Goal: Task Accomplishment & Management: Complete application form

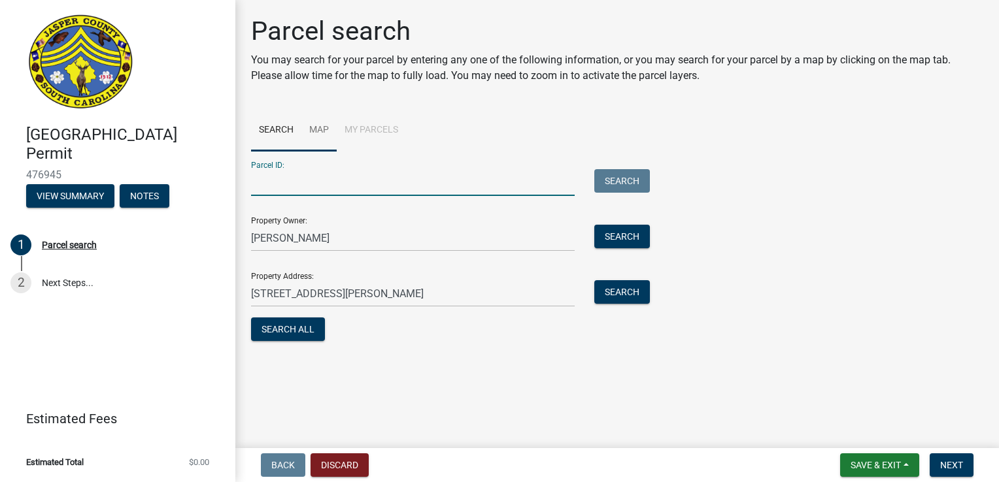
click at [326, 132] on link "Map" at bounding box center [318, 131] width 35 height 42
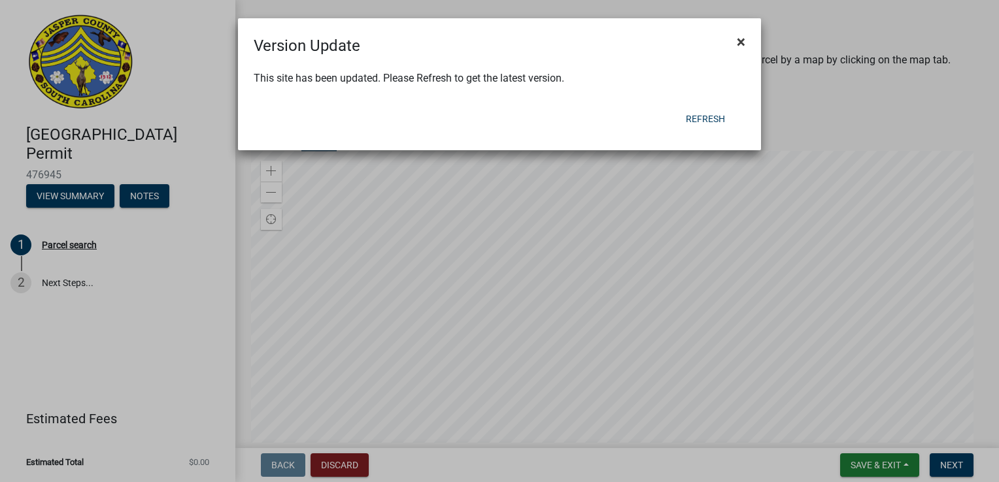
click at [740, 41] on span "×" at bounding box center [741, 42] width 8 height 18
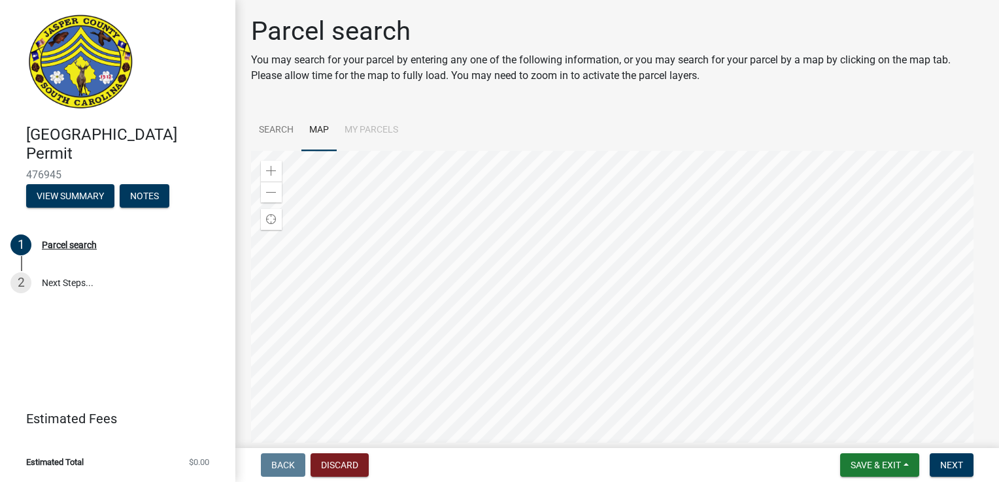
click at [597, 346] on div at bounding box center [617, 314] width 732 height 327
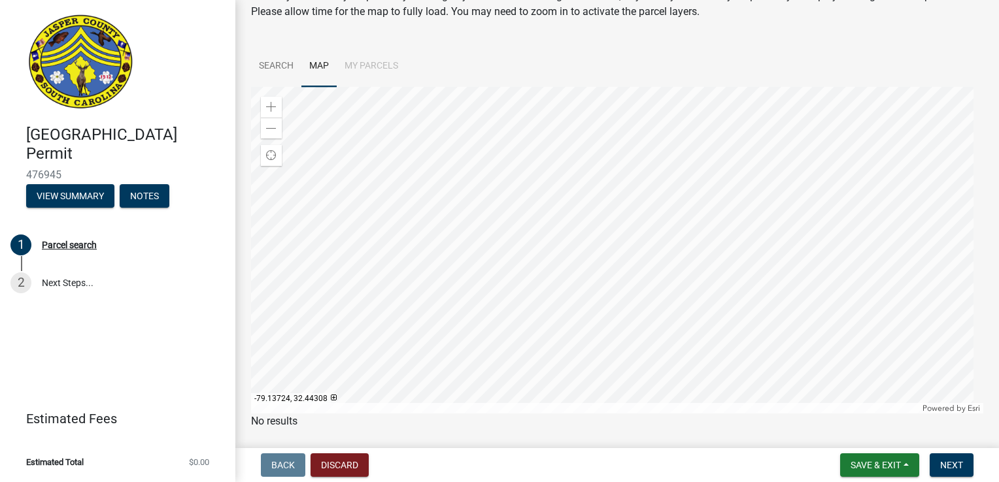
scroll to position [101, 0]
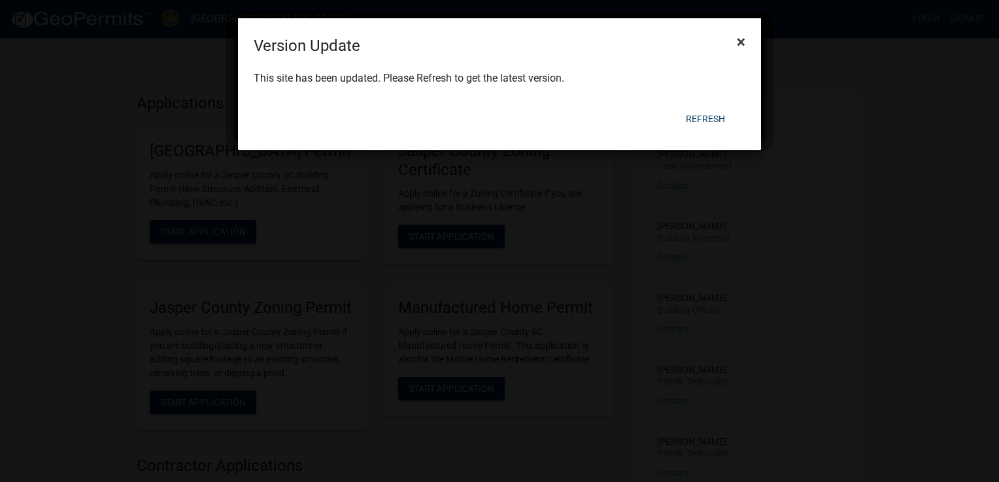
click at [746, 42] on button "×" at bounding box center [740, 42] width 29 height 37
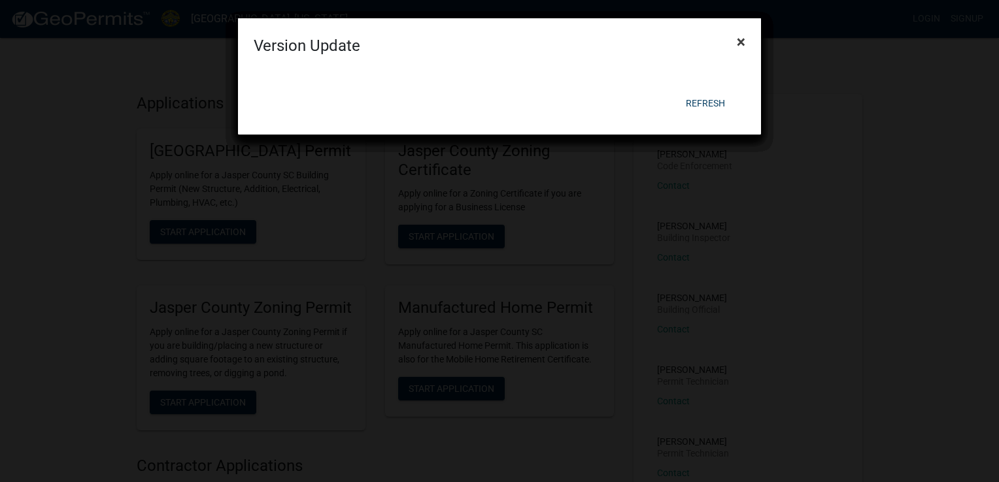
click at [733, 43] on button "×" at bounding box center [740, 42] width 29 height 37
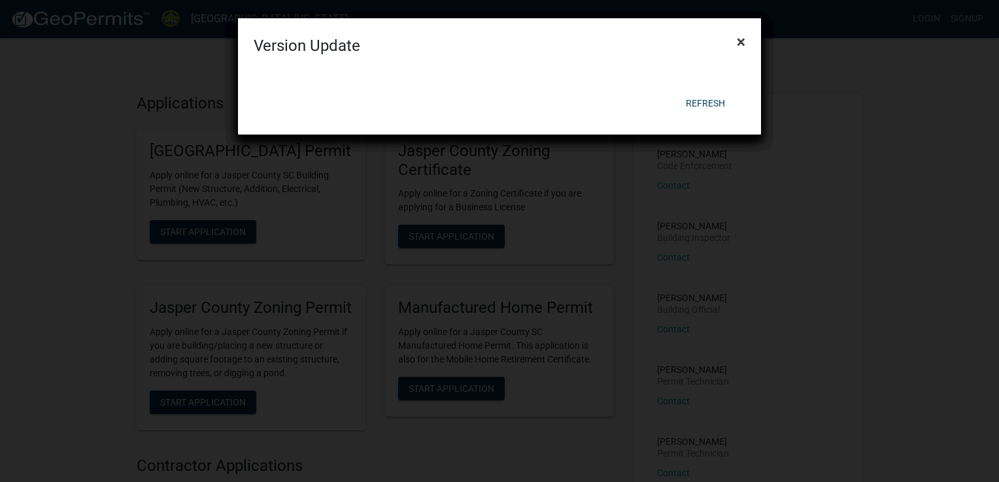
click at [739, 41] on span "×" at bounding box center [741, 42] width 8 height 18
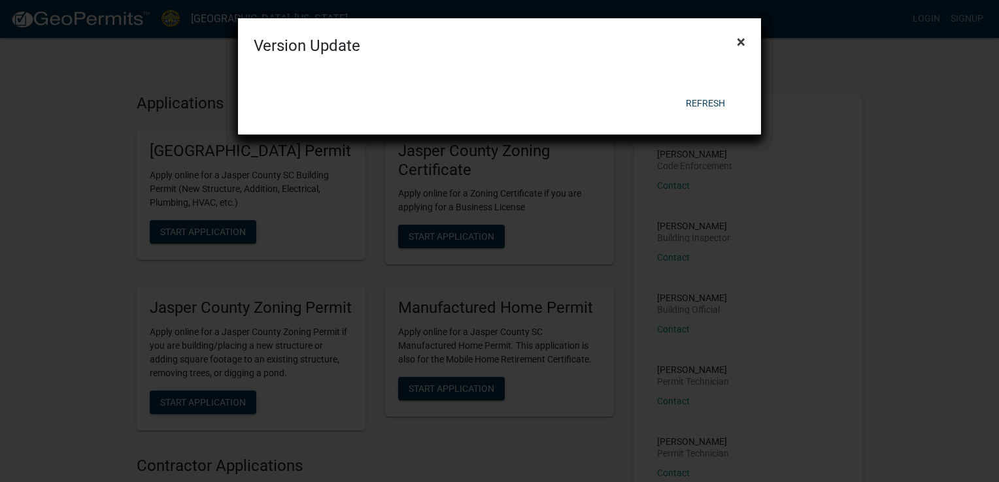
click at [737, 43] on span "×" at bounding box center [741, 42] width 8 height 18
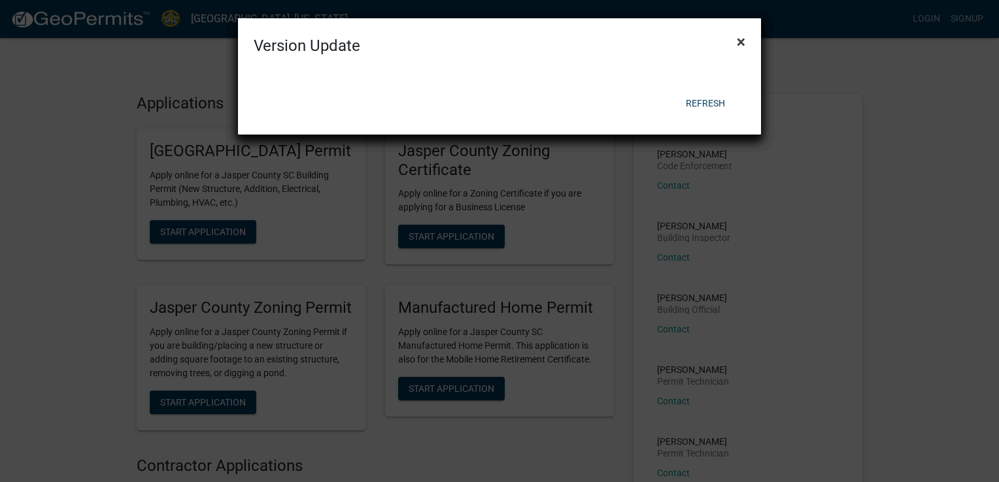
click at [737, 43] on span "×" at bounding box center [741, 42] width 8 height 18
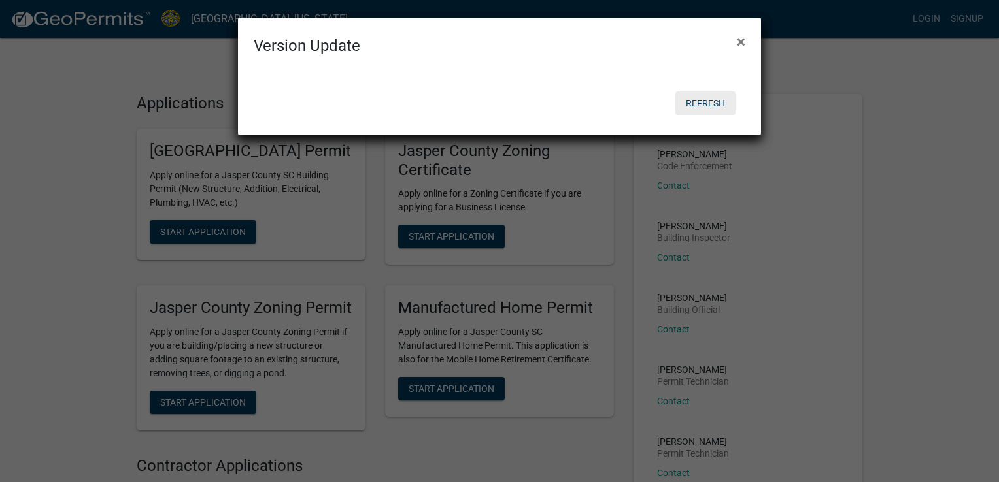
click at [720, 102] on button "Refresh" at bounding box center [705, 104] width 60 height 24
click at [941, 117] on ngb-modal-window "Version Update × Refresh" at bounding box center [499, 241] width 999 height 482
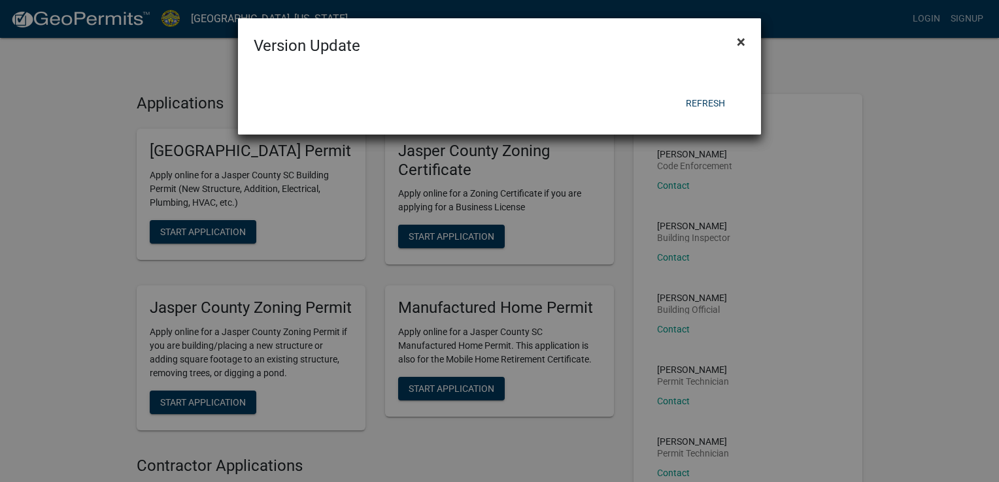
click at [745, 42] on span "×" at bounding box center [741, 42] width 8 height 18
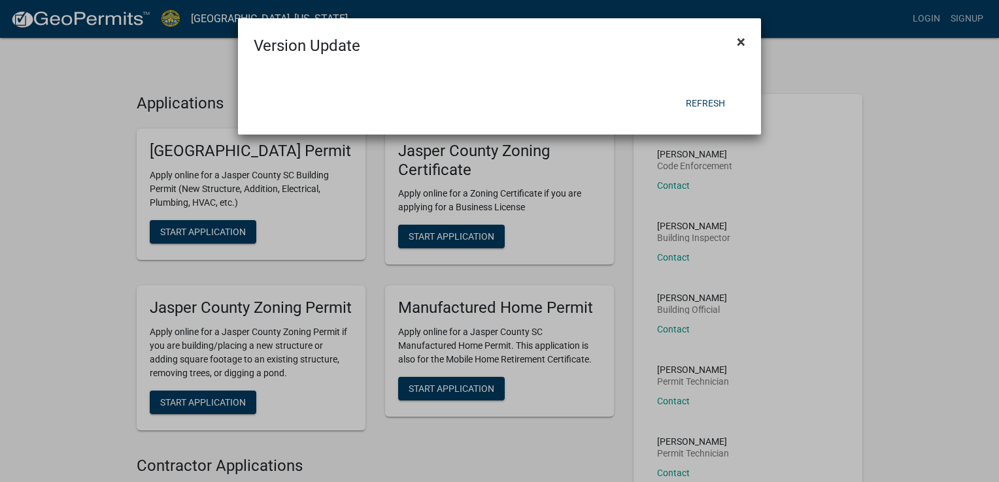
click at [737, 44] on span "×" at bounding box center [741, 42] width 8 height 18
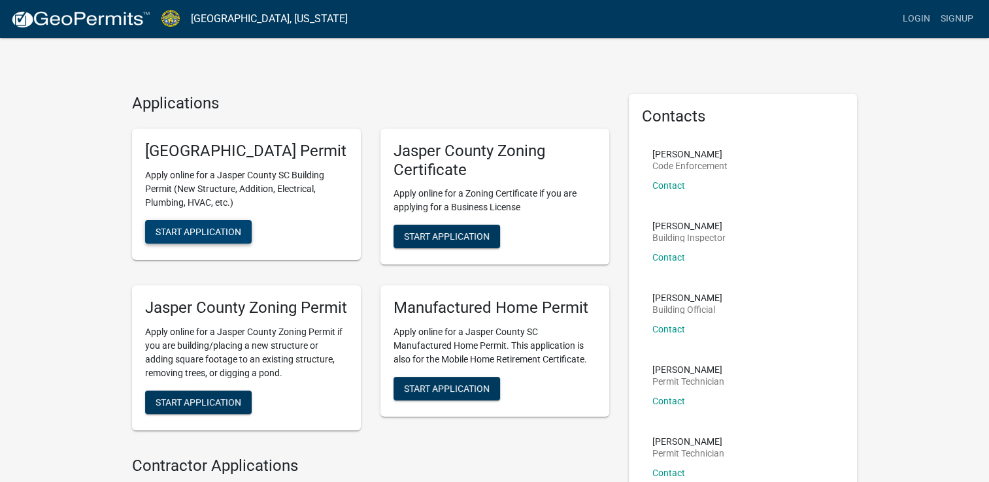
click at [217, 237] on span "Start Application" at bounding box center [199, 231] width 86 height 10
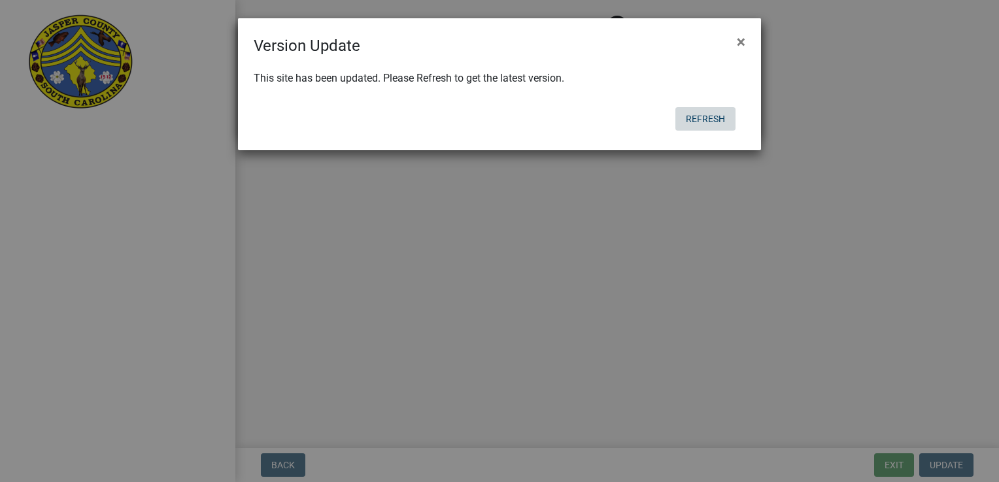
click at [706, 113] on button "Refresh" at bounding box center [705, 119] width 60 height 24
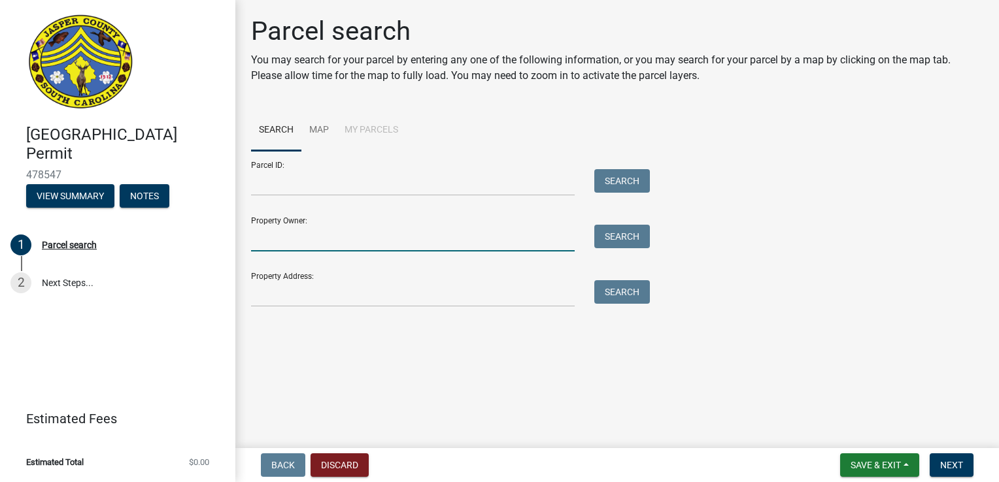
click at [297, 230] on input "Property Owner:" at bounding box center [413, 238] width 324 height 27
type input "[PERSON_NAME]"
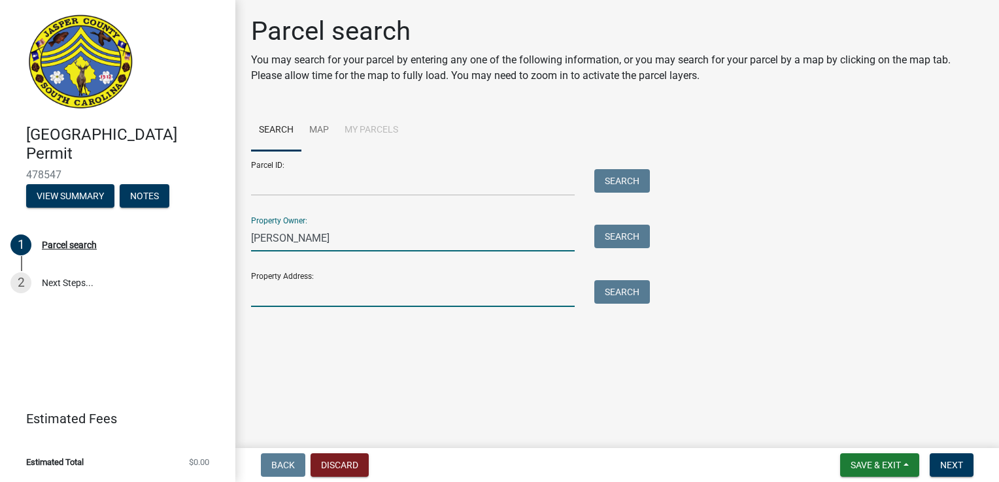
type input "[STREET_ADDRESS][PERSON_NAME]"
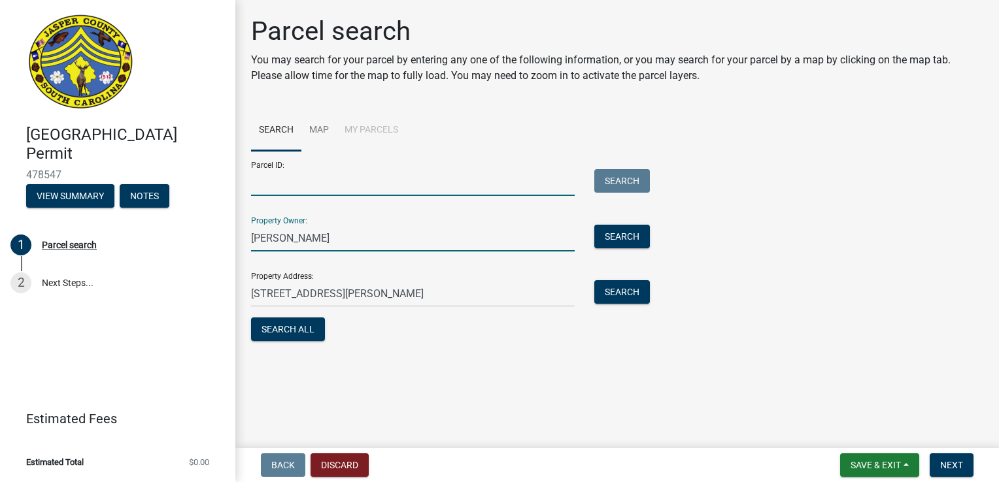
click at [297, 192] on input "Parcel ID:" at bounding box center [413, 182] width 324 height 27
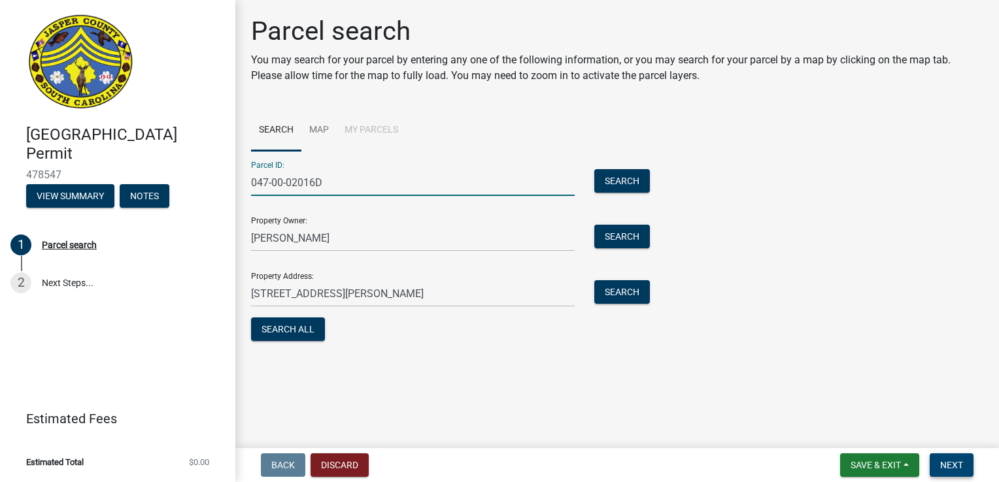
type input "047-00-02016D"
click at [952, 462] on span "Next" at bounding box center [951, 465] width 23 height 10
click at [945, 469] on span "Next" at bounding box center [951, 465] width 23 height 10
click at [631, 184] on button "Search" at bounding box center [622, 181] width 56 height 24
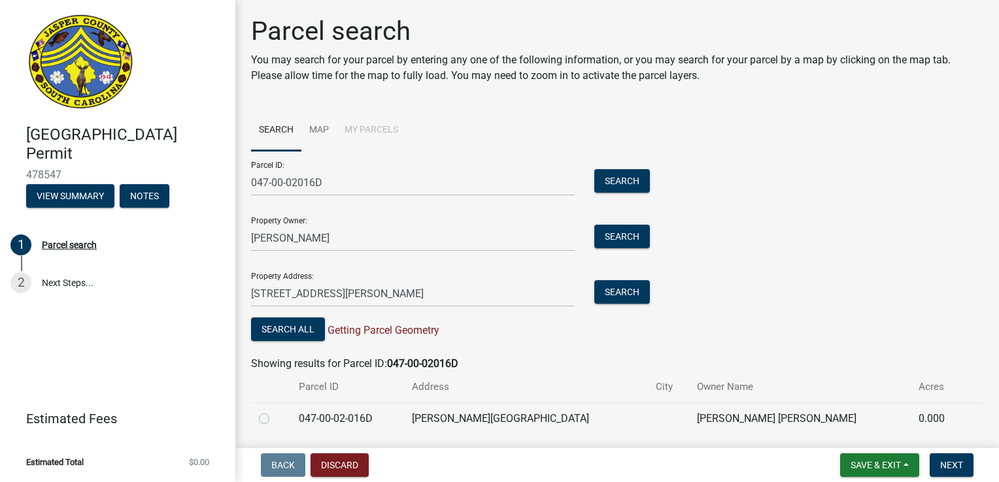
click at [275, 411] on label at bounding box center [275, 411] width 0 height 0
click at [275, 420] on input "radio" at bounding box center [279, 415] width 8 height 8
radio input "true"
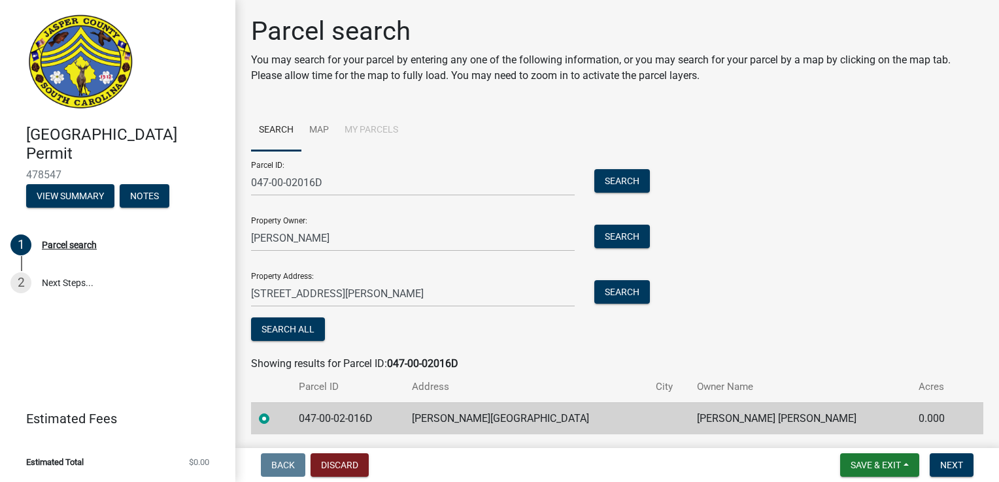
scroll to position [42, 0]
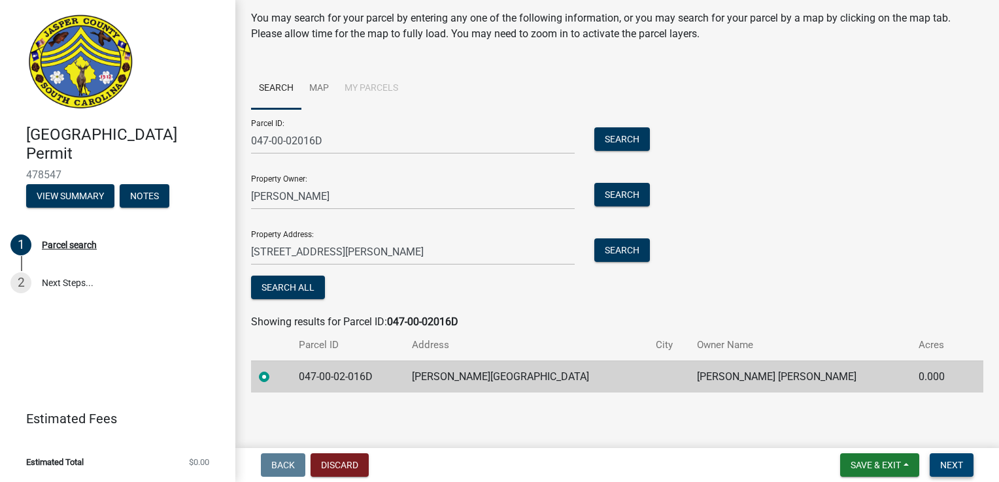
click at [956, 466] on span "Next" at bounding box center [951, 465] width 23 height 10
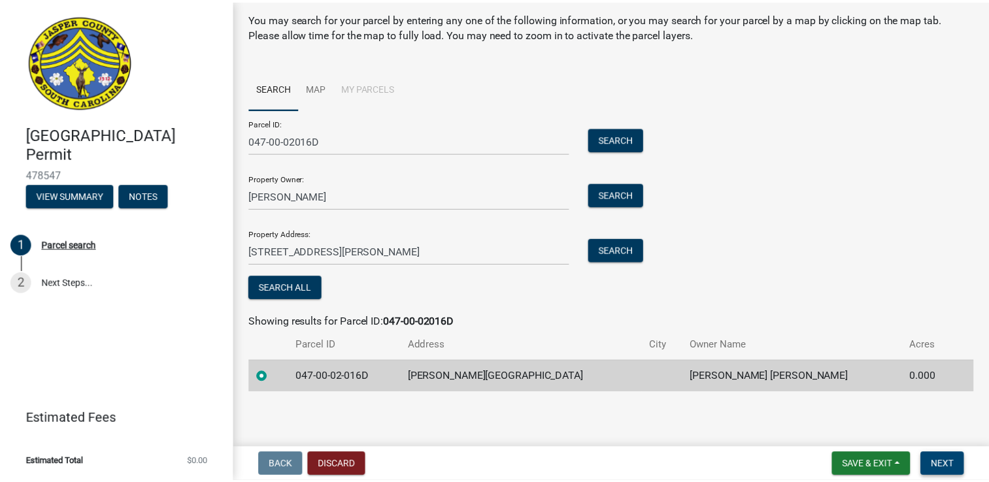
scroll to position [0, 0]
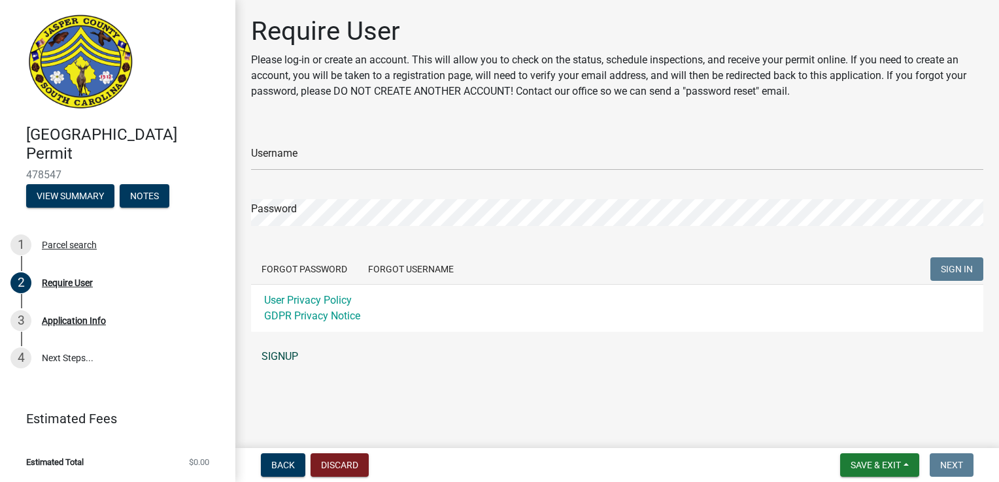
click at [282, 354] on link "SIGNUP" at bounding box center [617, 357] width 732 height 26
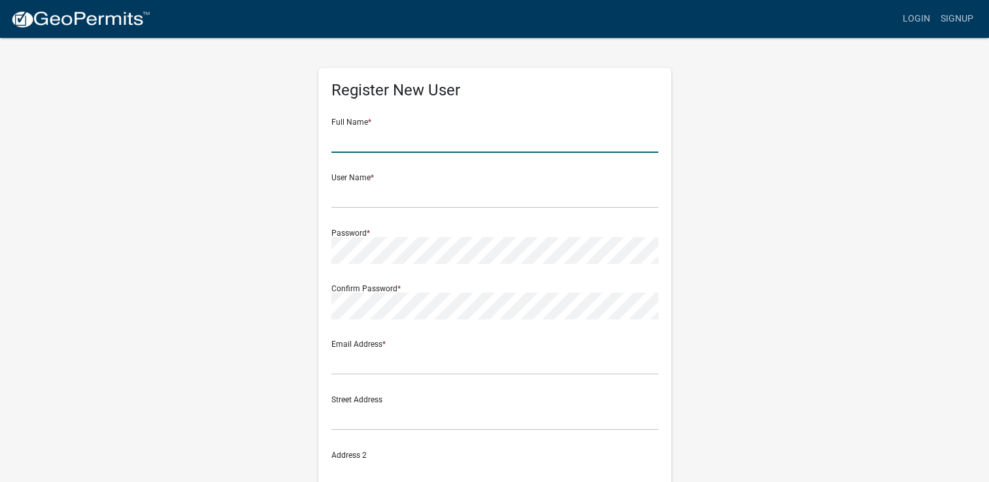
click at [382, 151] on input "text" at bounding box center [494, 139] width 327 height 27
type input "[PERSON_NAME]"
type input "RKREPAIR@embarqmail.com"
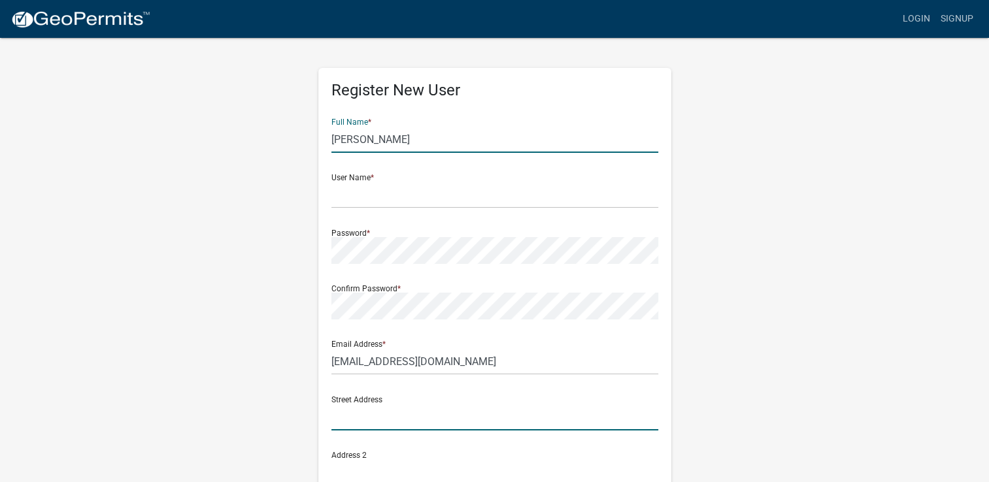
type input "705 HUMMINGBIRD LANE"
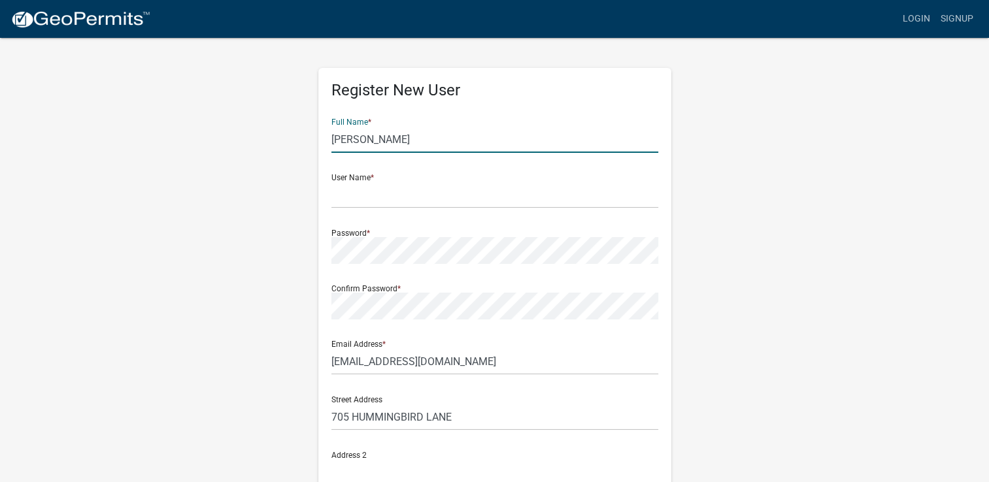
type input "705 hummingbird lane"
type input "HARDEEVILLE"
type input "SC"
type input "29927"
type input "8437843040"
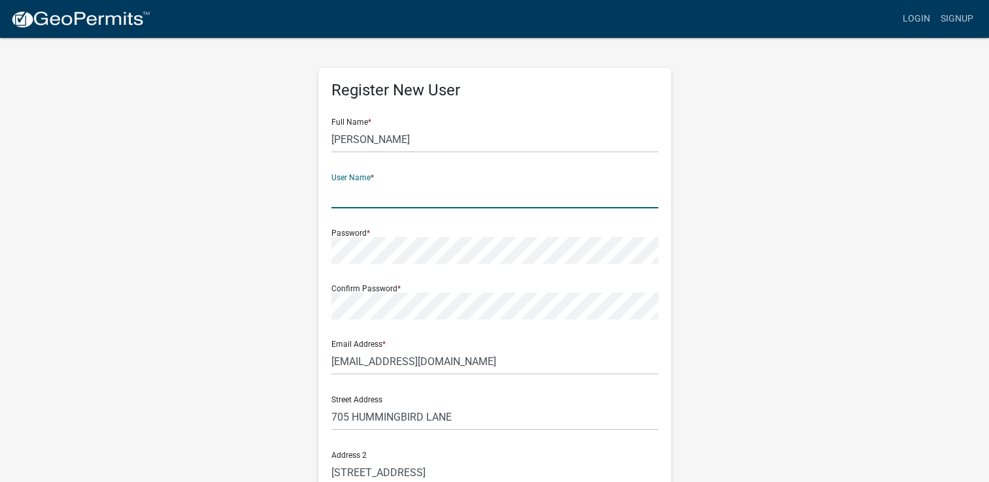
click at [373, 195] on input "text" at bounding box center [494, 195] width 327 height 27
type input "ARZILKE"
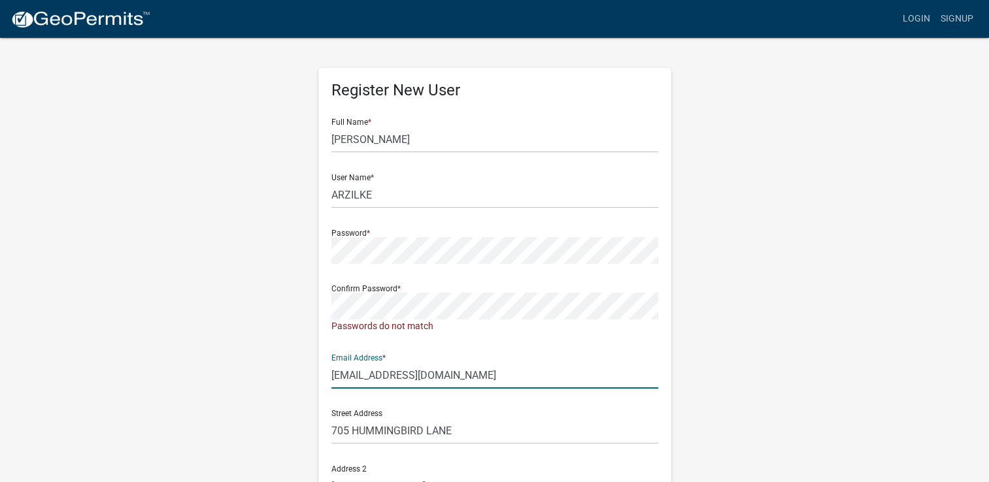
click at [471, 362] on input "RKREPAIR@embarqmail.com" at bounding box center [494, 375] width 327 height 27
click at [377, 376] on input "RKREPAIR@embarqmail.com" at bounding box center [494, 375] width 327 height 27
click at [504, 378] on input "KELLYARZILLO01@embarqmail.com" at bounding box center [494, 375] width 327 height 27
type input "KELLYARZILLO01@GMAIL.COM"
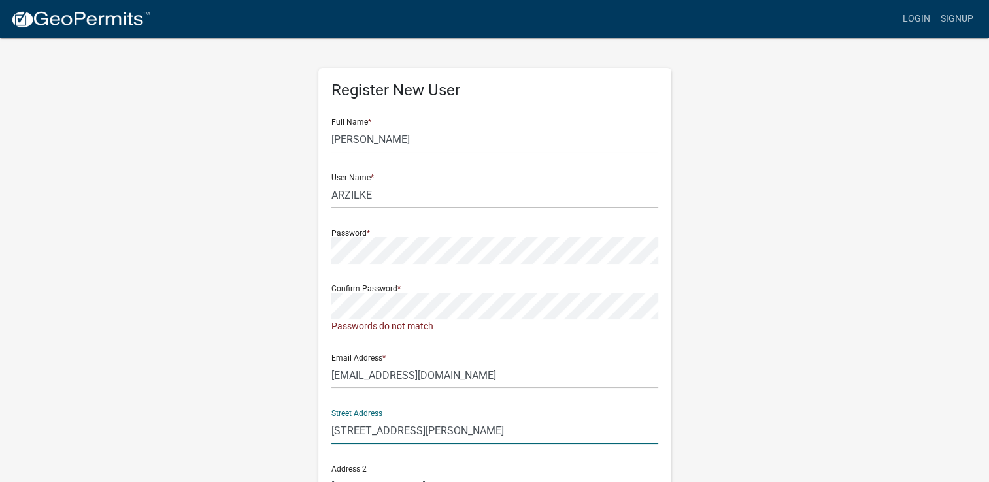
type input "279 GOLDA DRIVE"
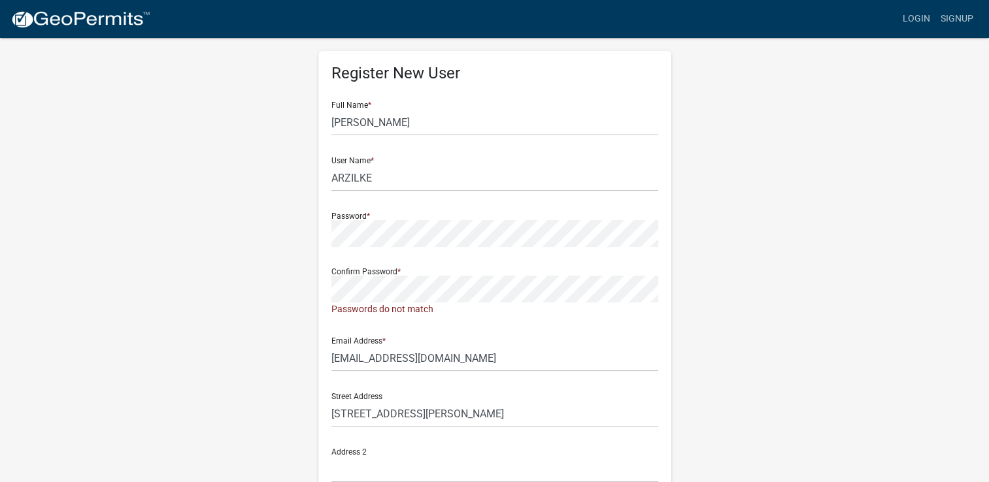
scroll to position [267, 0]
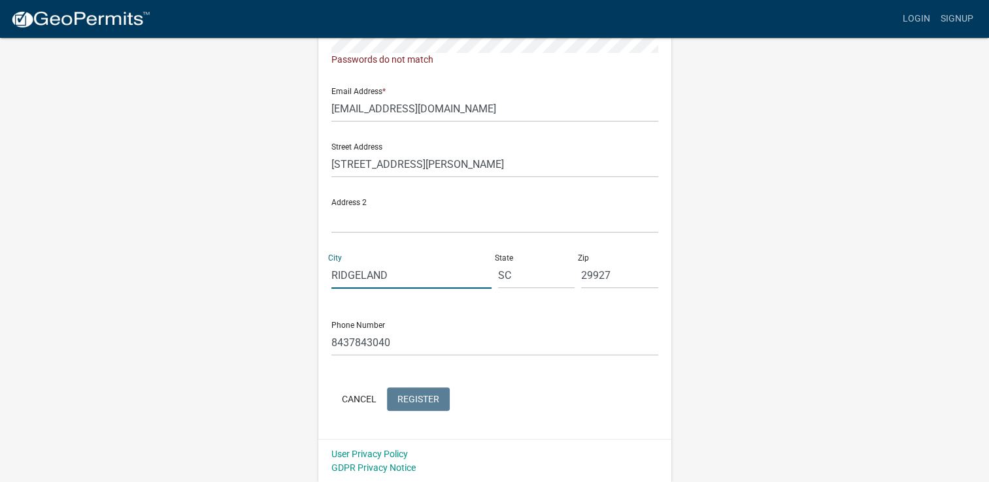
type input "RIDGELAND"
type input "29936"
type input "8432580126"
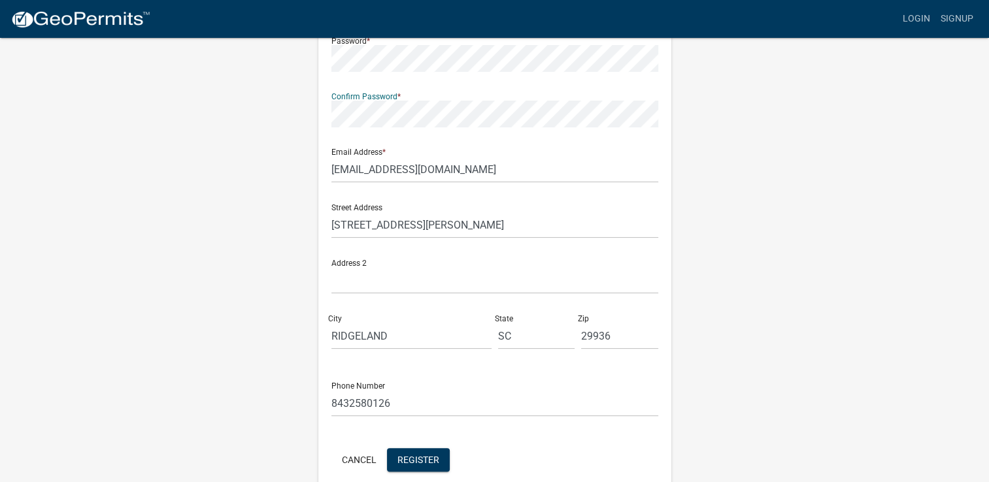
scroll to position [253, 0]
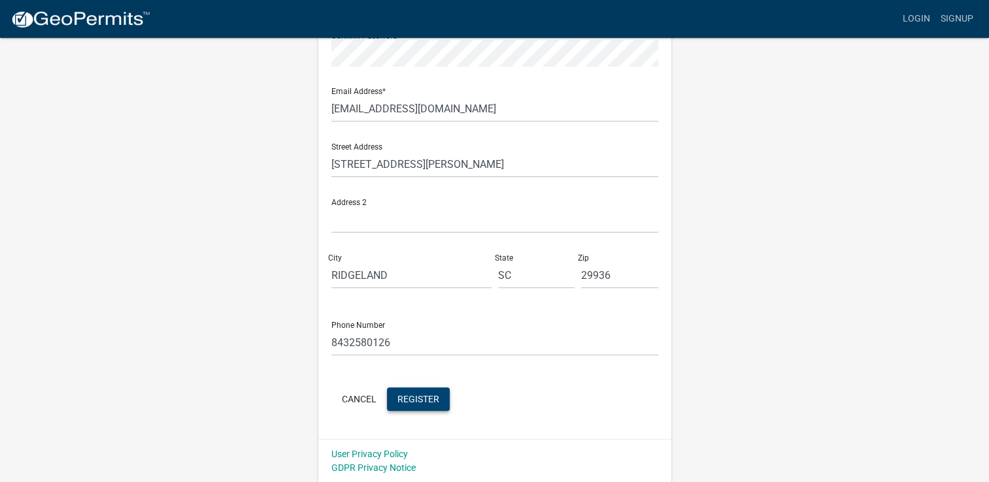
click at [422, 396] on span "Register" at bounding box center [418, 399] width 42 height 10
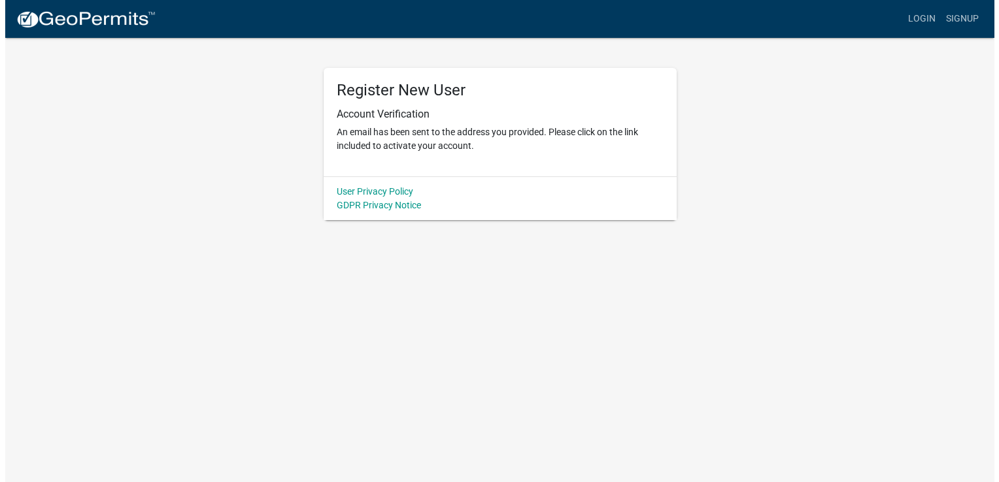
scroll to position [0, 0]
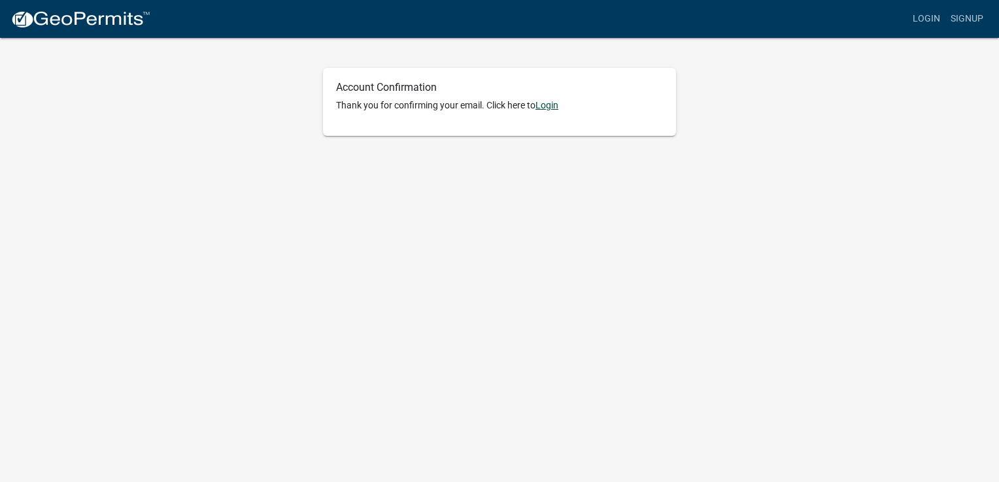
click at [556, 103] on link "Login" at bounding box center [546, 105] width 23 height 10
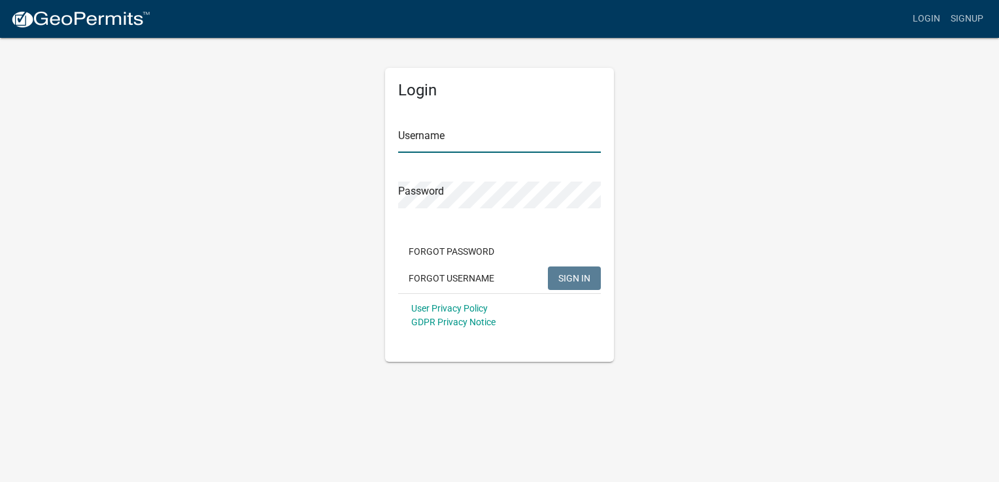
type input "ARZILKE"
click at [573, 281] on span "SIGN IN" at bounding box center [574, 278] width 32 height 10
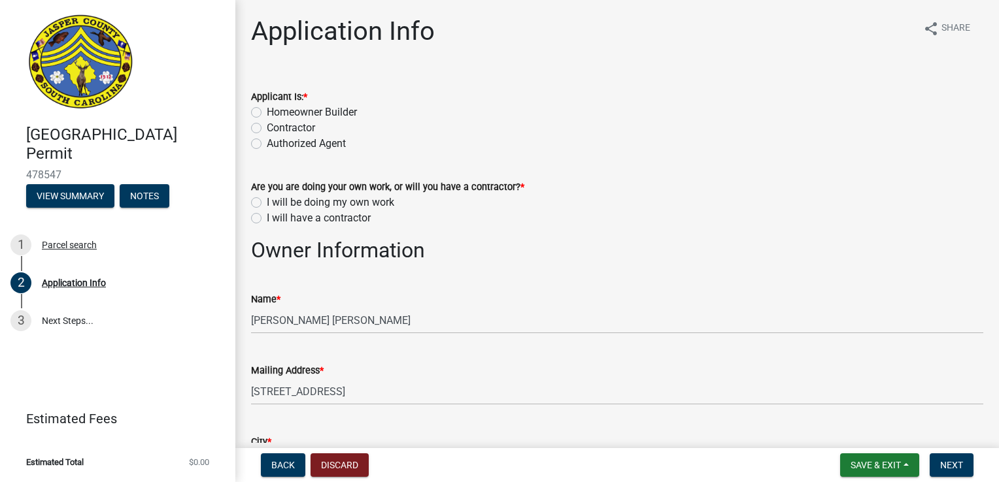
click at [267, 109] on label "Homeowner Builder" at bounding box center [312, 113] width 90 height 16
click at [267, 109] on input "Homeowner Builder" at bounding box center [271, 109] width 8 height 8
radio input "true"
click at [267, 200] on label "I will be doing my own work" at bounding box center [330, 203] width 127 height 16
click at [267, 200] on input "I will be doing my own work" at bounding box center [271, 199] width 8 height 8
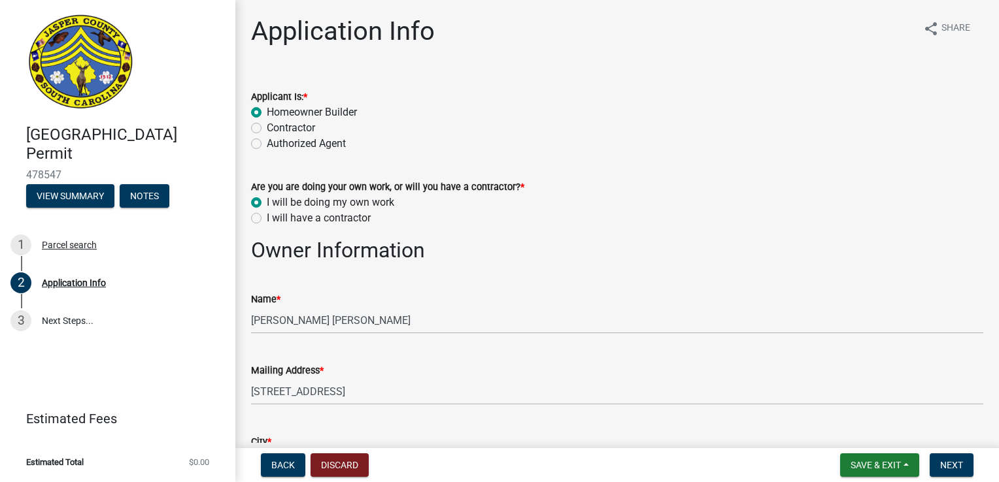
radio input "true"
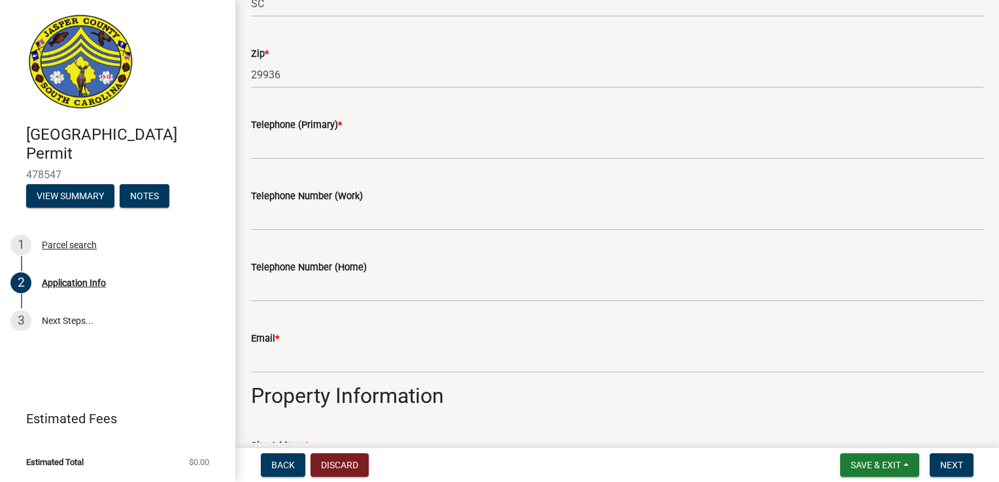
scroll to position [549, 0]
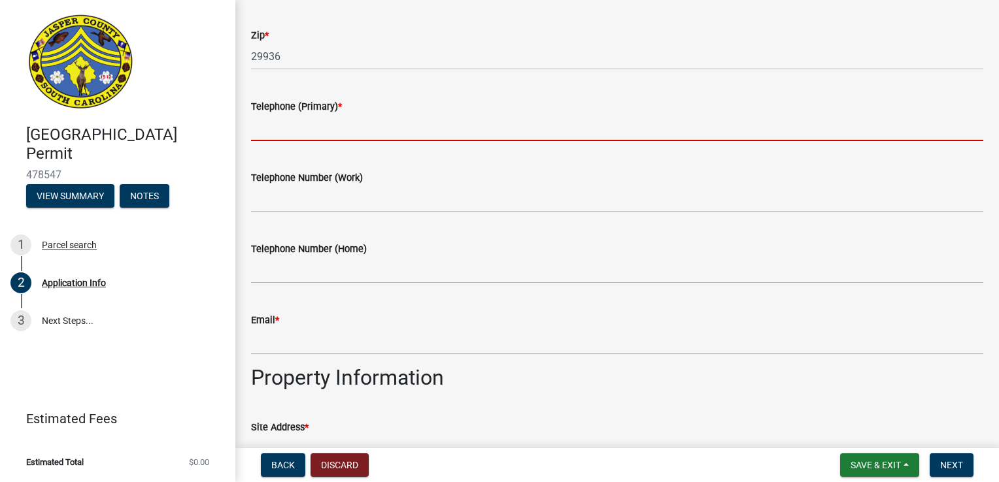
click at [273, 123] on input "Telephone (Primary) *" at bounding box center [617, 127] width 732 height 27
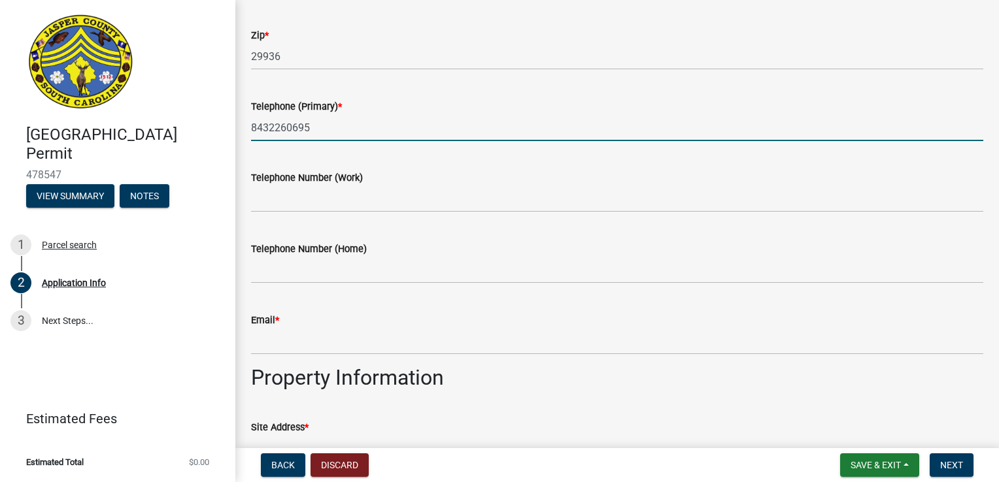
type input "8432260695"
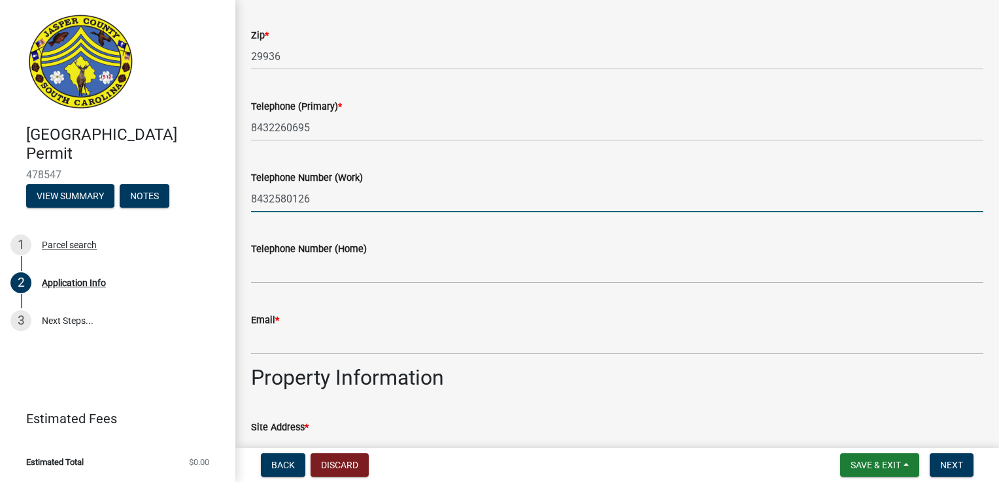
type input "8432580126"
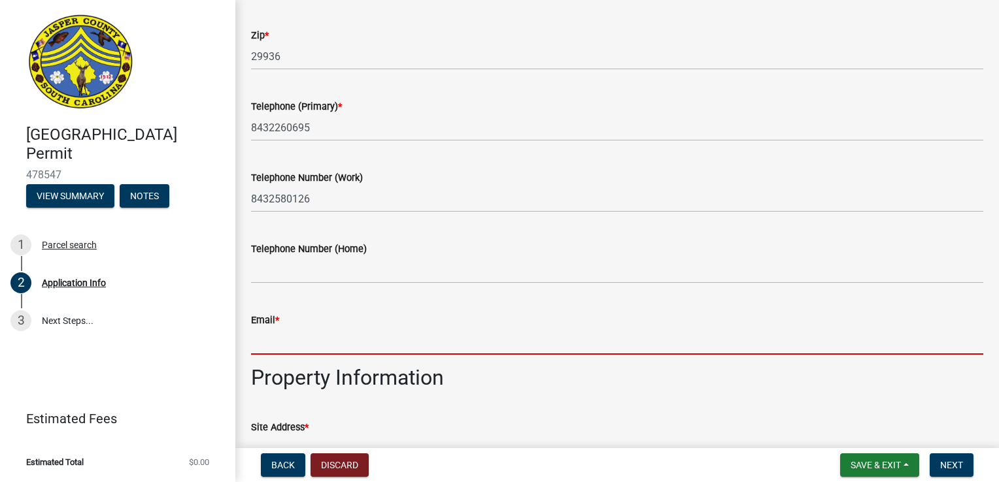
click at [273, 350] on input "Email *" at bounding box center [617, 341] width 732 height 27
type input "[EMAIL_ADDRESS][DOMAIN_NAME]"
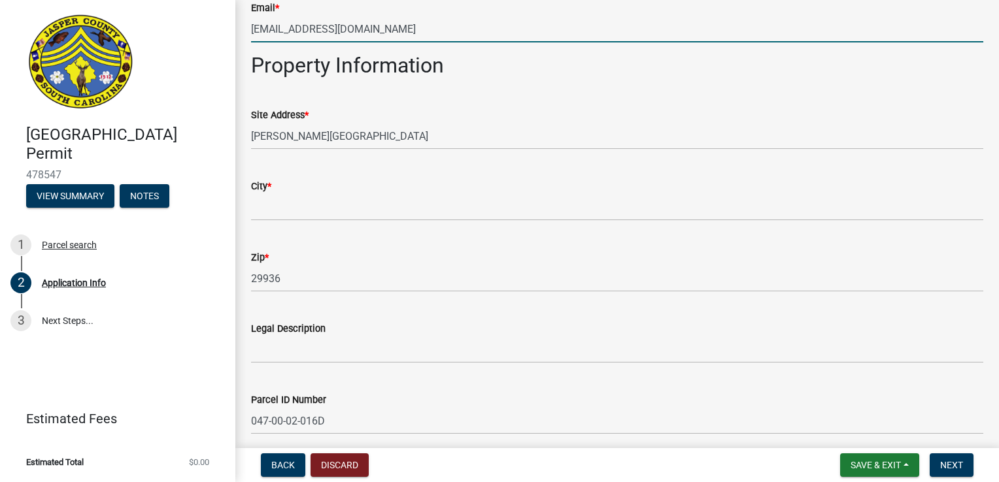
scroll to position [889, 0]
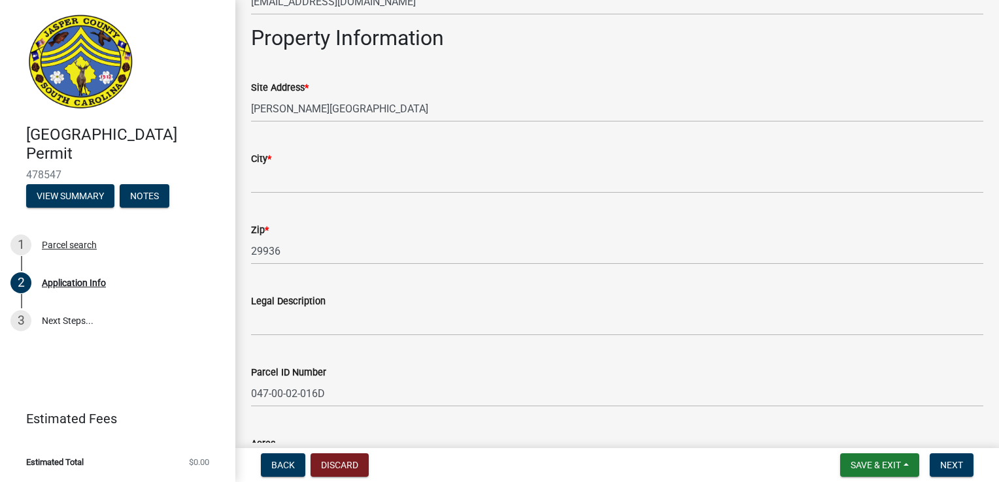
click at [247, 99] on div "Site Address * [PERSON_NAME][GEOGRAPHIC_DATA]" at bounding box center [617, 91] width 752 height 61
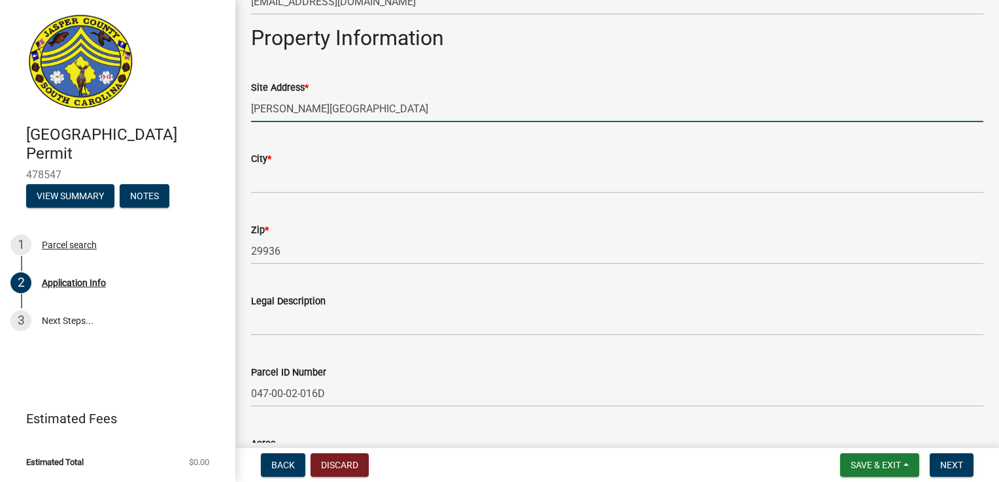
click at [251, 110] on input "[PERSON_NAME][GEOGRAPHIC_DATA]" at bounding box center [617, 108] width 732 height 27
type input "[STREET_ADDRESS][PERSON_NAME]"
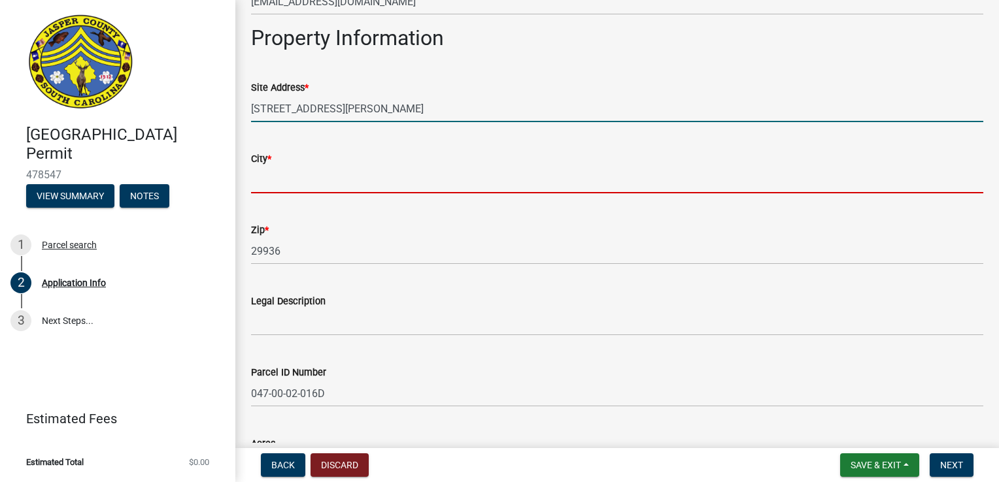
click at [266, 176] on input "City *" at bounding box center [617, 180] width 732 height 27
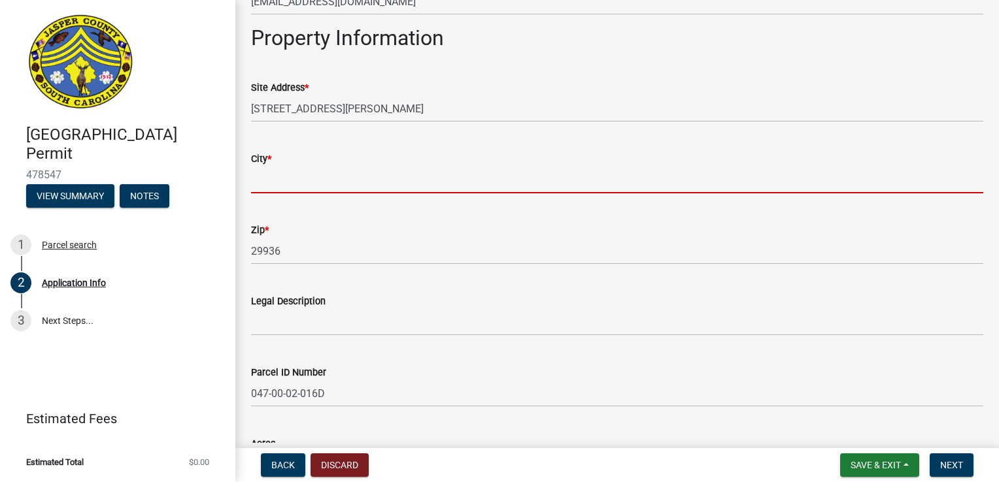
type input "RIDGELAND"
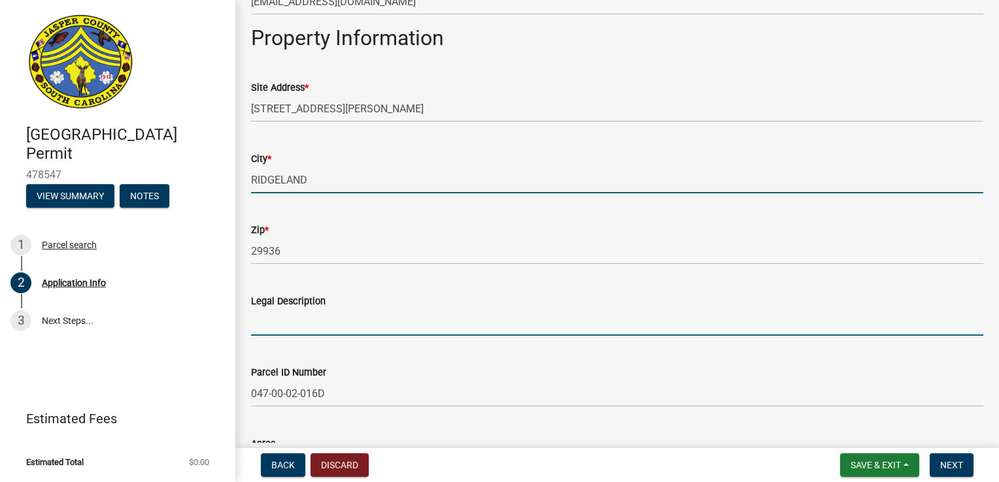
click at [305, 317] on input "Legal Description" at bounding box center [617, 322] width 732 height 27
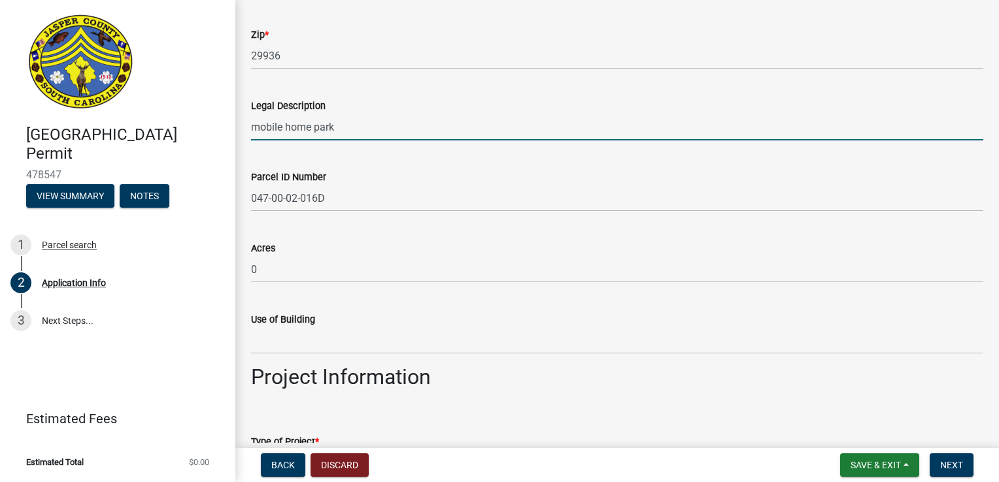
scroll to position [1124, 0]
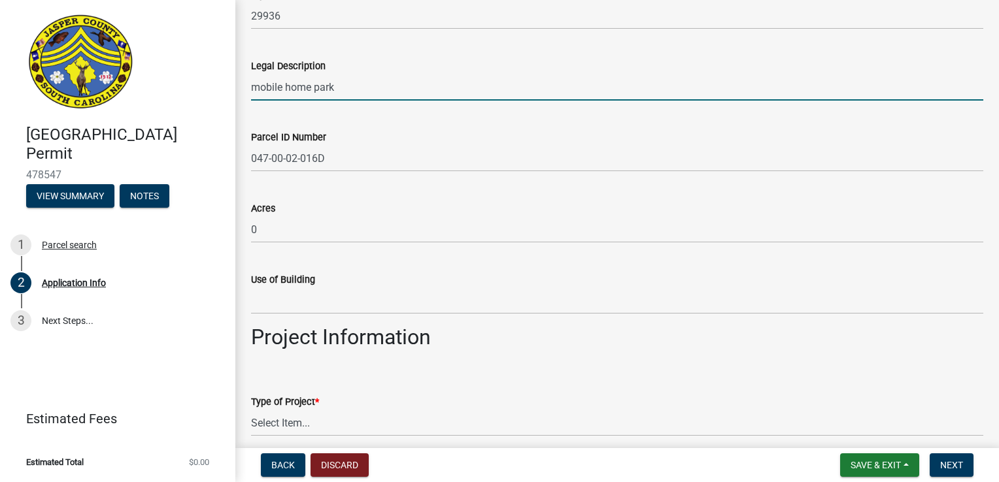
type input "mobile home park"
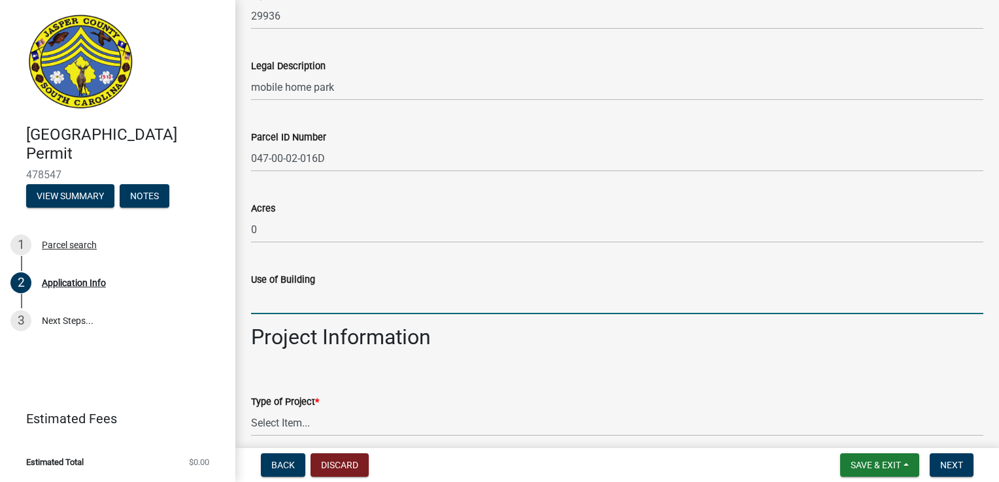
click at [292, 302] on input "Use of Building" at bounding box center [617, 301] width 732 height 27
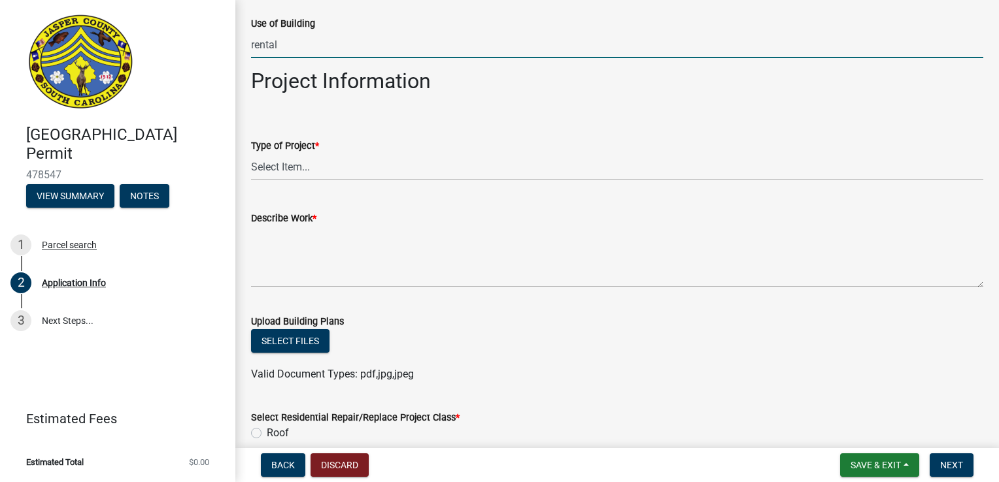
scroll to position [1386, 0]
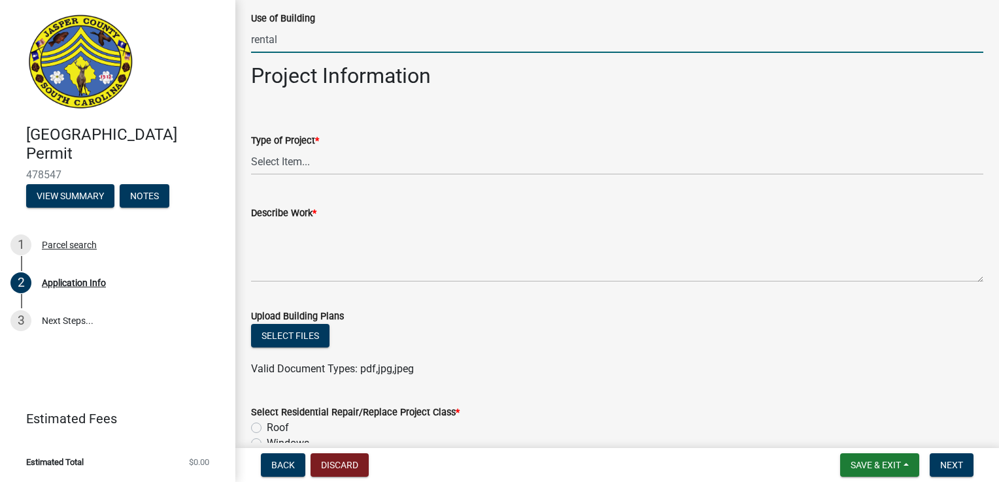
type input "rental"
click at [306, 174] on select "Select Item... Construction Trailer/Shipping Container Residential Demolition C…" at bounding box center [617, 161] width 732 height 27
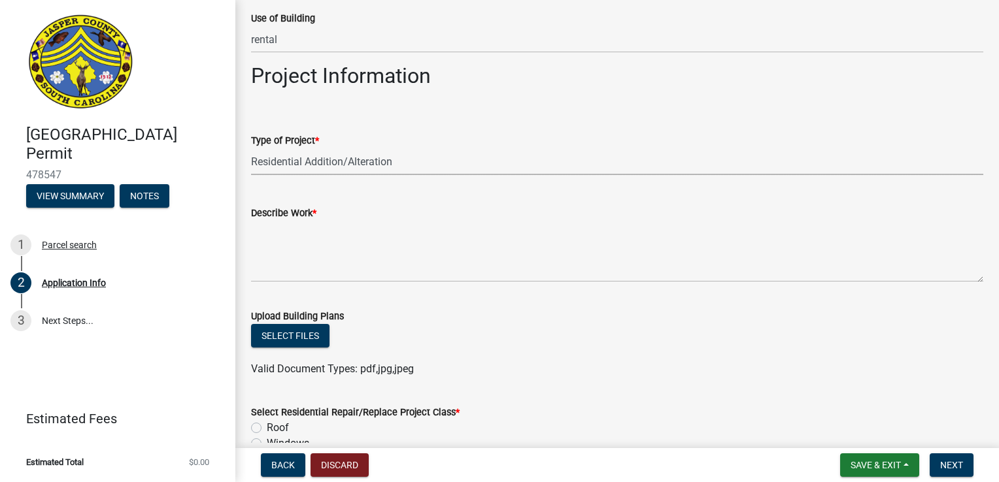
click at [251, 148] on select "Select Item... Construction Trailer/Shipping Container Residential Demolition C…" at bounding box center [617, 161] width 732 height 27
select select "4b7d28f2-ad6d-4146-a007-9cde64d4e27b"
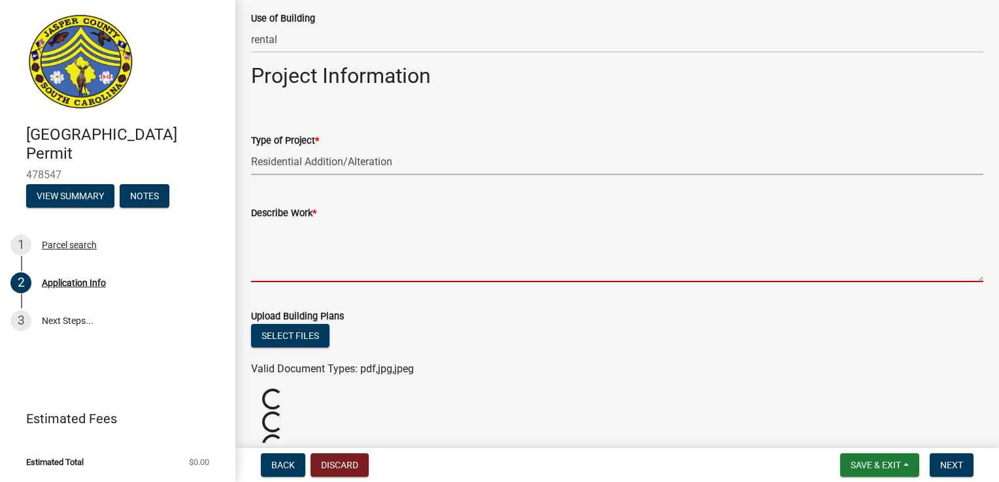
click at [289, 271] on textarea "Describe Work *" at bounding box center [617, 251] width 732 height 61
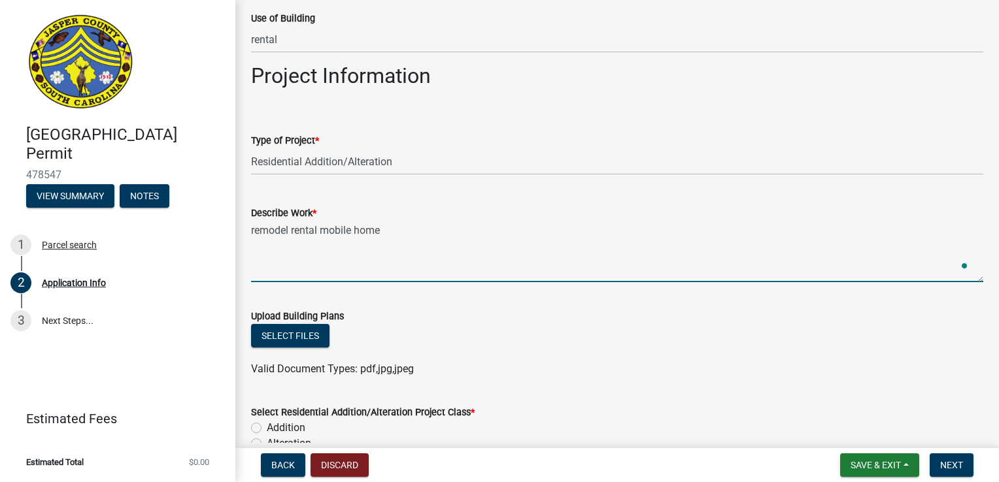
type textarea "remodel rental mobile home"
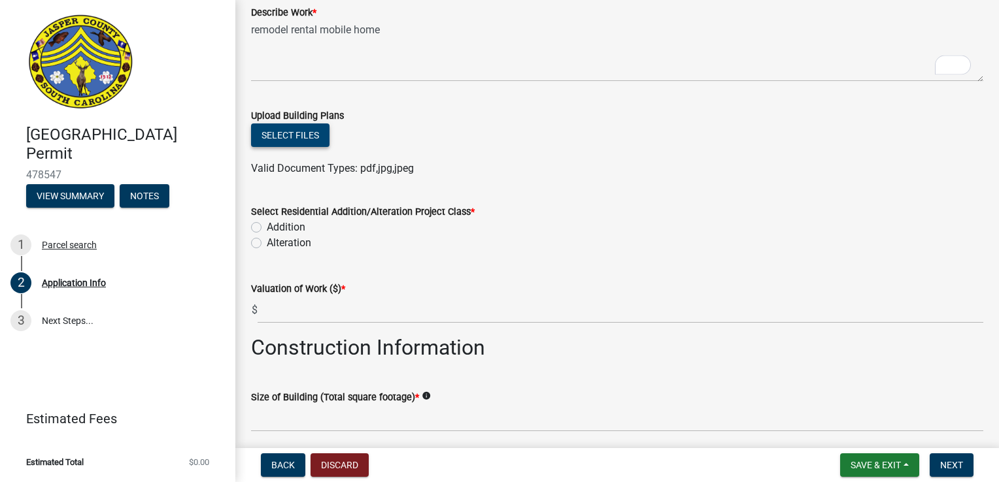
scroll to position [1595, 0]
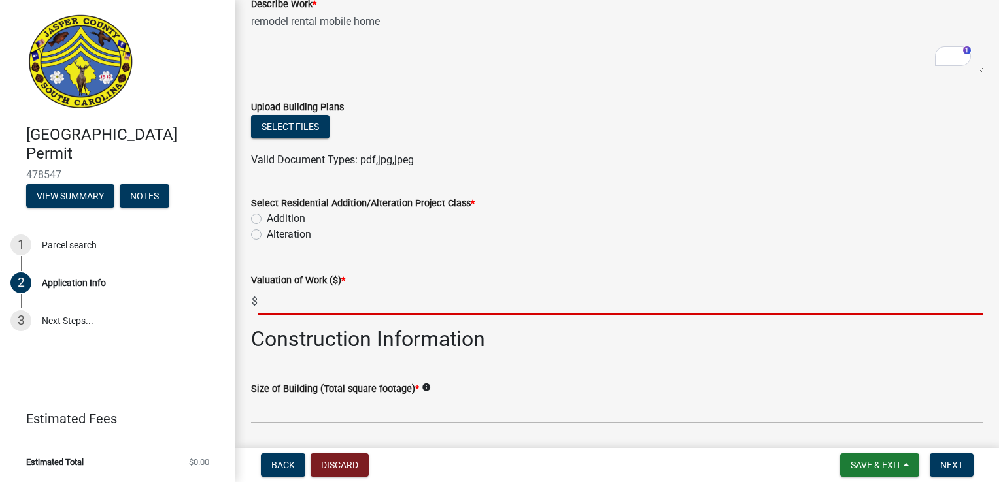
click at [287, 301] on input "text" at bounding box center [621, 301] width 726 height 27
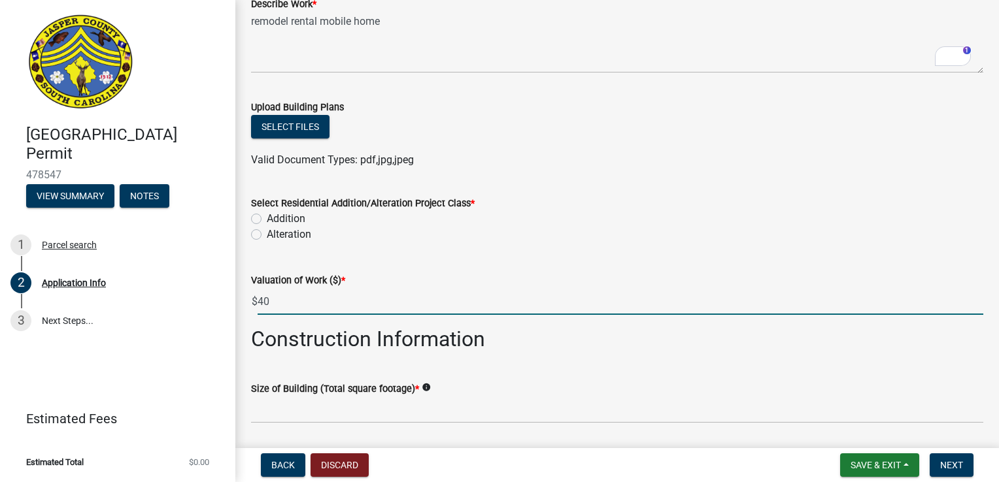
type input "4"
type input "3000"
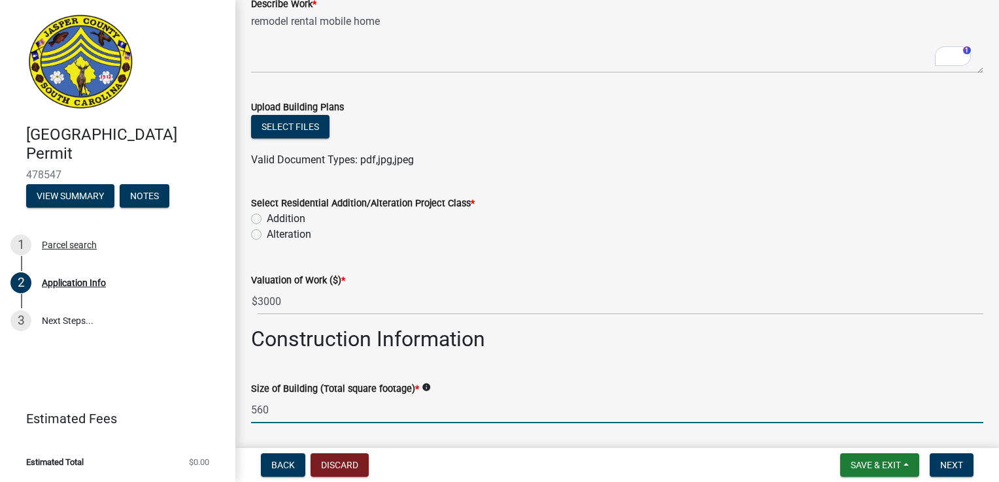
type input "560"
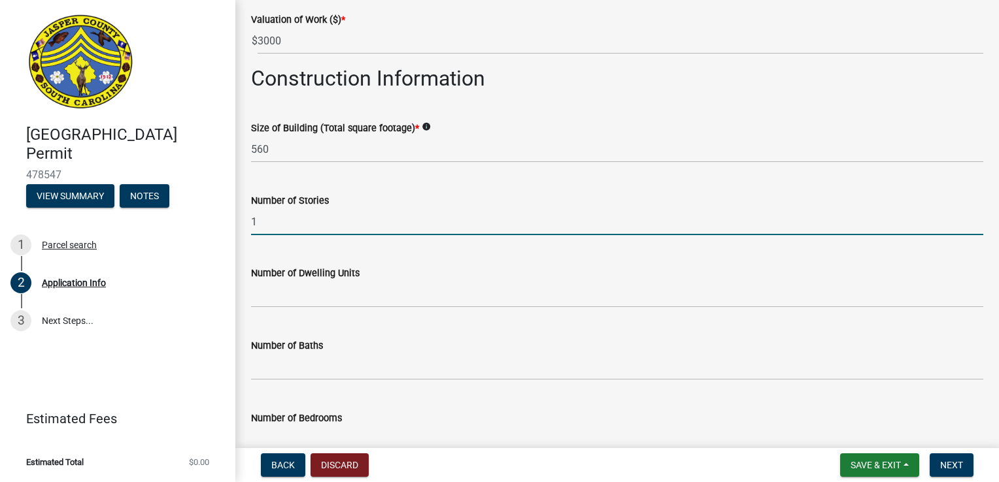
type input "1"
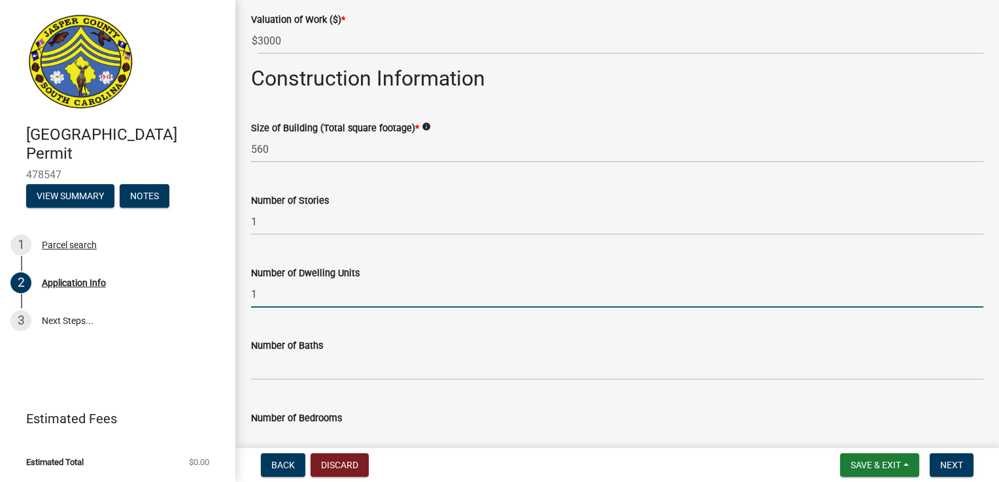
type input "1"
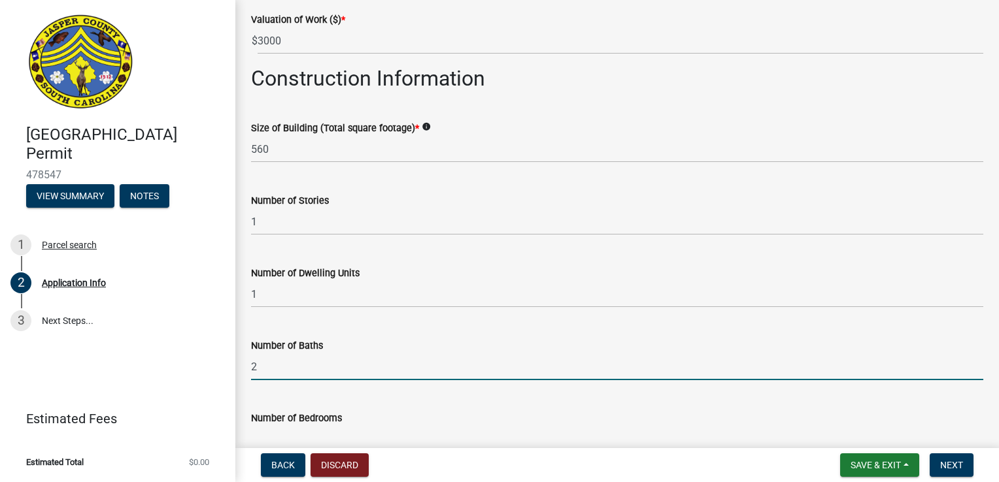
type input "2"
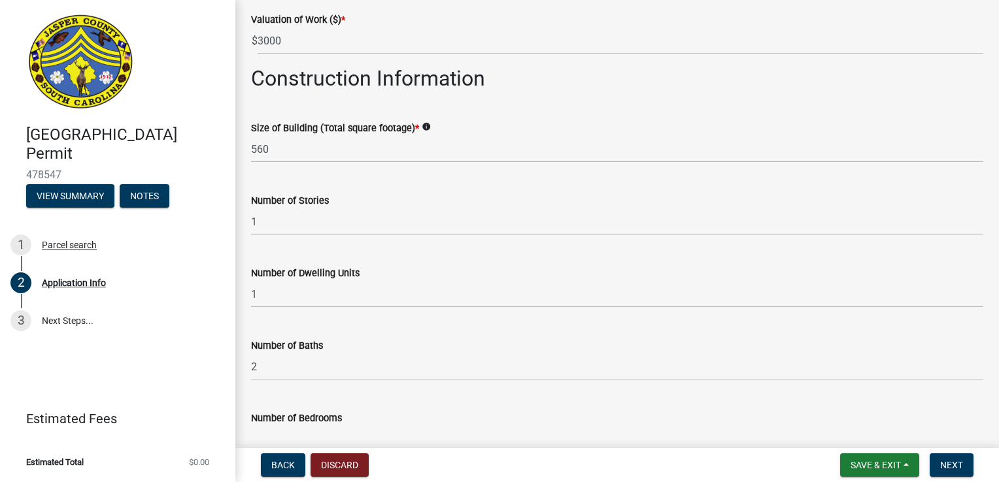
scroll to position [1865, 0]
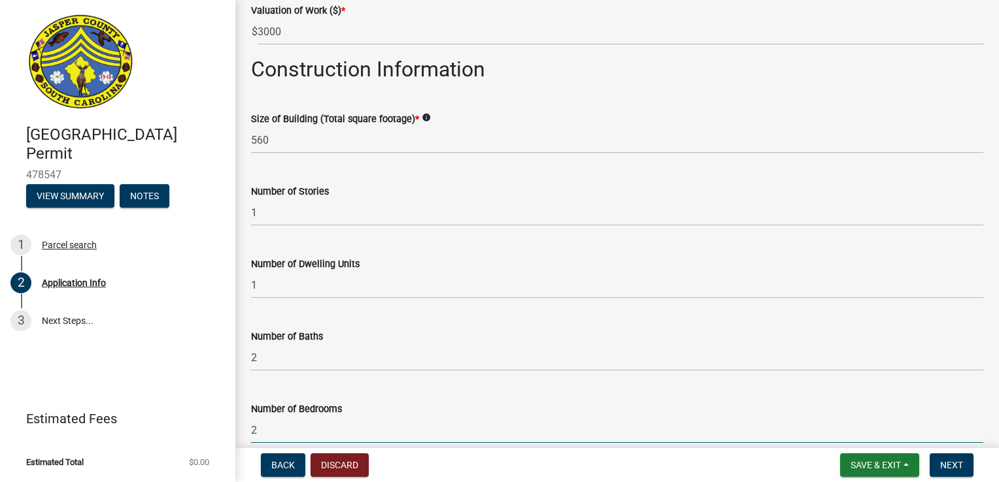
type input "2"
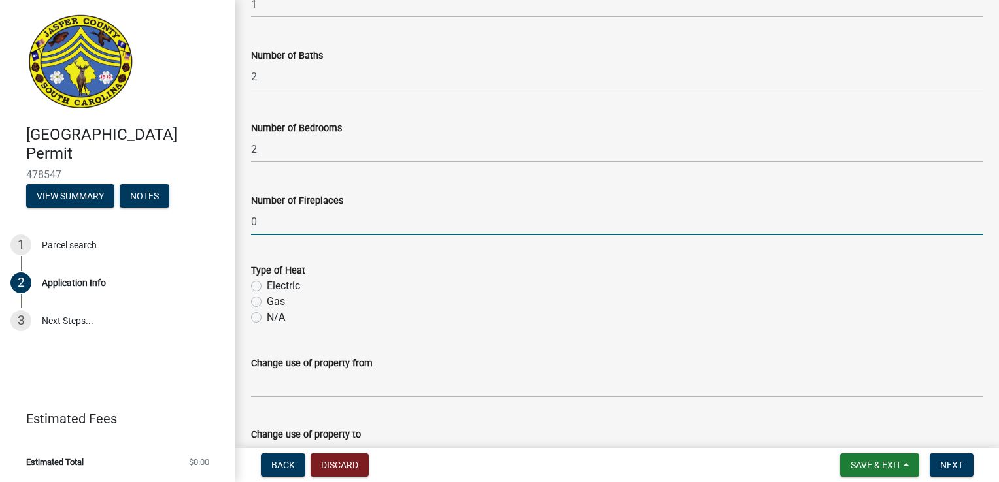
type input "0"
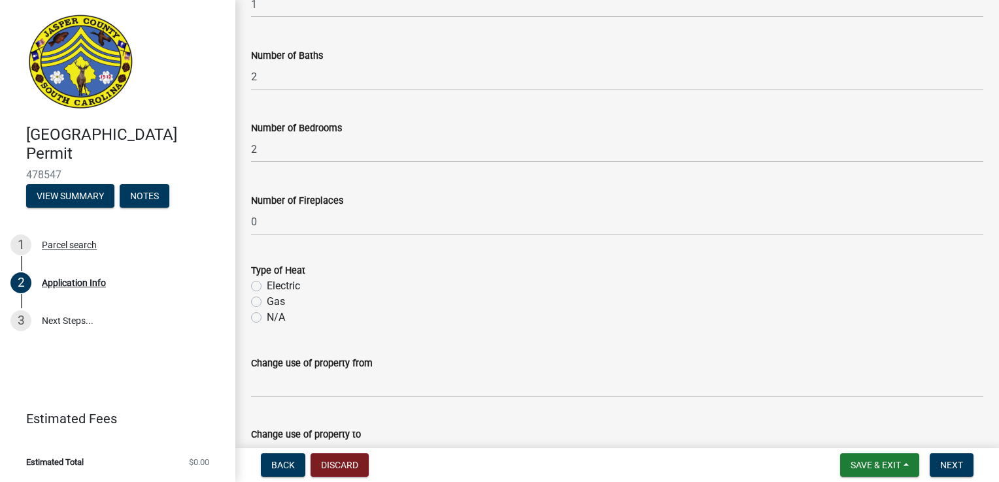
click at [267, 287] on label "Electric" at bounding box center [283, 286] width 33 height 16
click at [267, 287] on input "Electric" at bounding box center [271, 282] width 8 height 8
radio input "true"
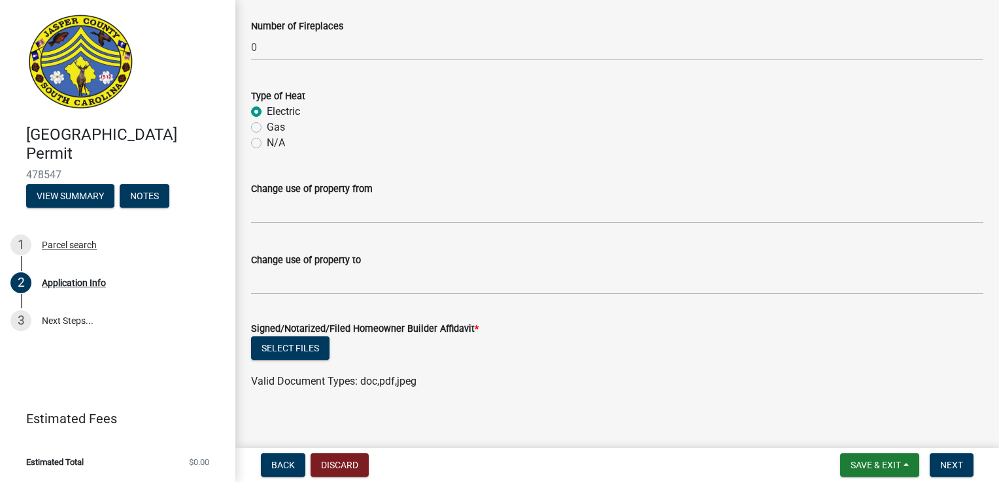
scroll to position [2329, 0]
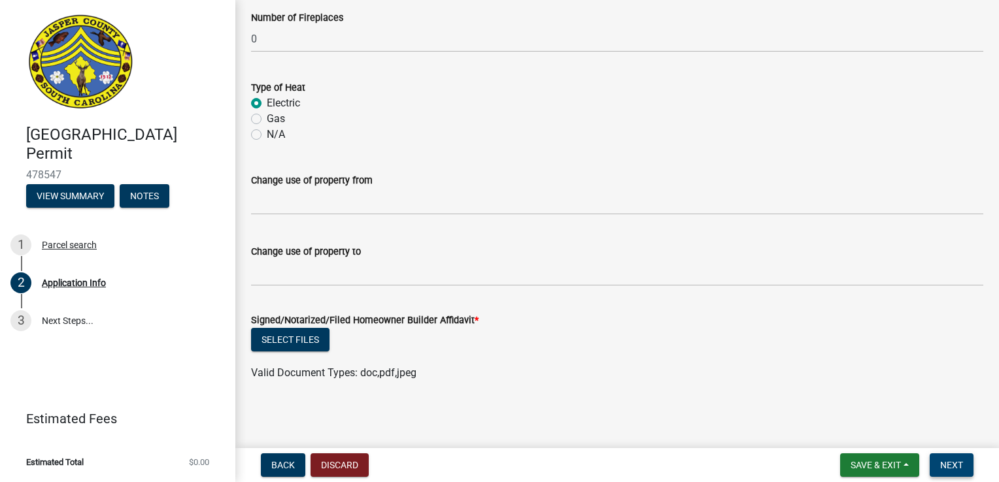
click at [962, 467] on button "Next" at bounding box center [952, 466] width 44 height 24
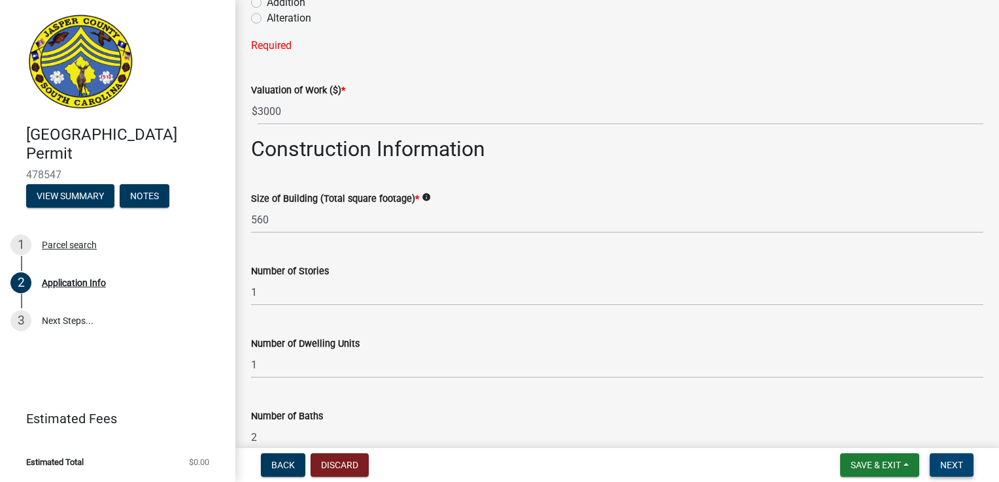
scroll to position [1423, 0]
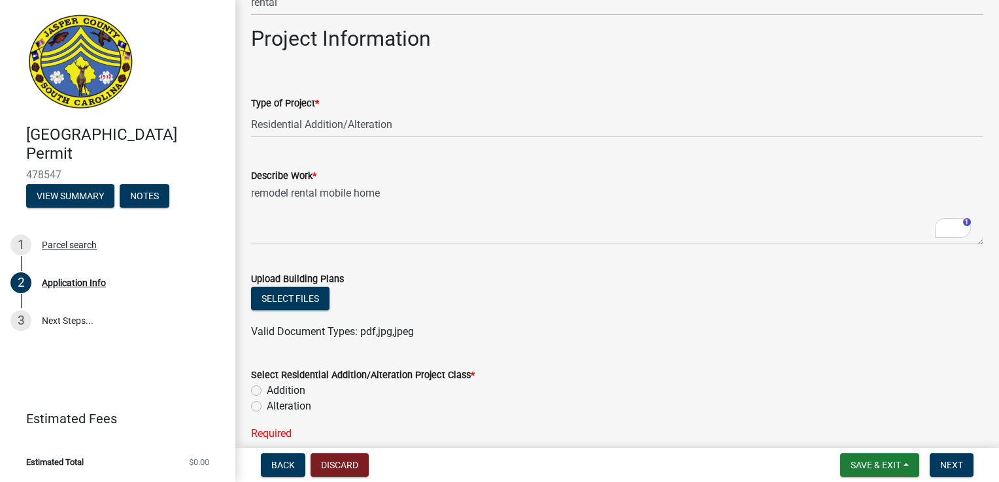
click at [267, 410] on label "Alteration" at bounding box center [289, 407] width 44 height 16
click at [267, 407] on input "Alteration" at bounding box center [271, 403] width 8 height 8
radio input "true"
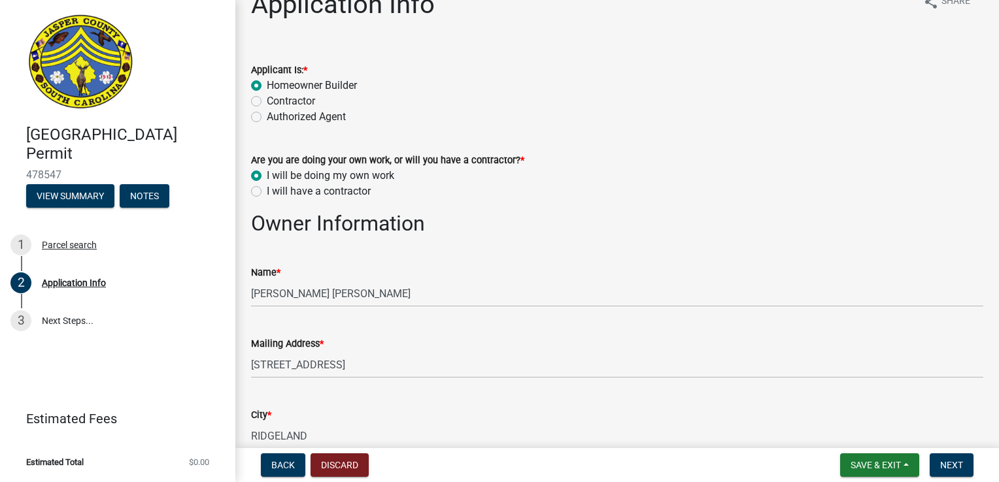
scroll to position [0, 0]
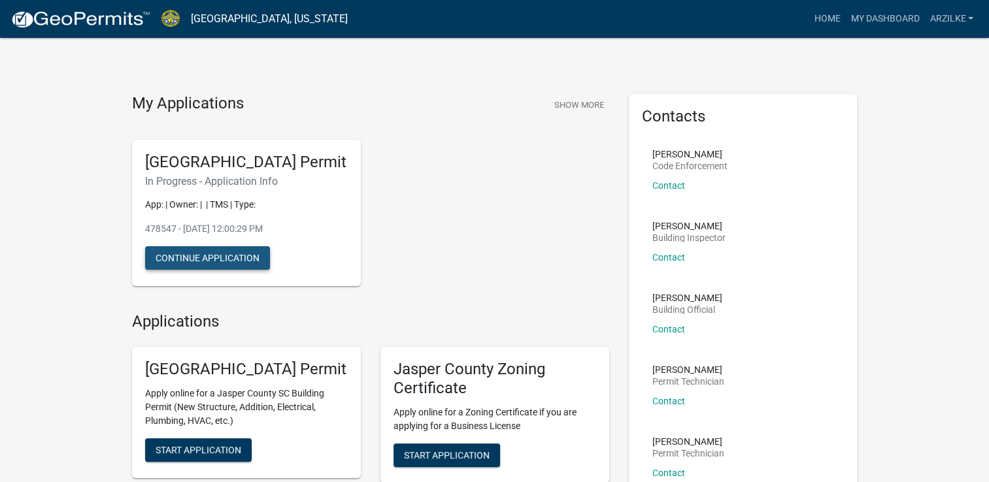
click at [235, 267] on button "Continue Application" at bounding box center [207, 258] width 125 height 24
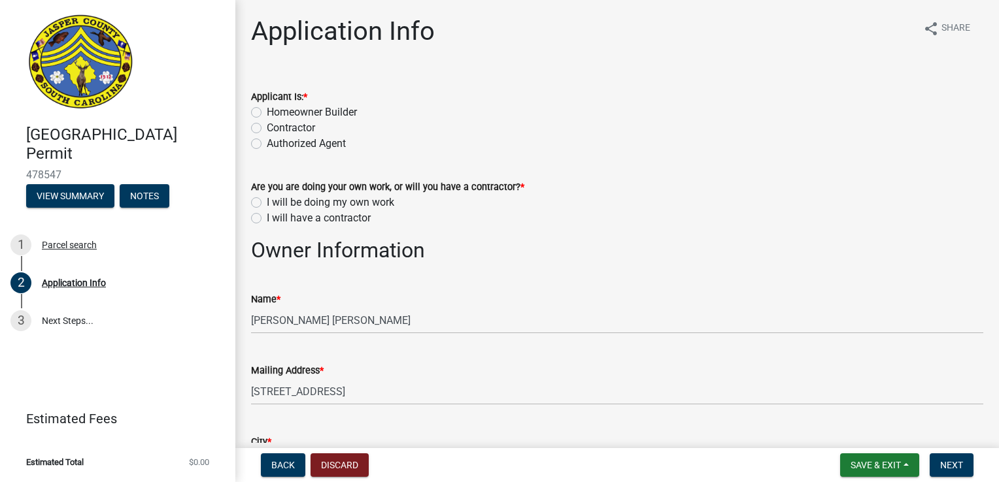
click at [267, 112] on label "Homeowner Builder" at bounding box center [312, 113] width 90 height 16
click at [267, 112] on input "Homeowner Builder" at bounding box center [271, 109] width 8 height 8
radio input "true"
click at [267, 204] on label "I will be doing my own work" at bounding box center [330, 203] width 127 height 16
click at [267, 203] on input "I will be doing my own work" at bounding box center [271, 199] width 8 height 8
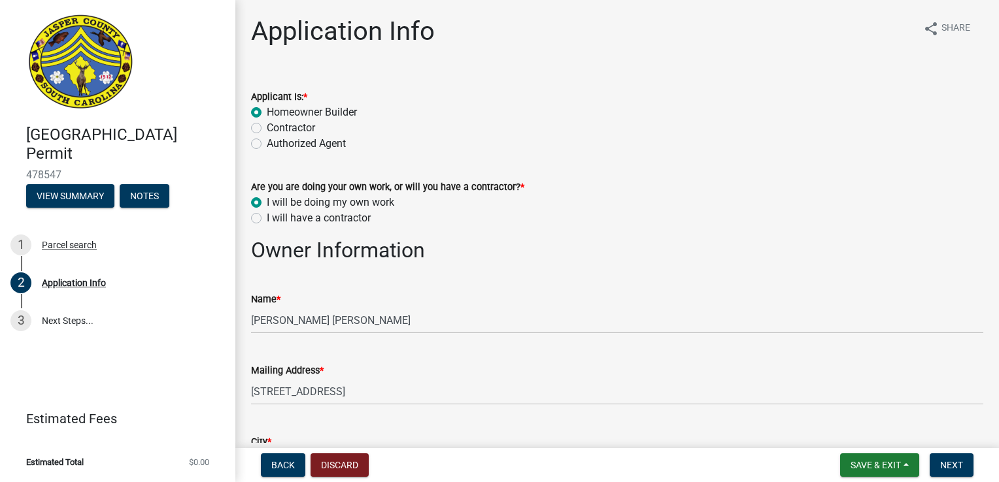
radio input "true"
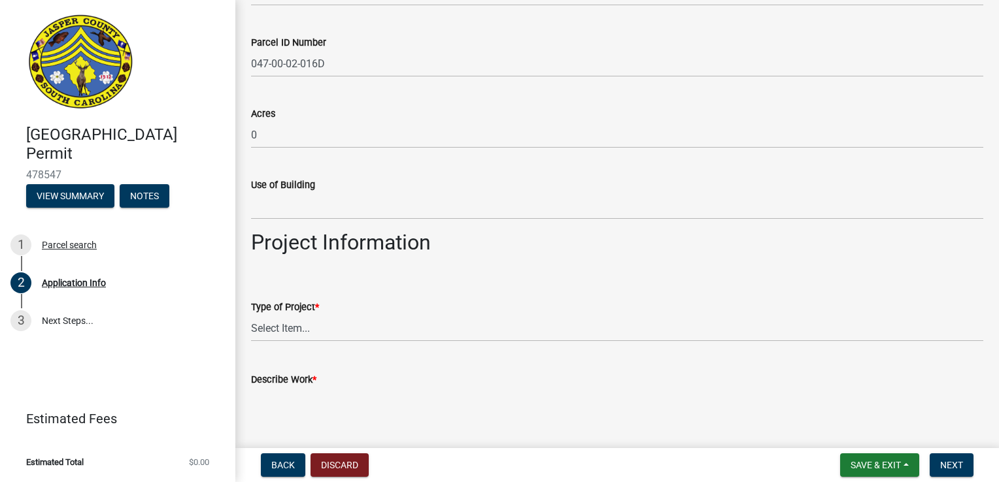
scroll to position [1229, 0]
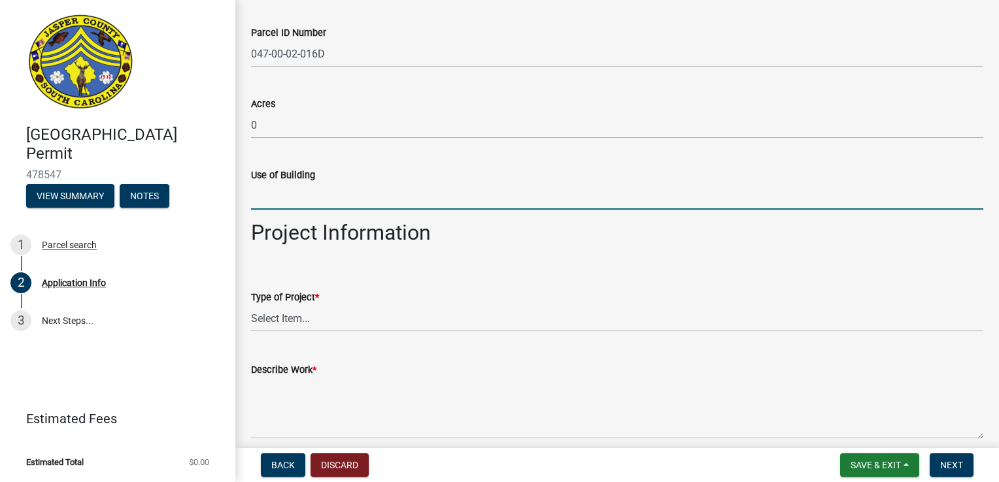
click at [277, 204] on input "Use of Building" at bounding box center [617, 196] width 732 height 27
type input "RENTAL"
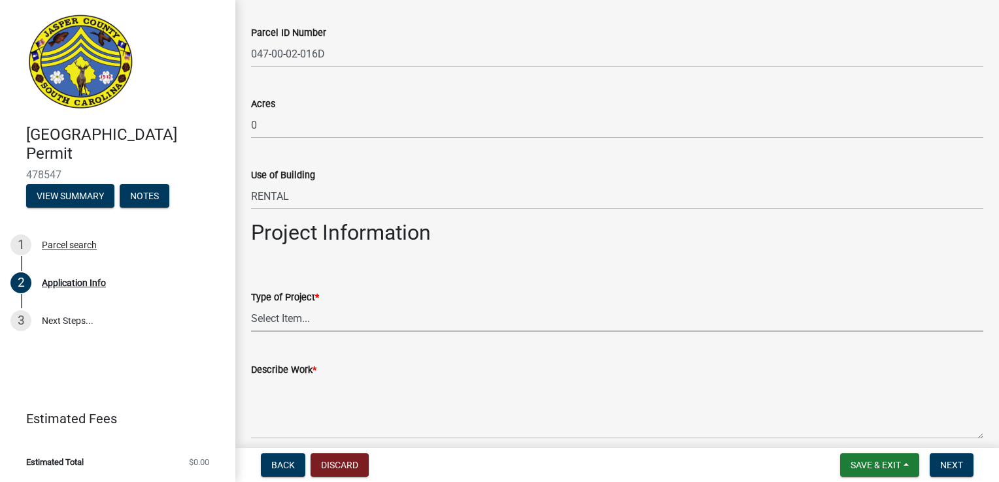
click at [305, 314] on select "Select Item... Construction Trailer/Shipping Container Residential Demolition C…" at bounding box center [617, 318] width 732 height 27
click at [251, 305] on select "Select Item... Construction Trailer/Shipping Container Residential Demolition C…" at bounding box center [617, 318] width 732 height 27
select select "83a29df9-b3ca-487b-b3ec-56d88b03b1fe"
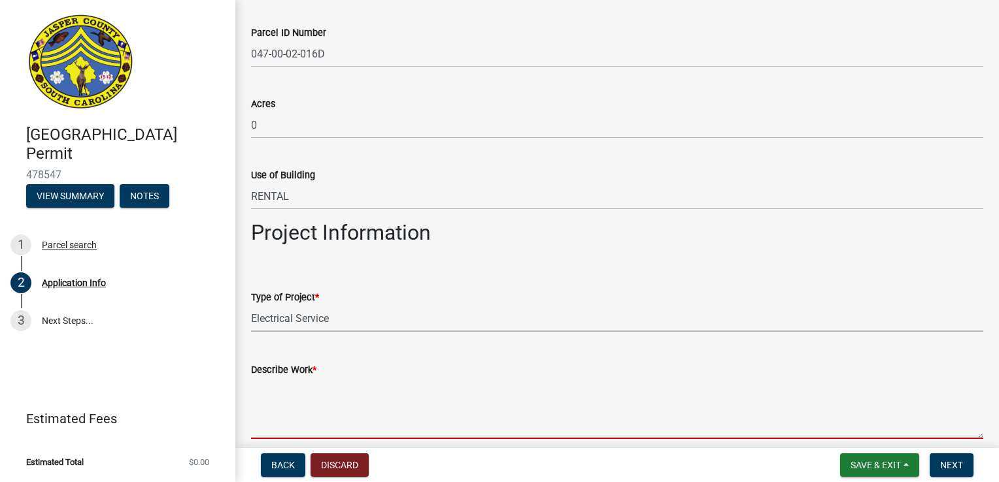
click at [413, 424] on textarea "Describe Work *" at bounding box center [617, 408] width 732 height 61
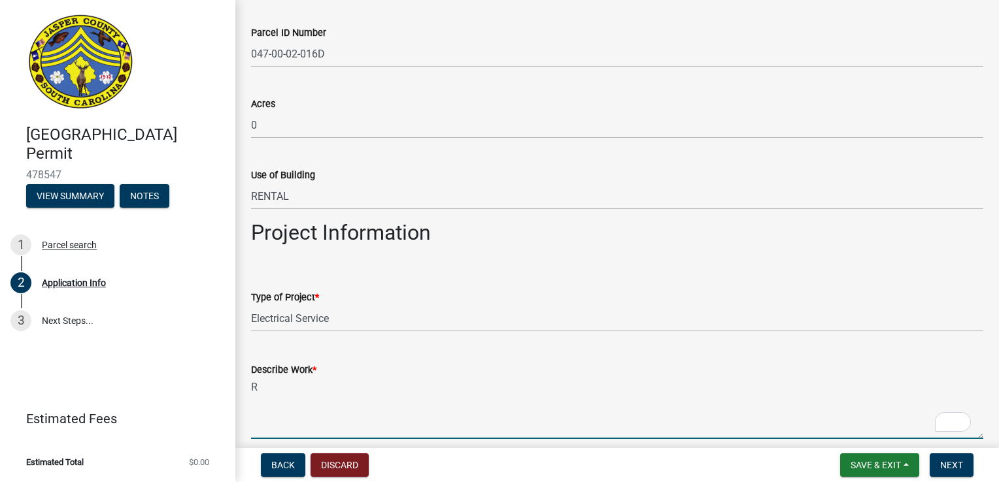
click at [926, 427] on textarea "R" at bounding box center [617, 408] width 732 height 61
type textarea "REMODEL MOBILE HOME"
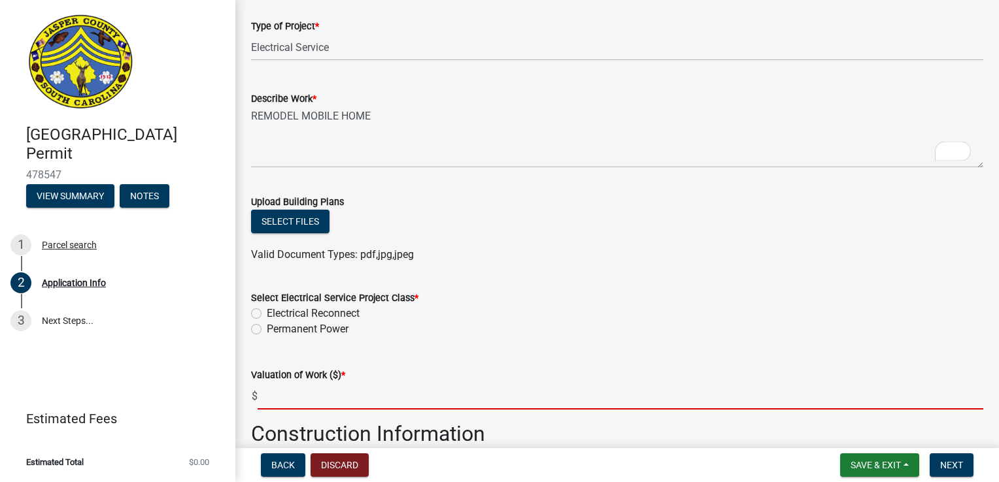
click at [285, 402] on input "text" at bounding box center [621, 396] width 726 height 27
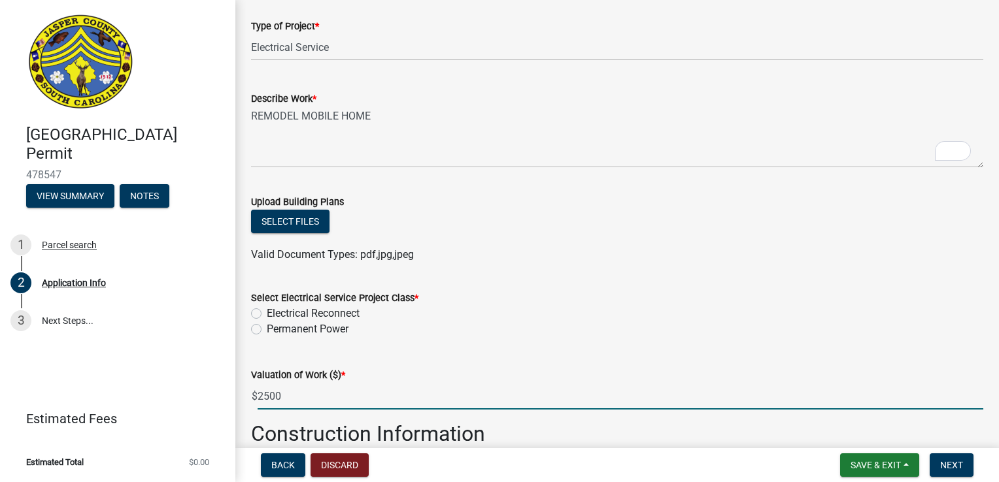
type input "2500"
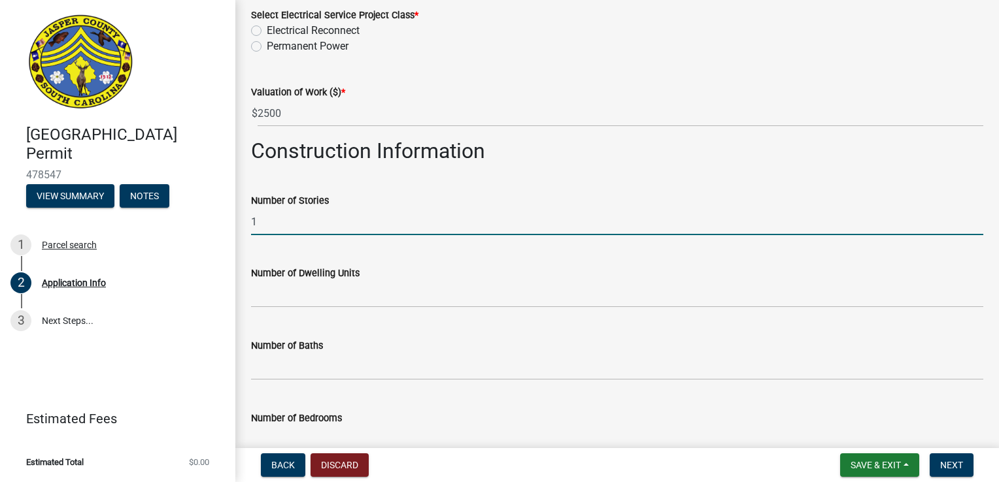
type input "1"
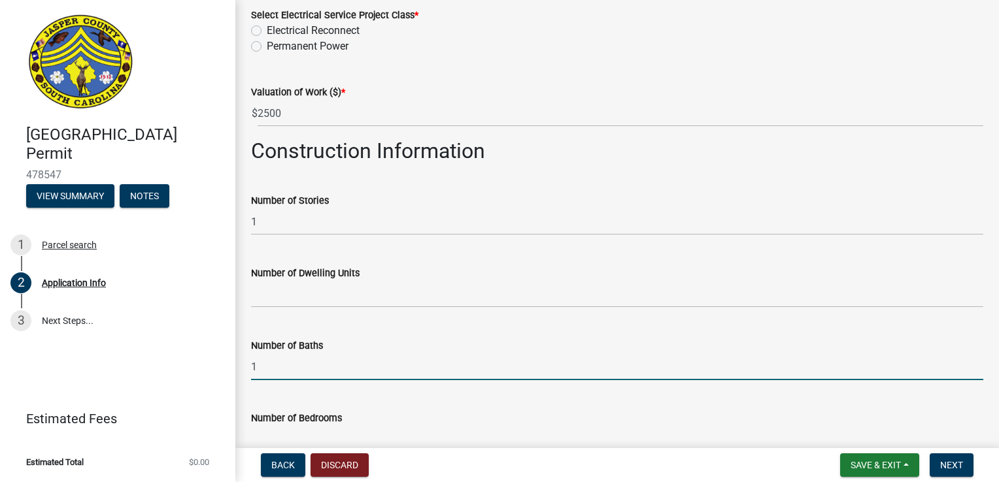
type input "1"
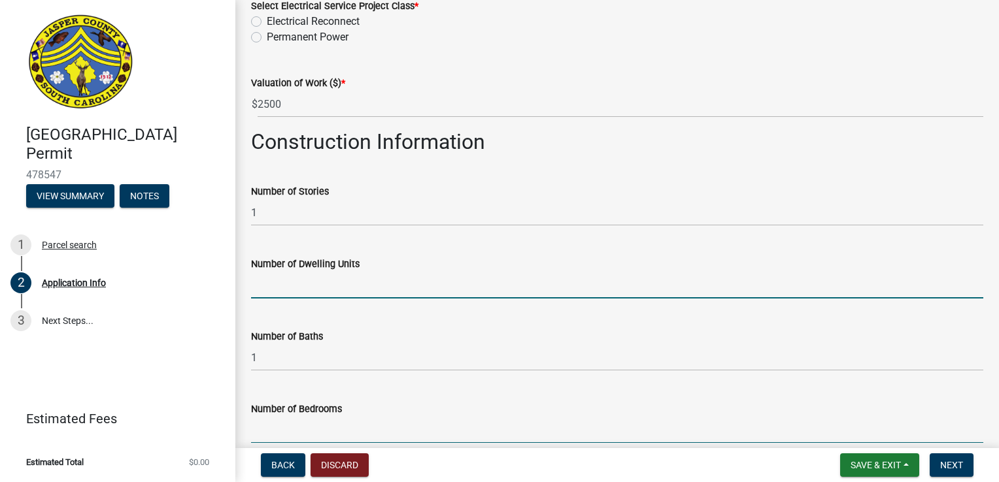
click at [284, 291] on input "text" at bounding box center [617, 285] width 732 height 27
type input "1"
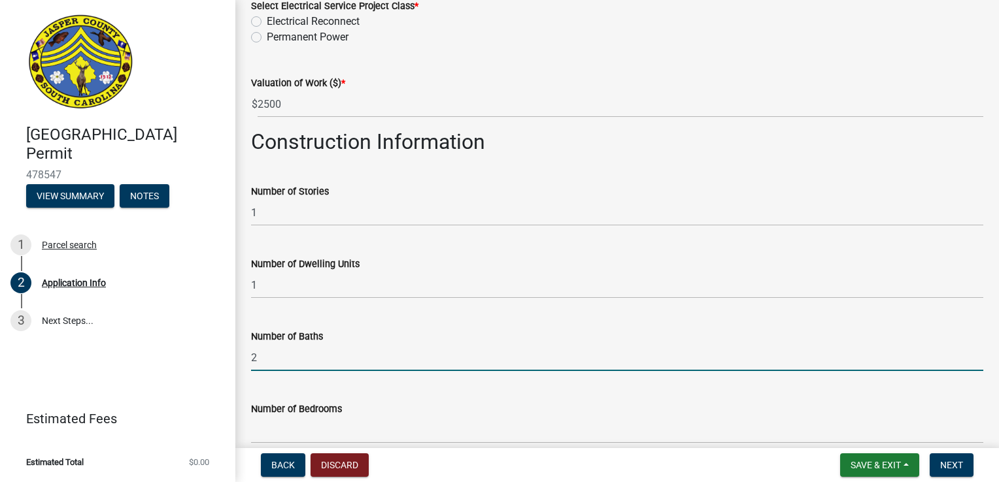
type input "2"
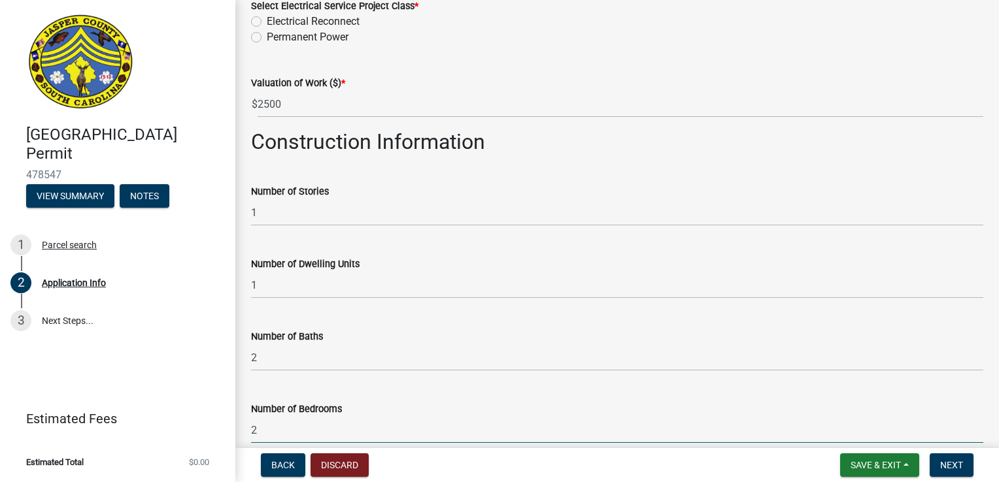
type input "2"
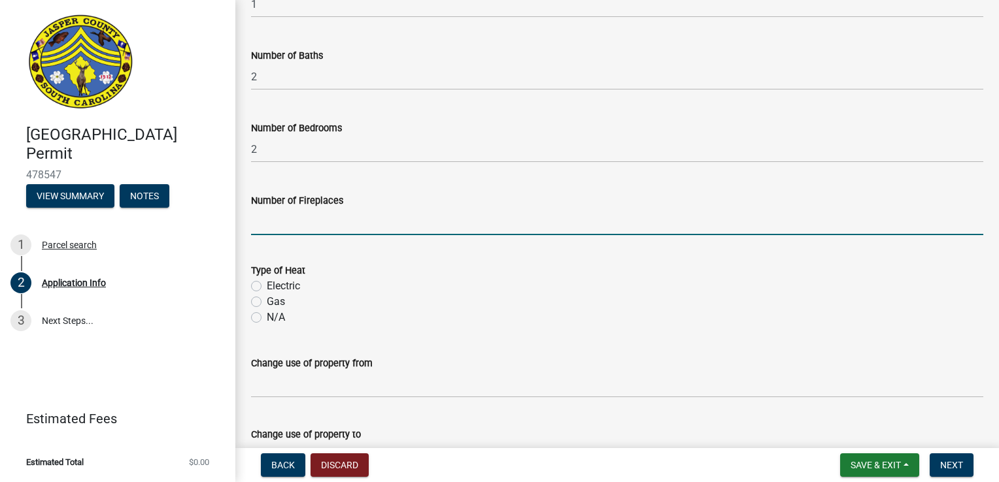
click at [261, 288] on div "Electric" at bounding box center [617, 286] width 732 height 16
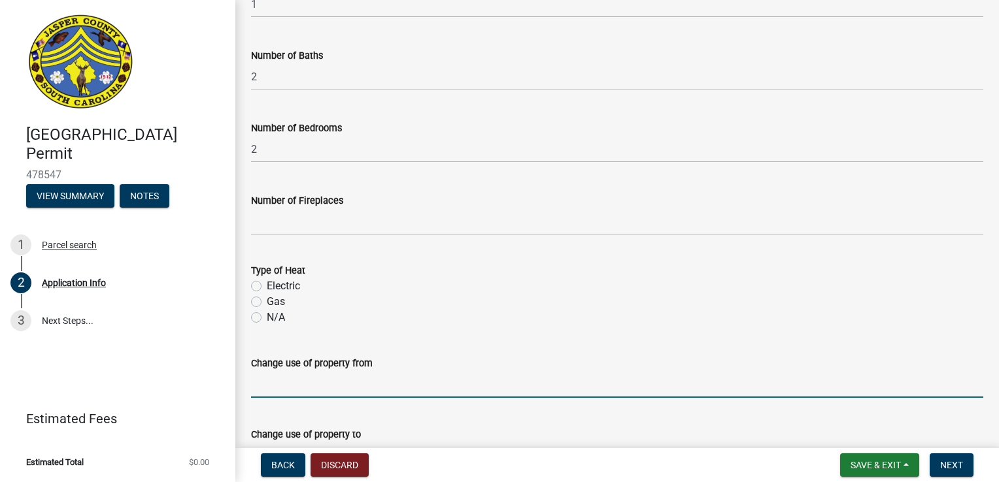
click at [293, 394] on input "Change use of property from" at bounding box center [617, 384] width 732 height 27
click at [267, 284] on label "Electric" at bounding box center [283, 286] width 33 height 16
click at [267, 284] on input "Electric" at bounding box center [271, 282] width 8 height 8
radio input "true"
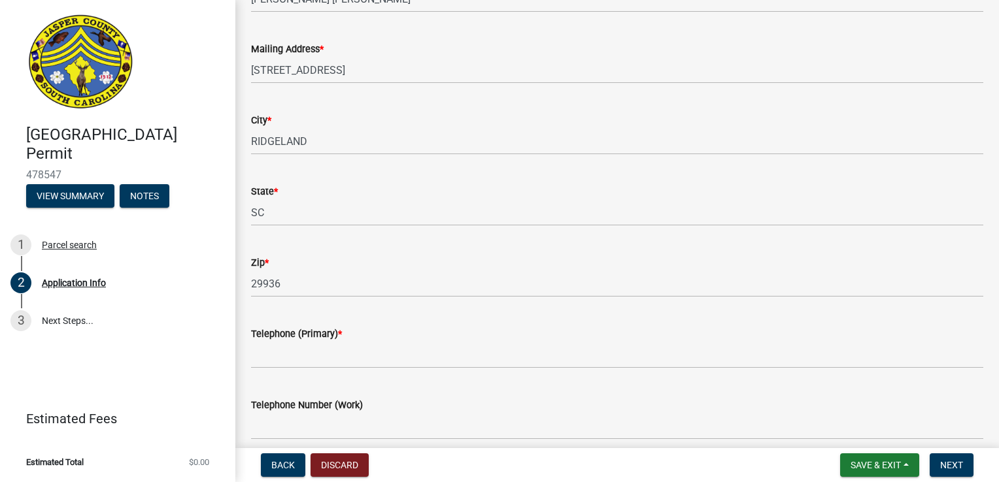
scroll to position [392, 0]
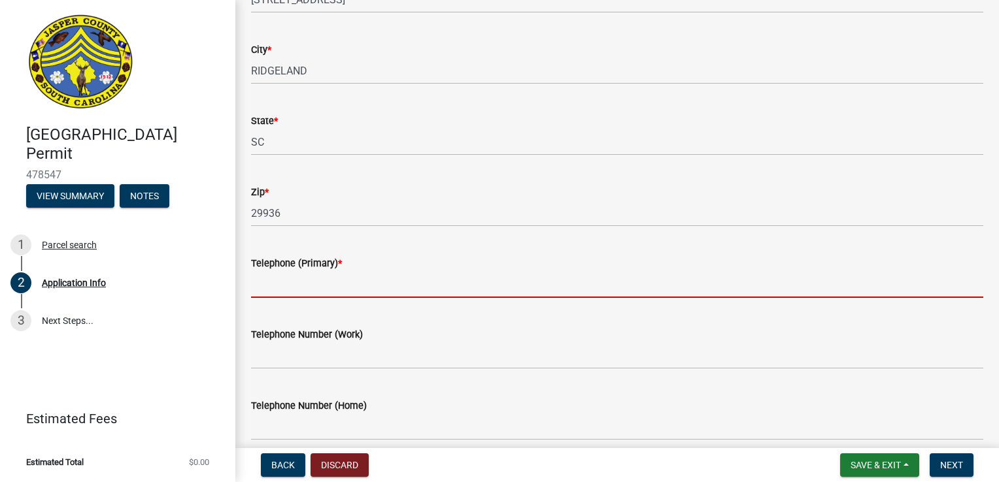
click at [305, 289] on input "Telephone (Primary) *" at bounding box center [617, 284] width 732 height 27
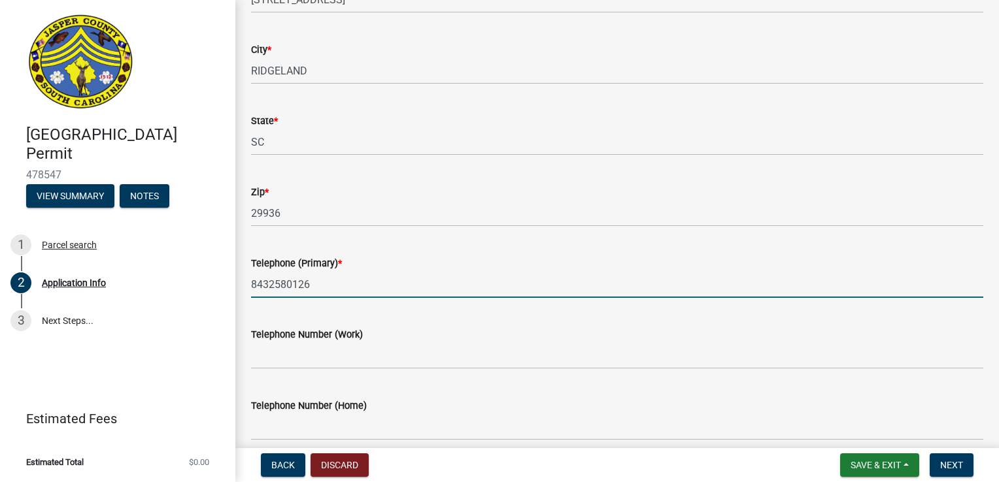
type input "8432580126"
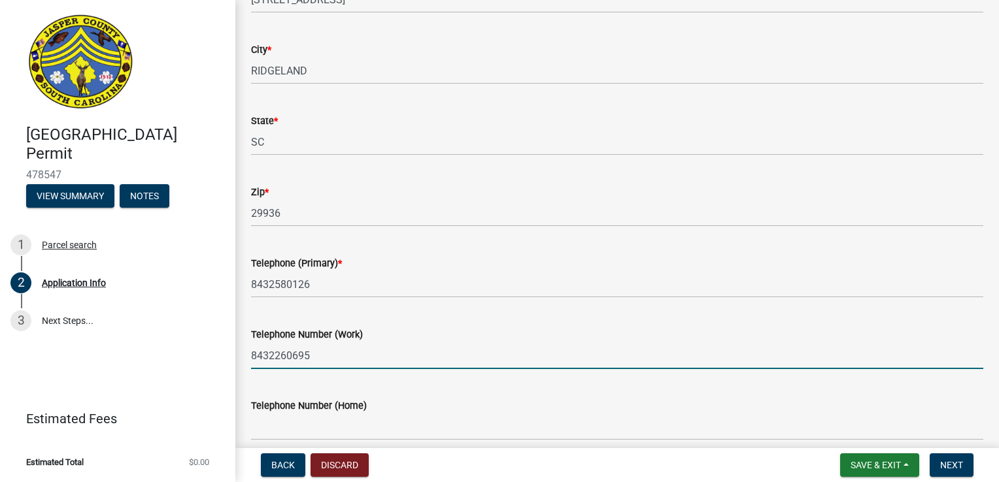
type input "8432260695"
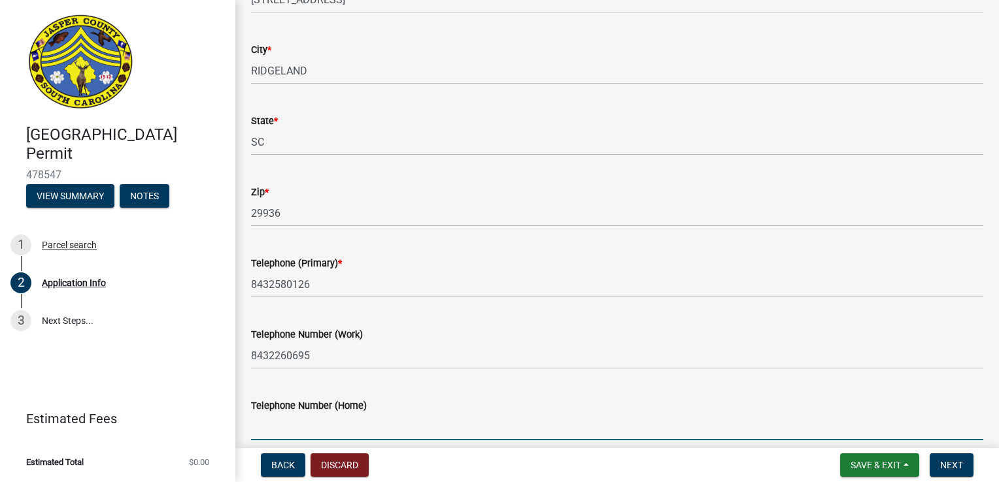
scroll to position [669, 0]
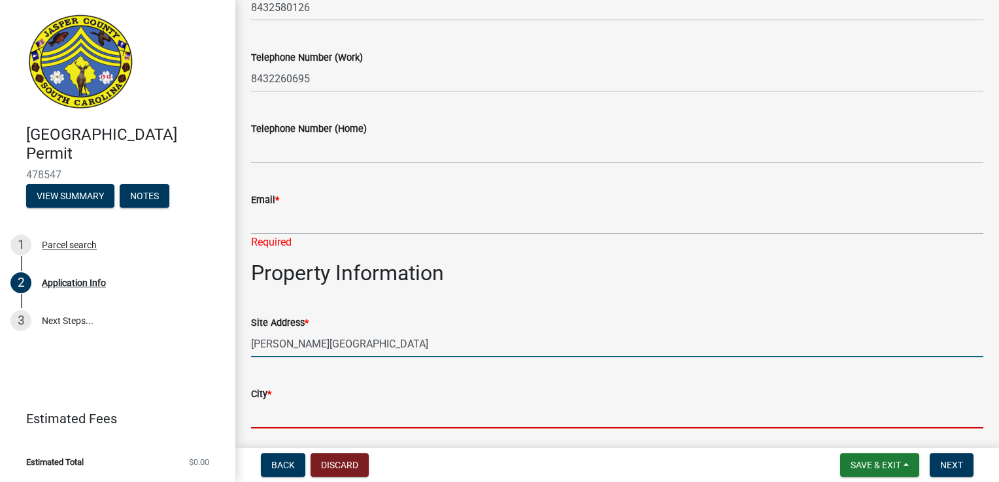
click at [275, 412] on input "City *" at bounding box center [617, 415] width 732 height 27
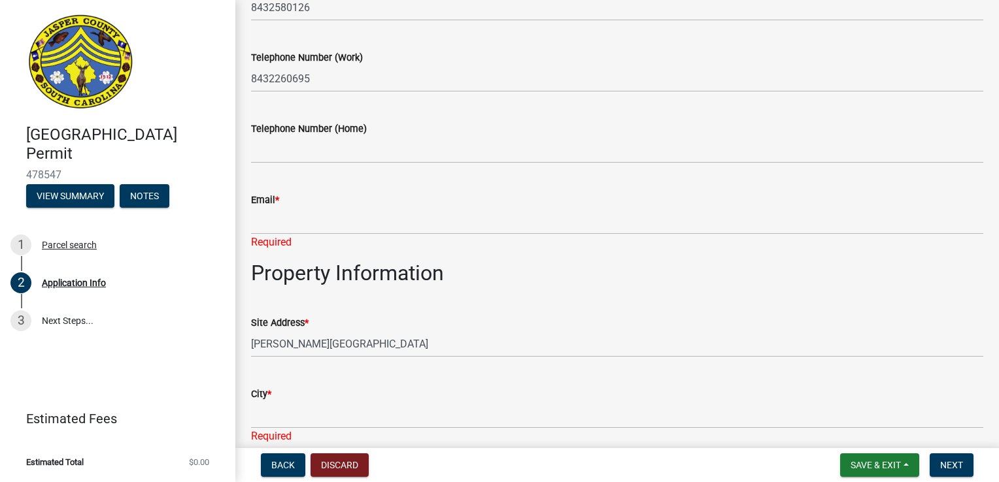
click at [250, 346] on div "Site Address * [PERSON_NAME][GEOGRAPHIC_DATA]" at bounding box center [617, 327] width 752 height 61
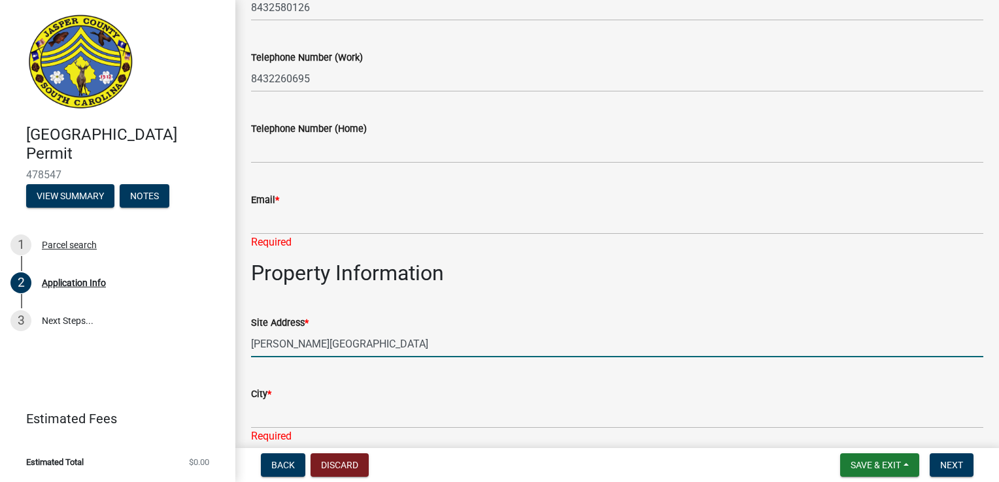
click at [251, 341] on input "[PERSON_NAME][GEOGRAPHIC_DATA]" at bounding box center [617, 344] width 732 height 27
type input "[STREET_ADDRESS][PERSON_NAME]"
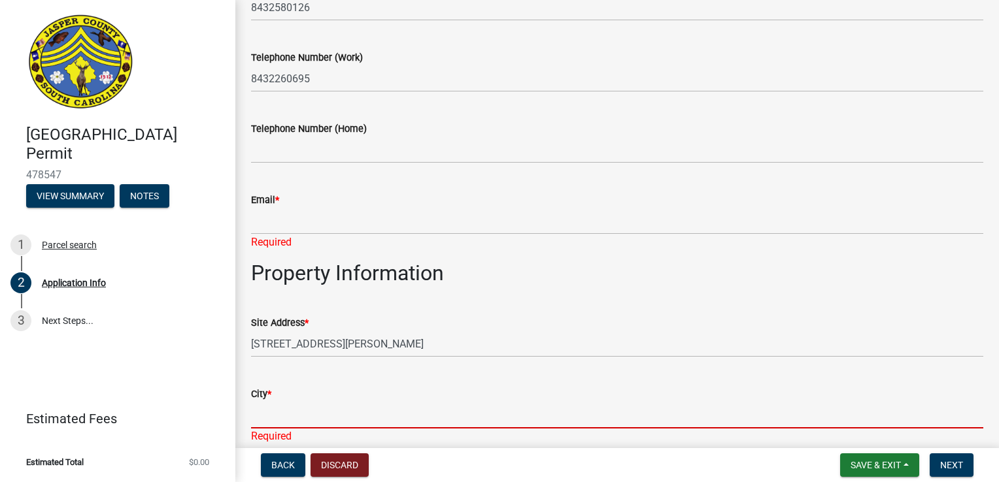
click at [267, 422] on input "City *" at bounding box center [617, 415] width 732 height 27
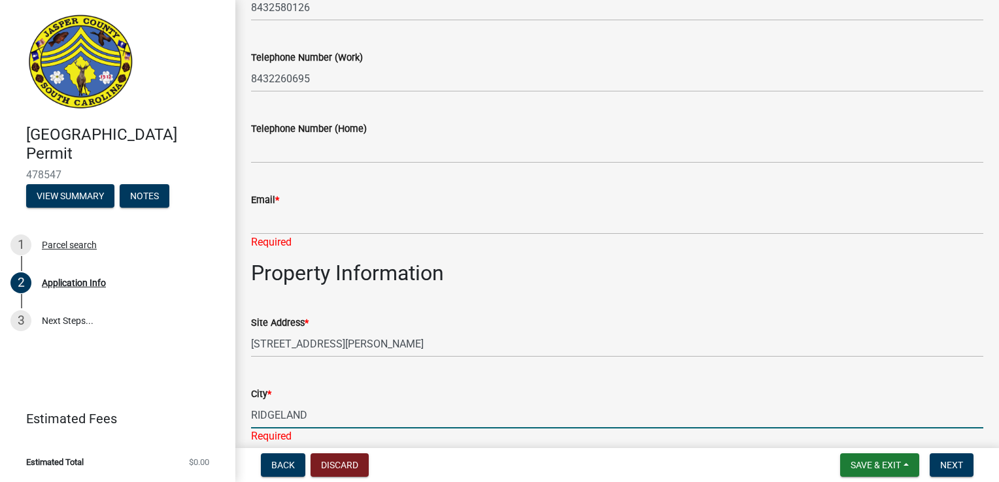
type input "RIDGELAND"
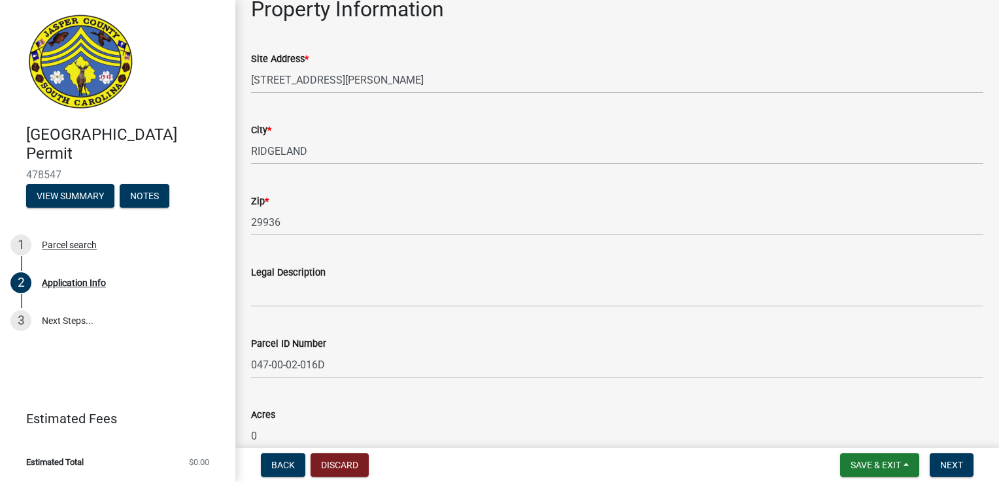
click at [301, 310] on wm-data-entity-input "Legal Description" at bounding box center [617, 281] width 732 height 71
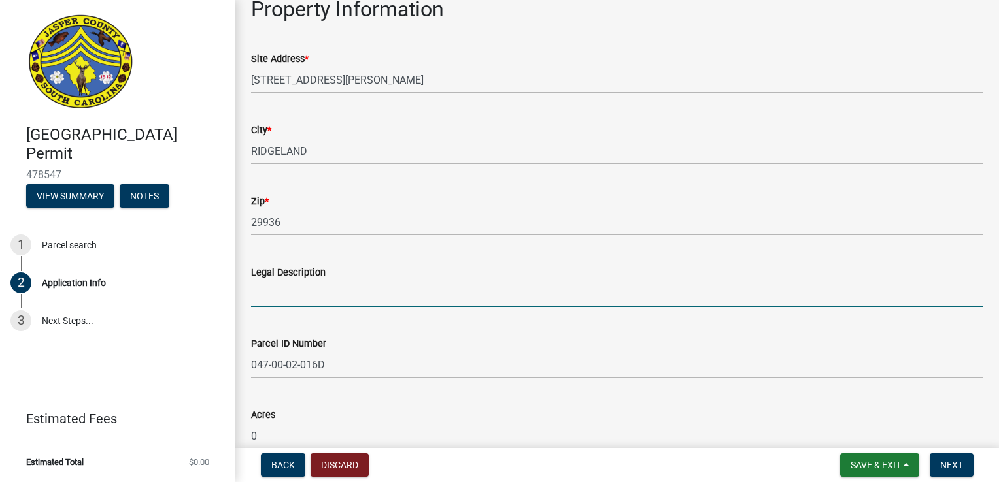
click at [299, 294] on input "Legal Description" at bounding box center [617, 293] width 732 height 27
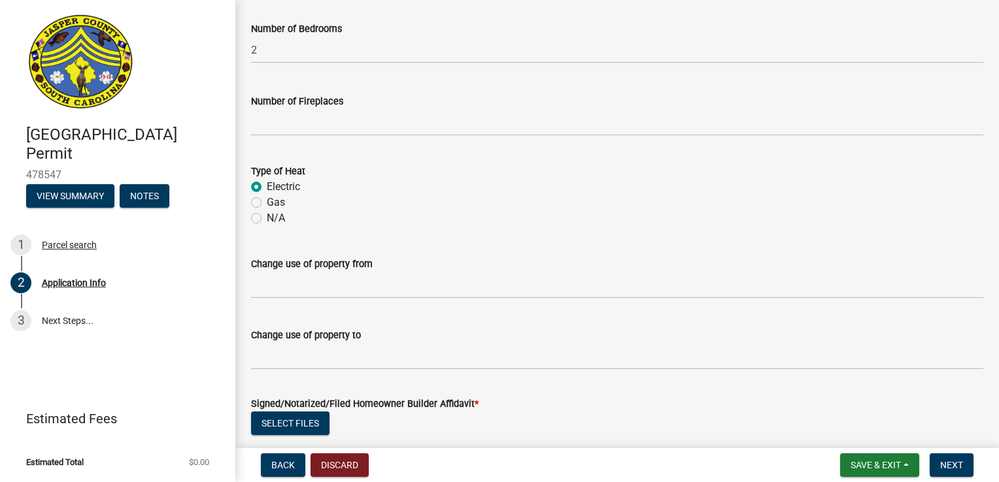
scroll to position [2272, 0]
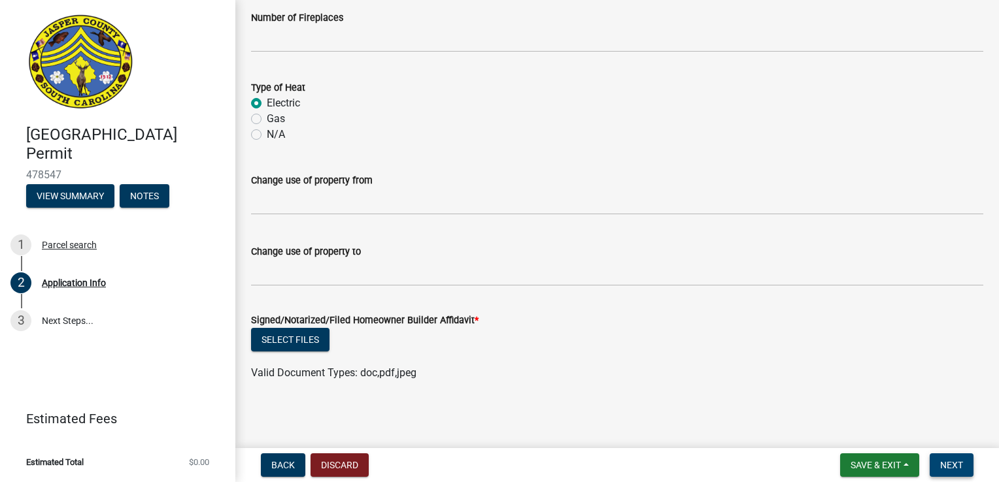
type input "rental property"
click at [957, 467] on span "Next" at bounding box center [951, 465] width 23 height 10
click at [278, 467] on span "Back" at bounding box center [283, 465] width 24 height 10
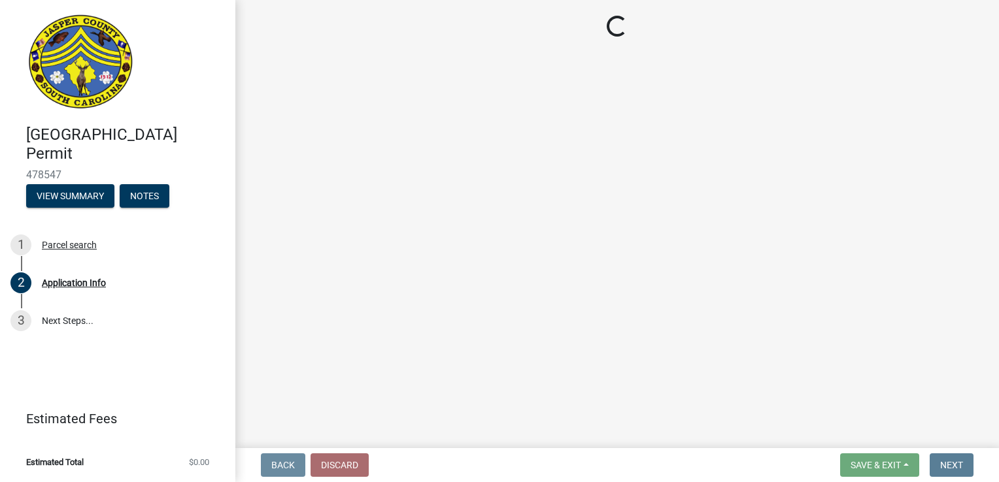
scroll to position [0, 0]
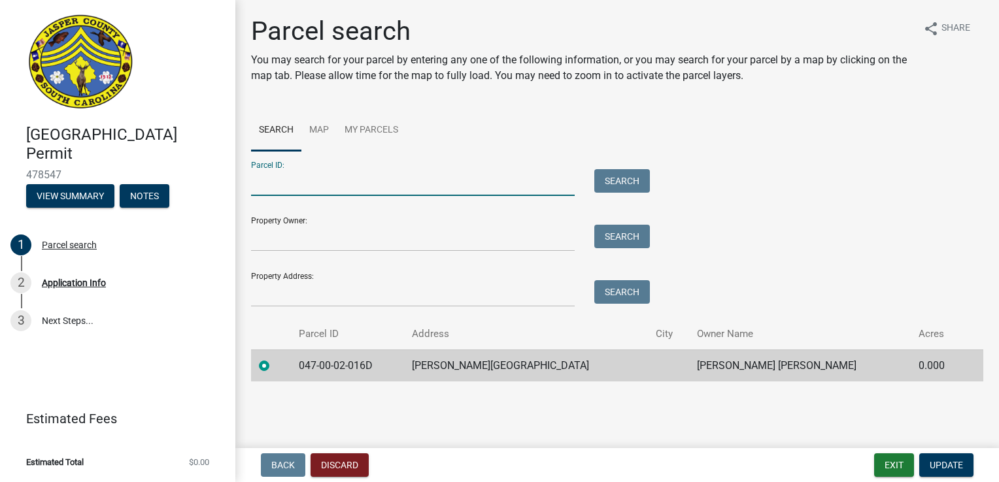
click at [277, 174] on input "Parcel ID:" at bounding box center [413, 182] width 324 height 27
type input "047-00-02016D"
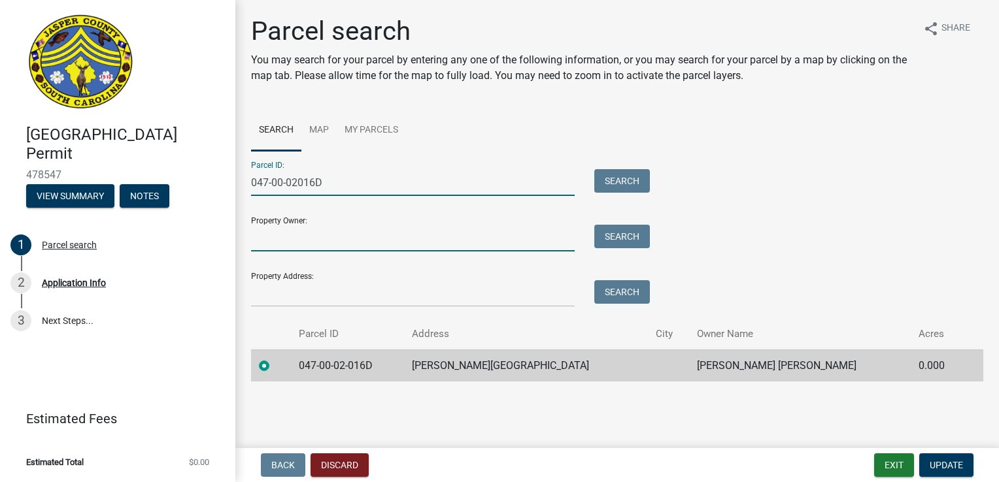
type input "[PERSON_NAME]"
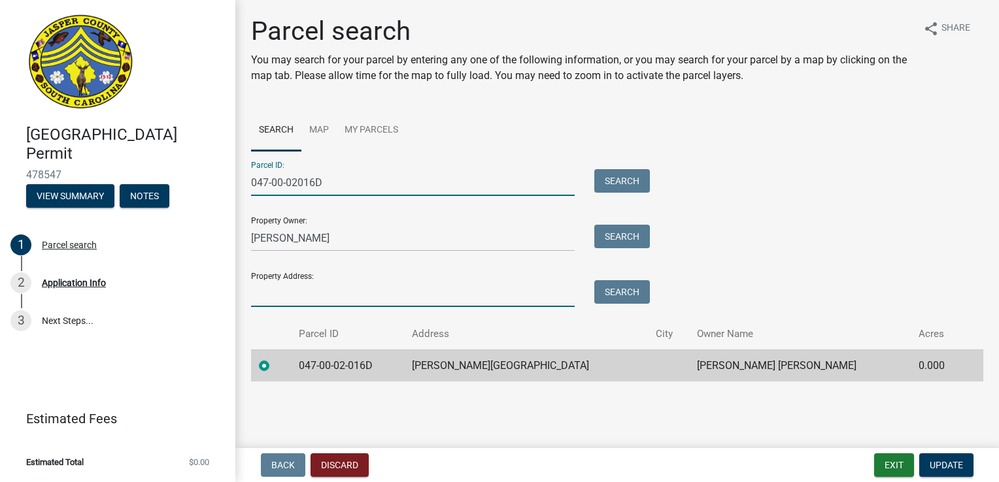
type input "[STREET_ADDRESS][PERSON_NAME]"
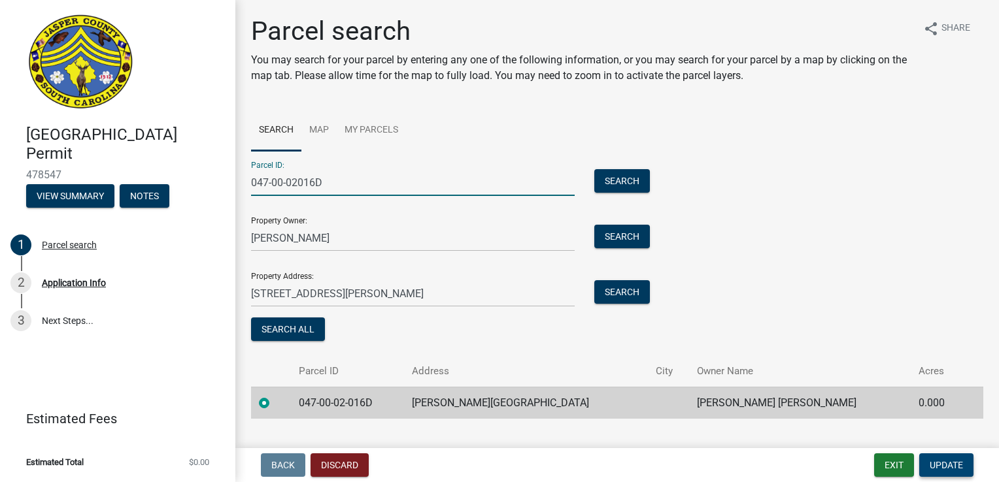
click at [955, 459] on button "Update" at bounding box center [946, 466] width 54 height 24
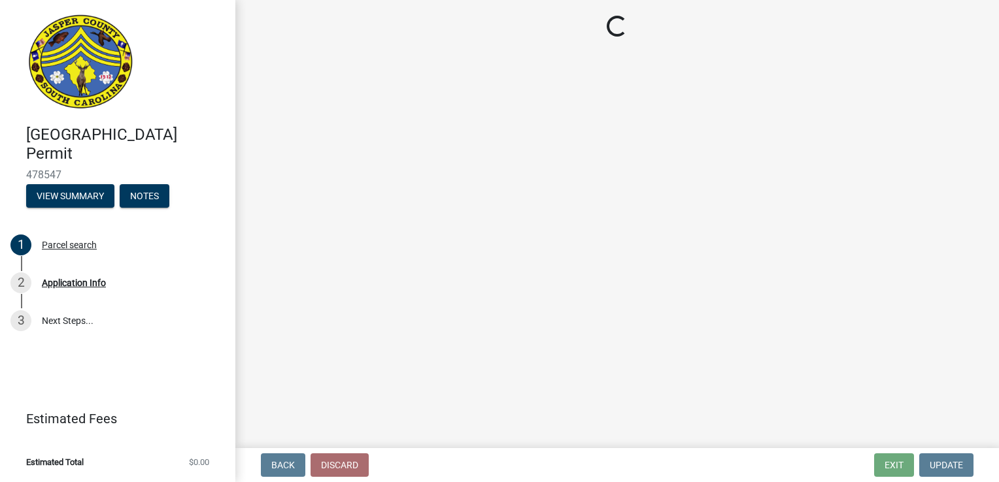
select select "83a29df9-b3ca-487b-b3ec-56d88b03b1fe"
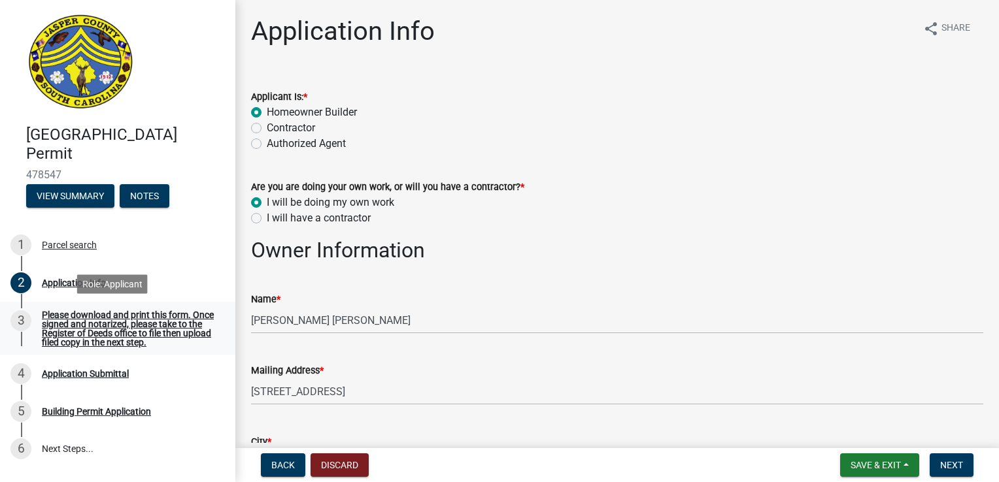
click at [59, 336] on div "Please download and print this form. Once signed and notarized, please take to …" at bounding box center [128, 328] width 173 height 37
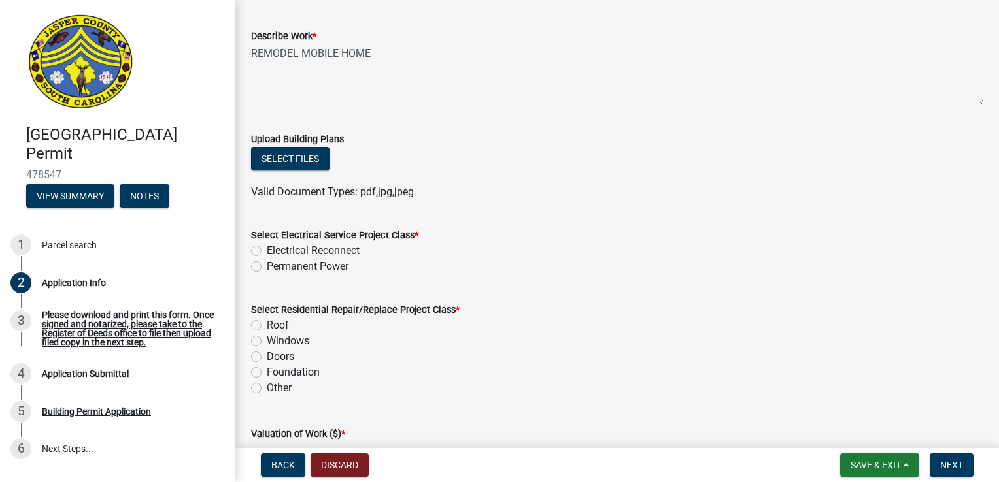
scroll to position [1647, 0]
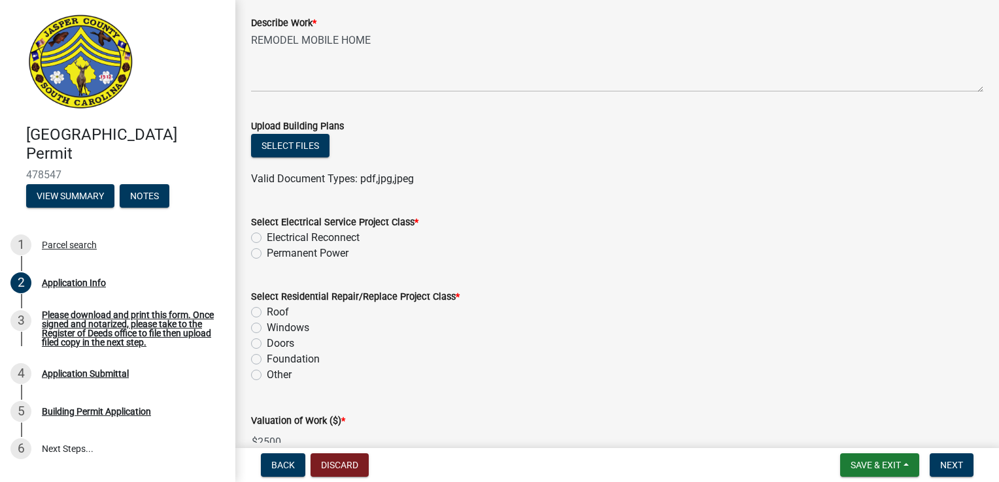
click at [267, 235] on label "Electrical Reconnect" at bounding box center [313, 238] width 93 height 16
click at [267, 235] on input "Electrical Reconnect" at bounding box center [271, 234] width 8 height 8
radio input "true"
click at [267, 377] on label "Other" at bounding box center [279, 375] width 25 height 16
click at [267, 376] on input "Other" at bounding box center [271, 371] width 8 height 8
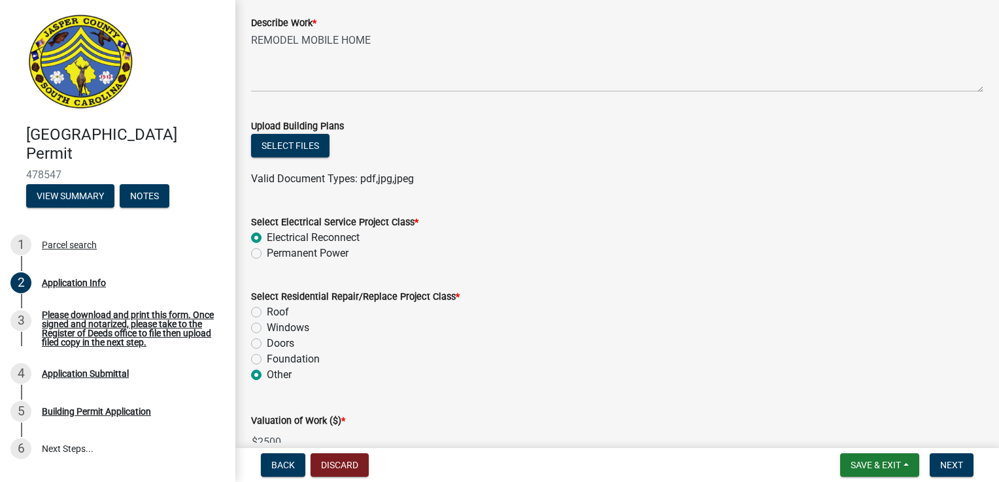
radio input "true"
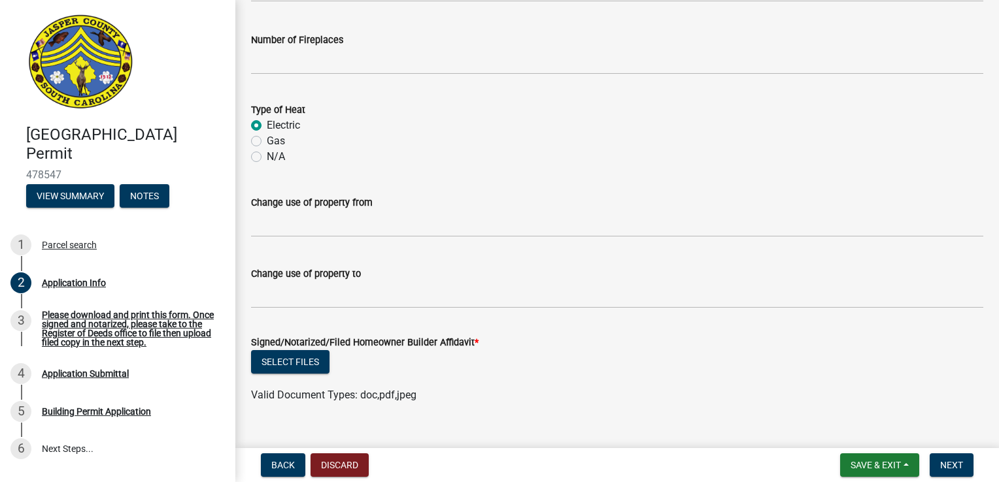
scroll to position [2449, 0]
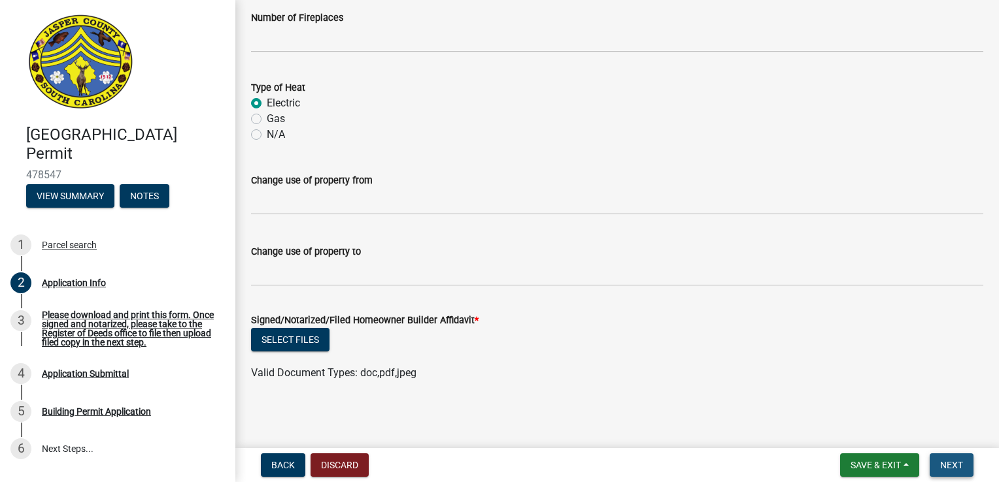
click at [962, 454] on button "Next" at bounding box center [952, 466] width 44 height 24
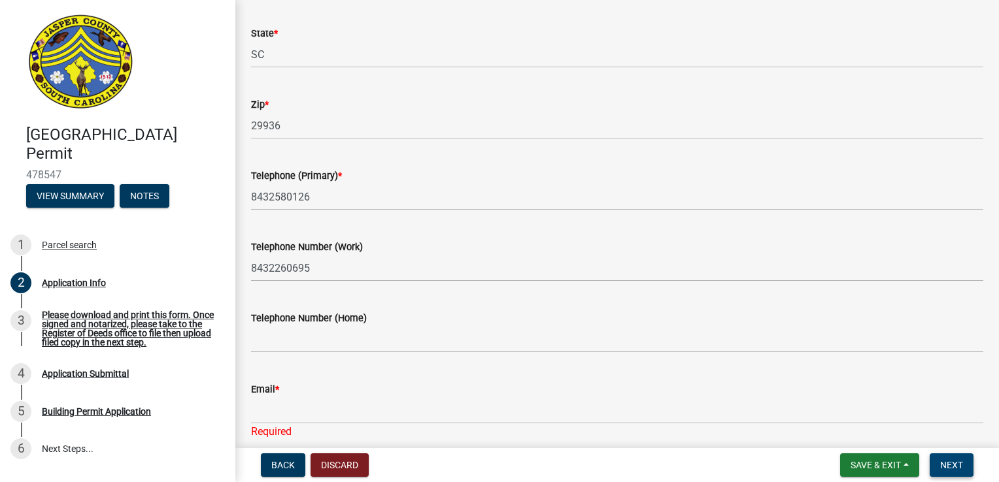
scroll to position [492, 0]
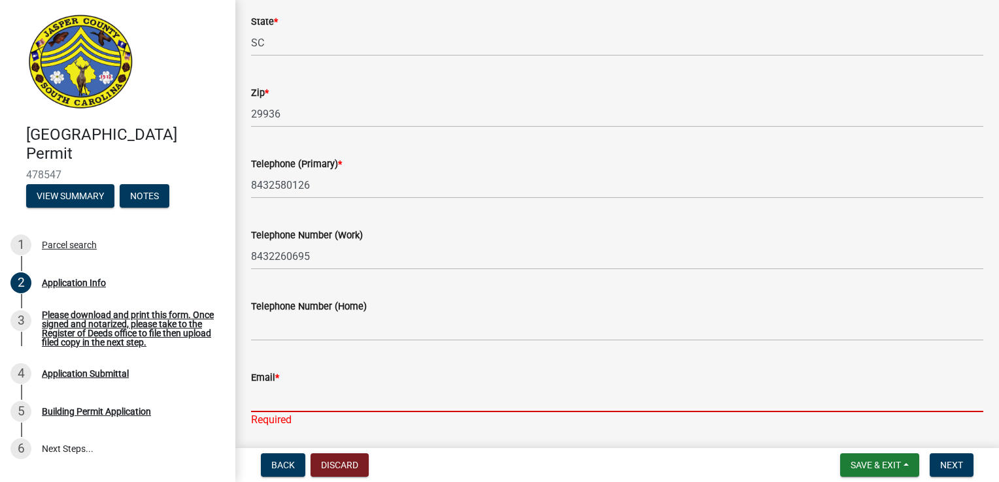
click at [270, 396] on input "Email *" at bounding box center [617, 399] width 732 height 27
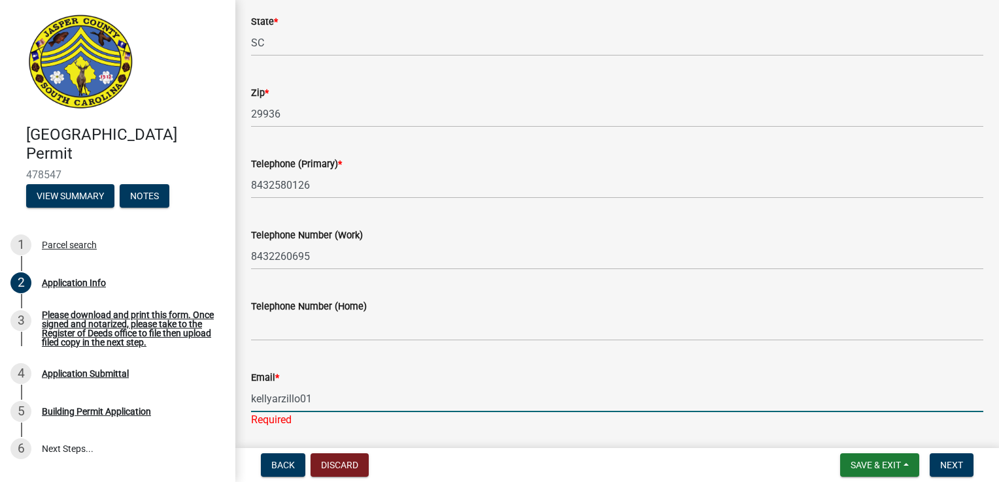
type input "[EMAIL_ADDRESS][DOMAIN_NAME]"
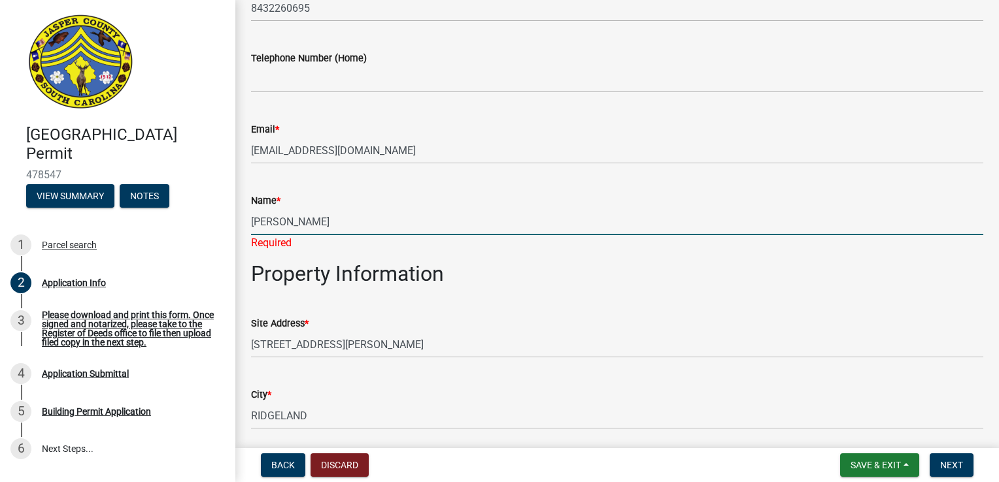
type input "[PERSON_NAME]"
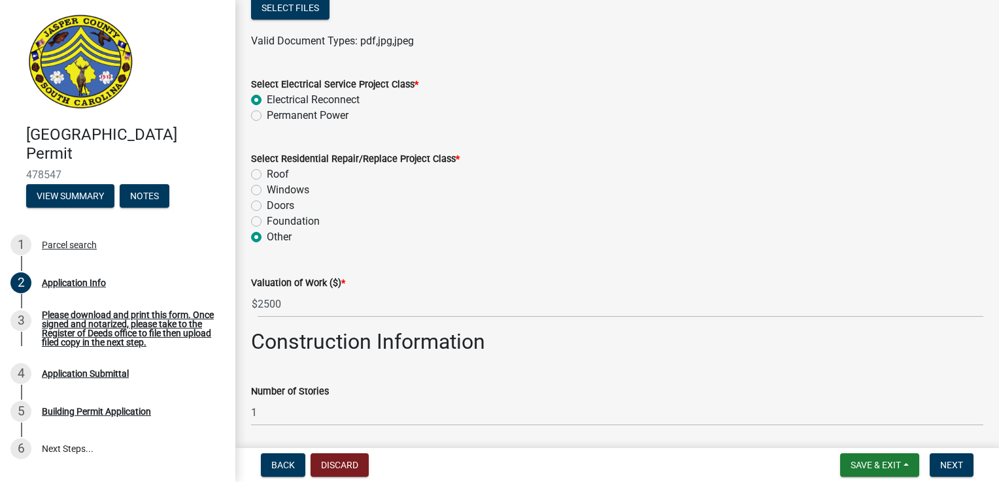
scroll to position [1786, 0]
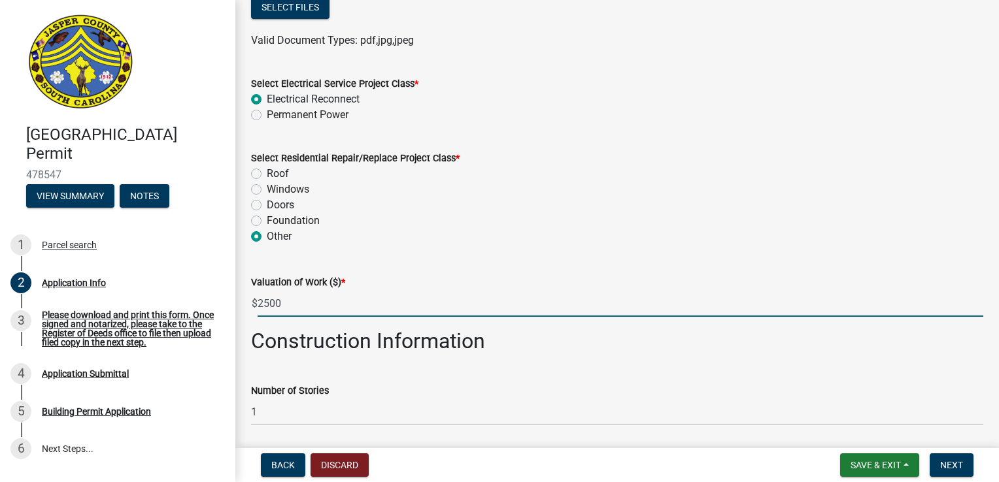
click at [314, 307] on input "2500" at bounding box center [621, 303] width 726 height 27
type input "2"
type input "500"
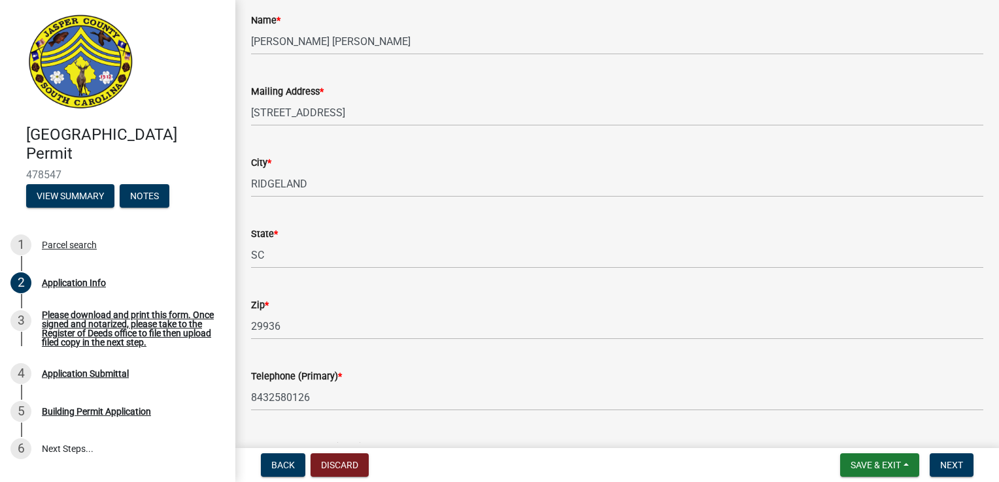
scroll to position [0, 0]
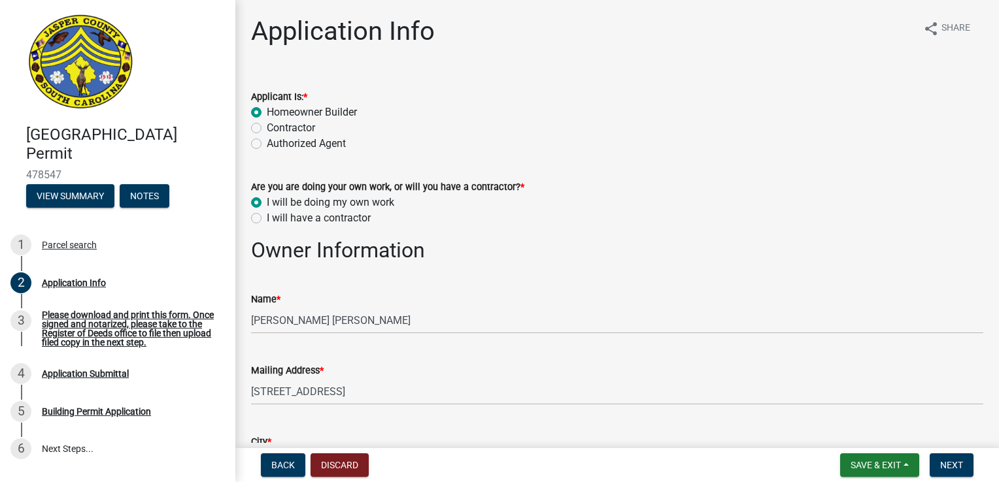
click at [267, 140] on label "Authorized Agent" at bounding box center [306, 144] width 79 height 16
click at [267, 140] on input "Authorized Agent" at bounding box center [271, 140] width 8 height 8
radio input "true"
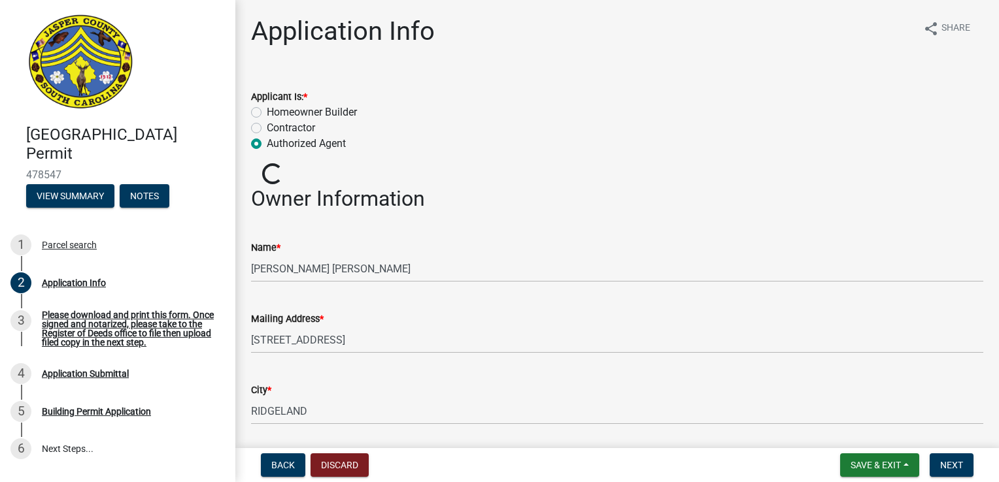
click at [267, 127] on label "Contractor" at bounding box center [291, 128] width 48 height 16
click at [267, 127] on input "Contractor" at bounding box center [271, 124] width 8 height 8
radio input "true"
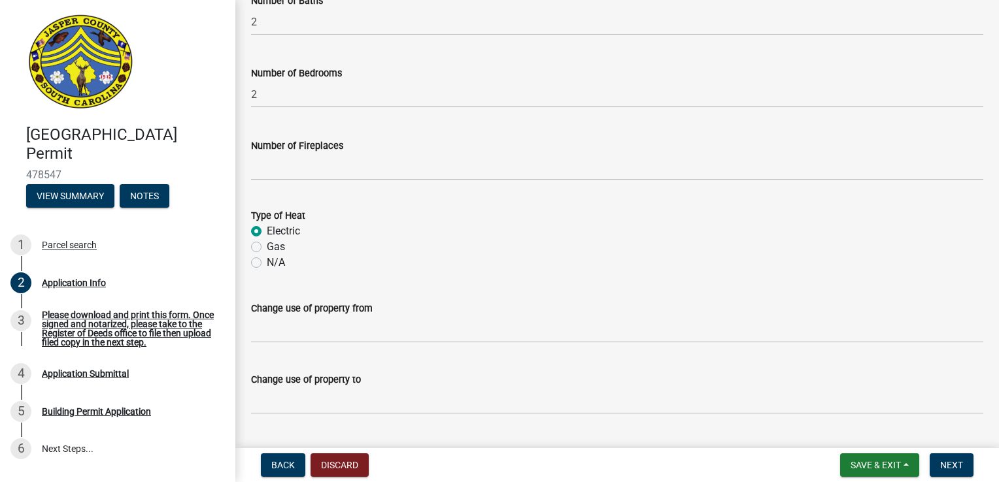
scroll to position [2330, 0]
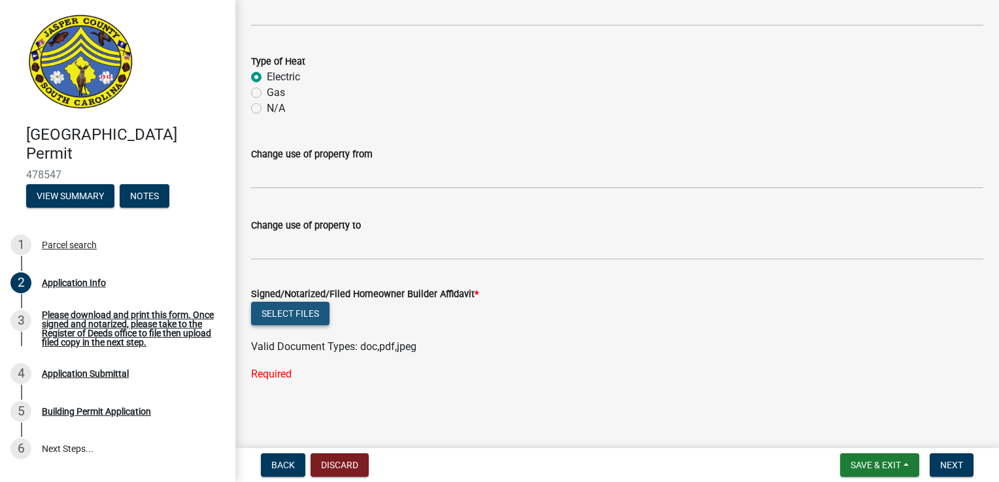
click at [305, 312] on button "Select files" at bounding box center [290, 314] width 78 height 24
click at [875, 469] on span "Save & Exit" at bounding box center [875, 465] width 50 height 10
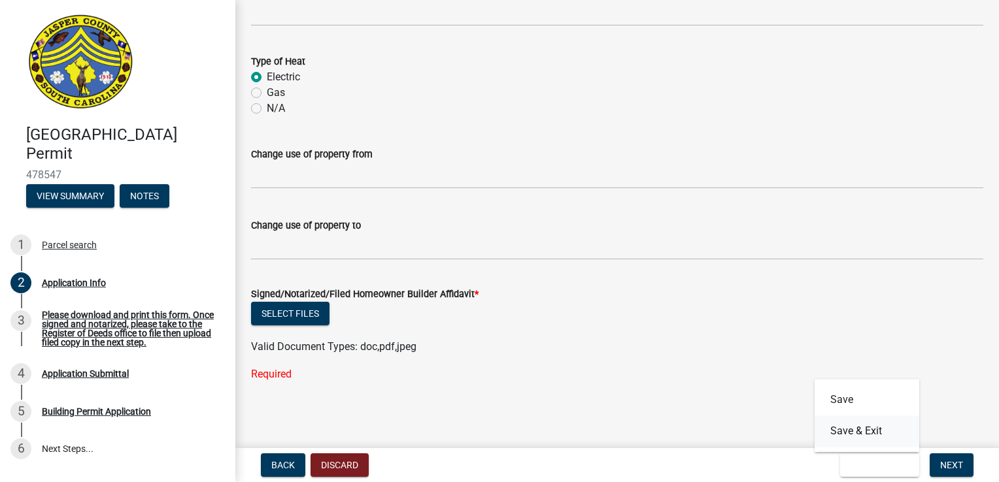
click at [867, 434] on button "Save & Exit" at bounding box center [866, 431] width 105 height 31
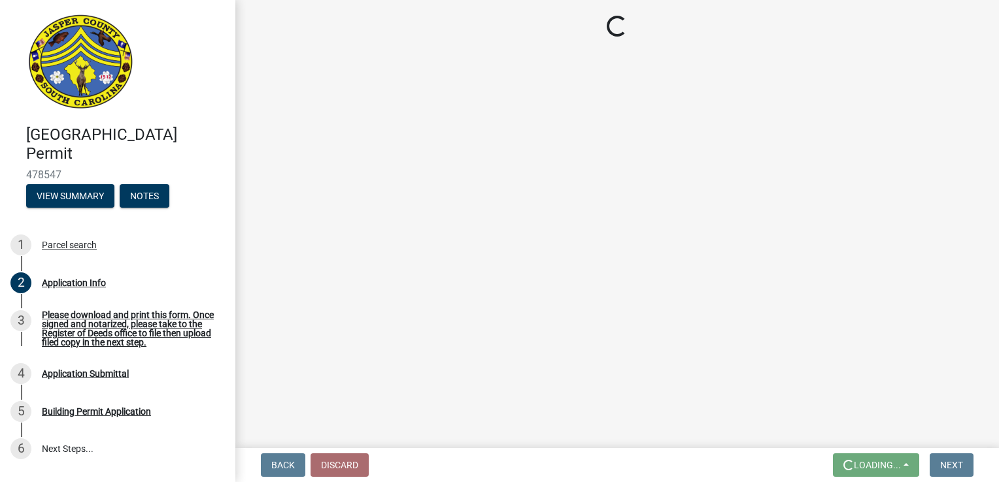
scroll to position [0, 0]
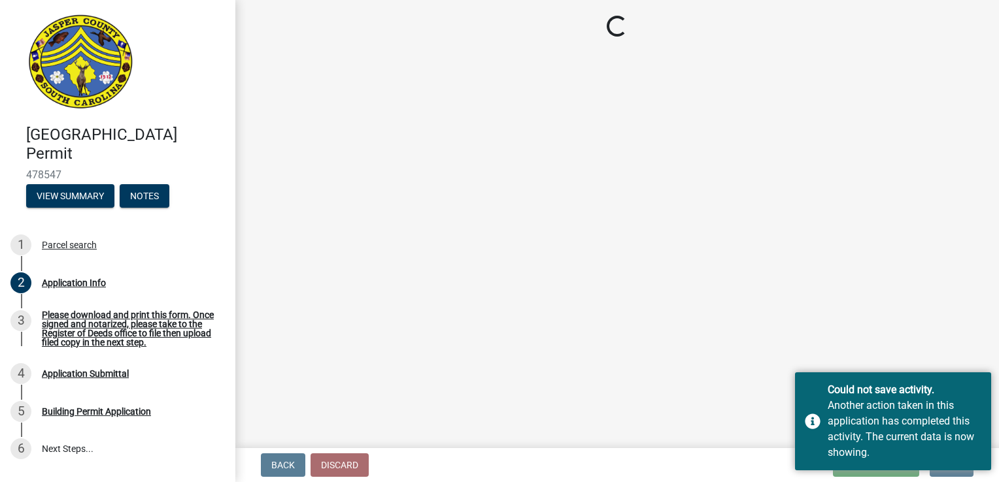
select select "83a29df9-b3ca-487b-b3ec-56d88b03b1fe"
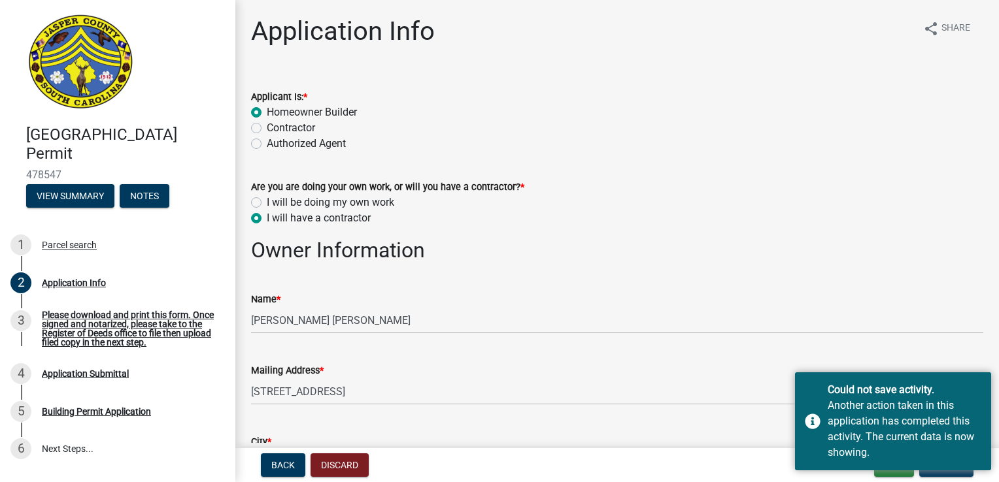
click at [941, 367] on div "Mailing Address *" at bounding box center [617, 371] width 732 height 16
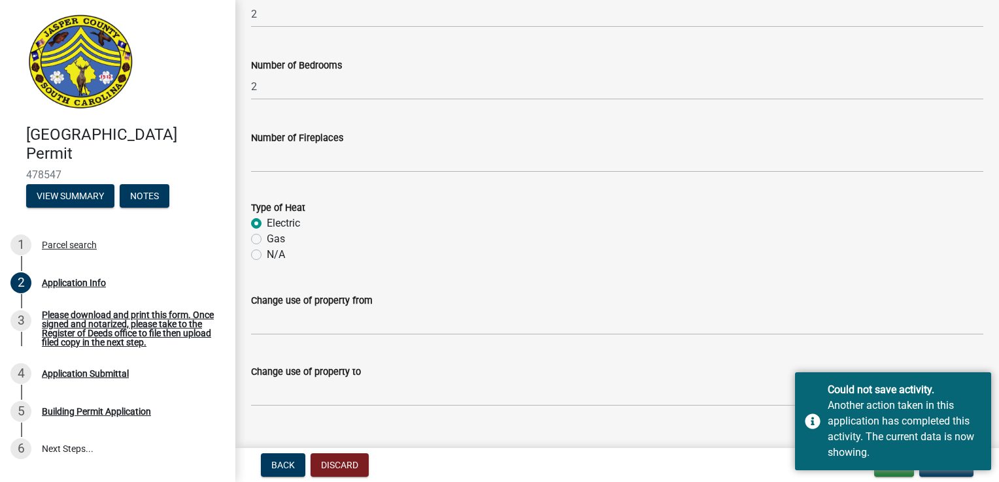
scroll to position [2282, 0]
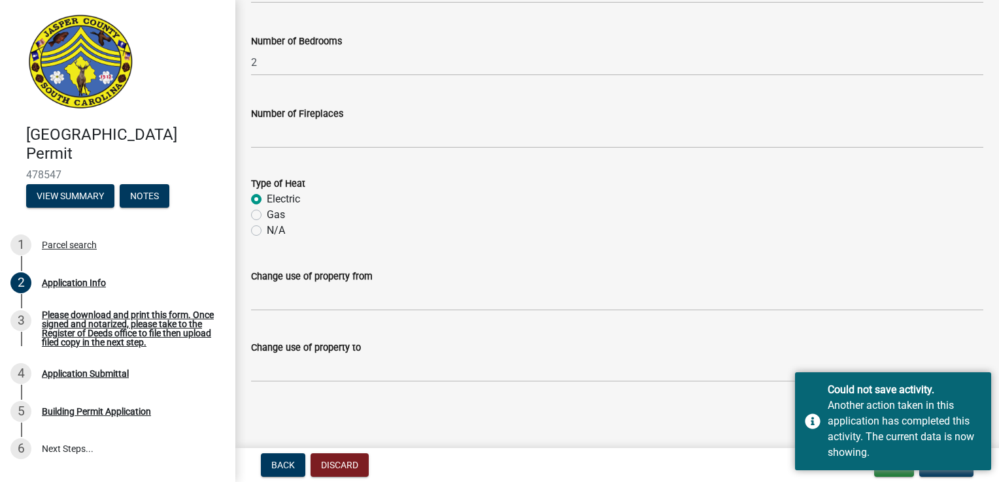
click at [615, 435] on main "Application Info share Share Applicant Is: * Homeowner Builder Contractor Autho…" at bounding box center [616, 221] width 763 height 443
click at [816, 424] on div "Could not save activity. Another action taken in this application has completed…" at bounding box center [893, 422] width 196 height 98
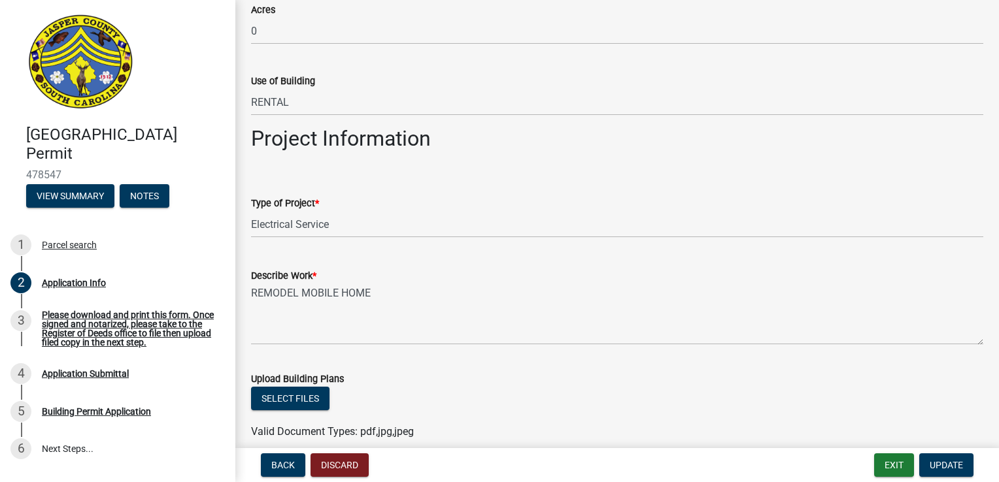
scroll to position [1262, 0]
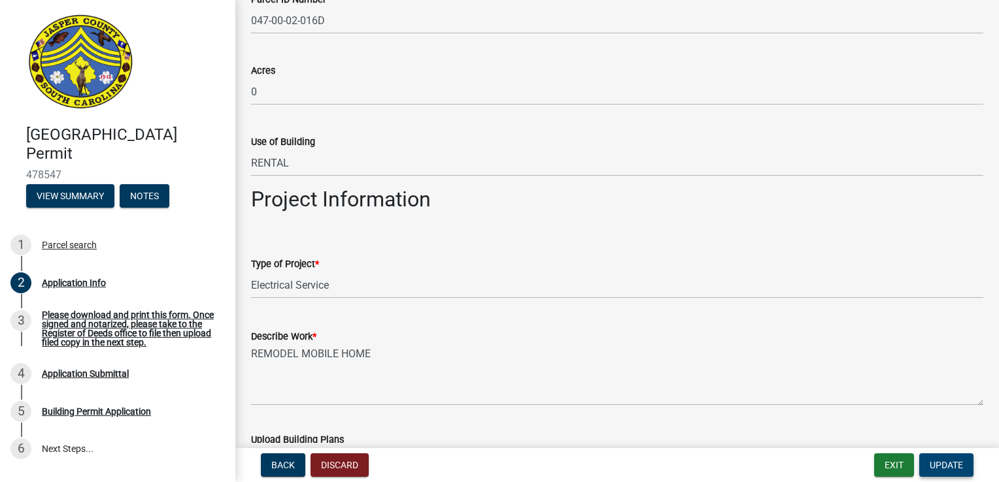
click at [961, 461] on span "Update" at bounding box center [946, 465] width 33 height 10
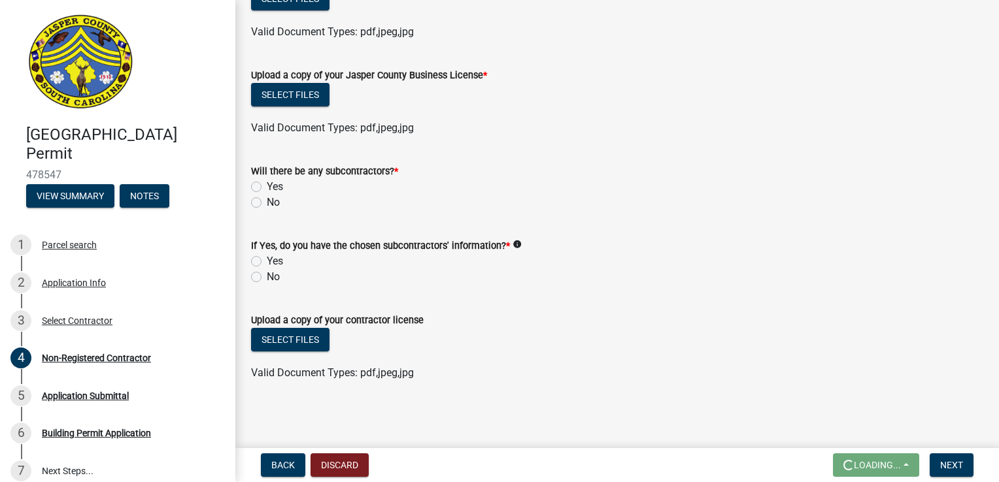
scroll to position [830, 0]
